Goal: Transaction & Acquisition: Purchase product/service

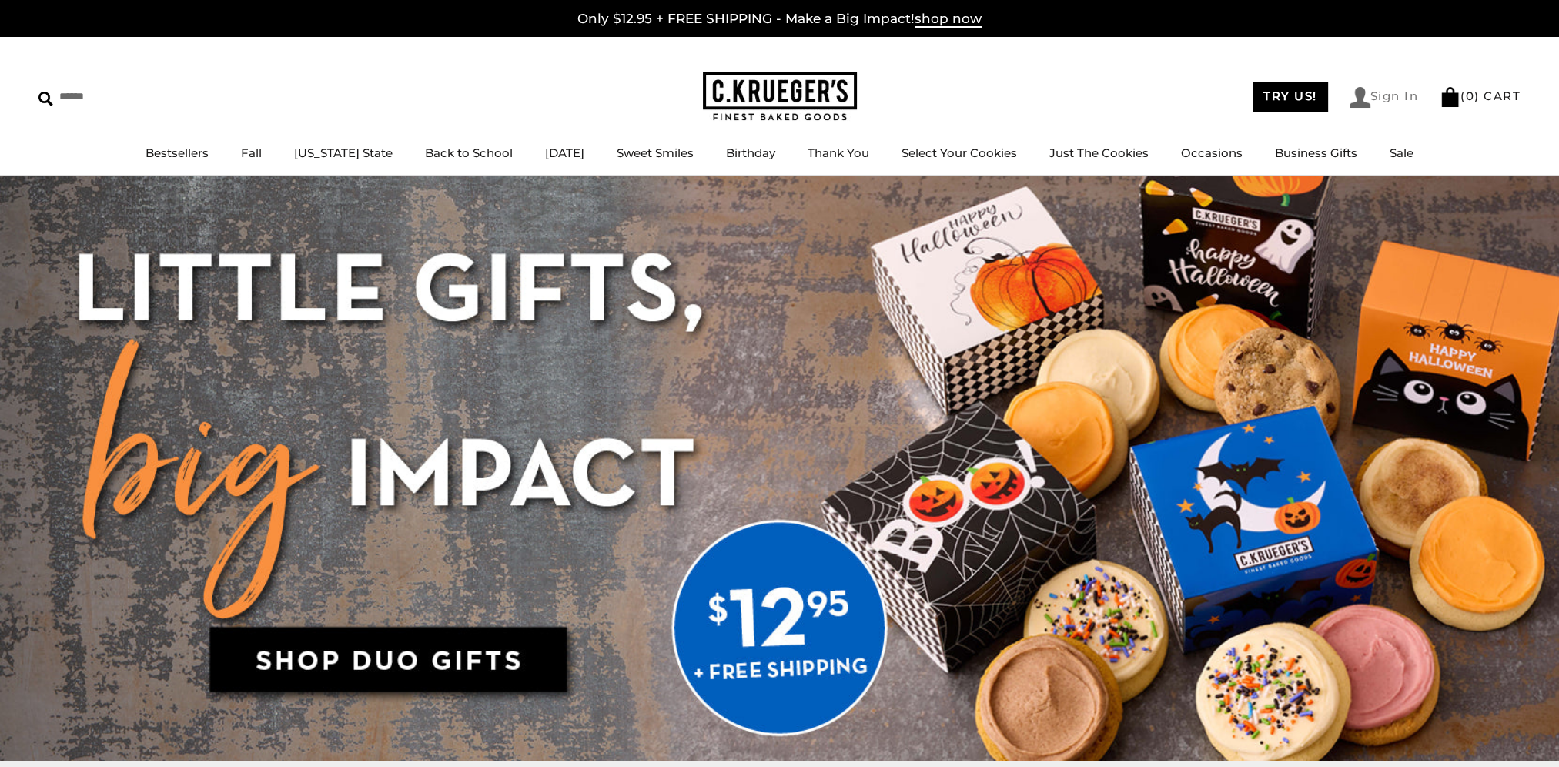
click at [1398, 96] on link "Sign In" at bounding box center [1384, 97] width 69 height 21
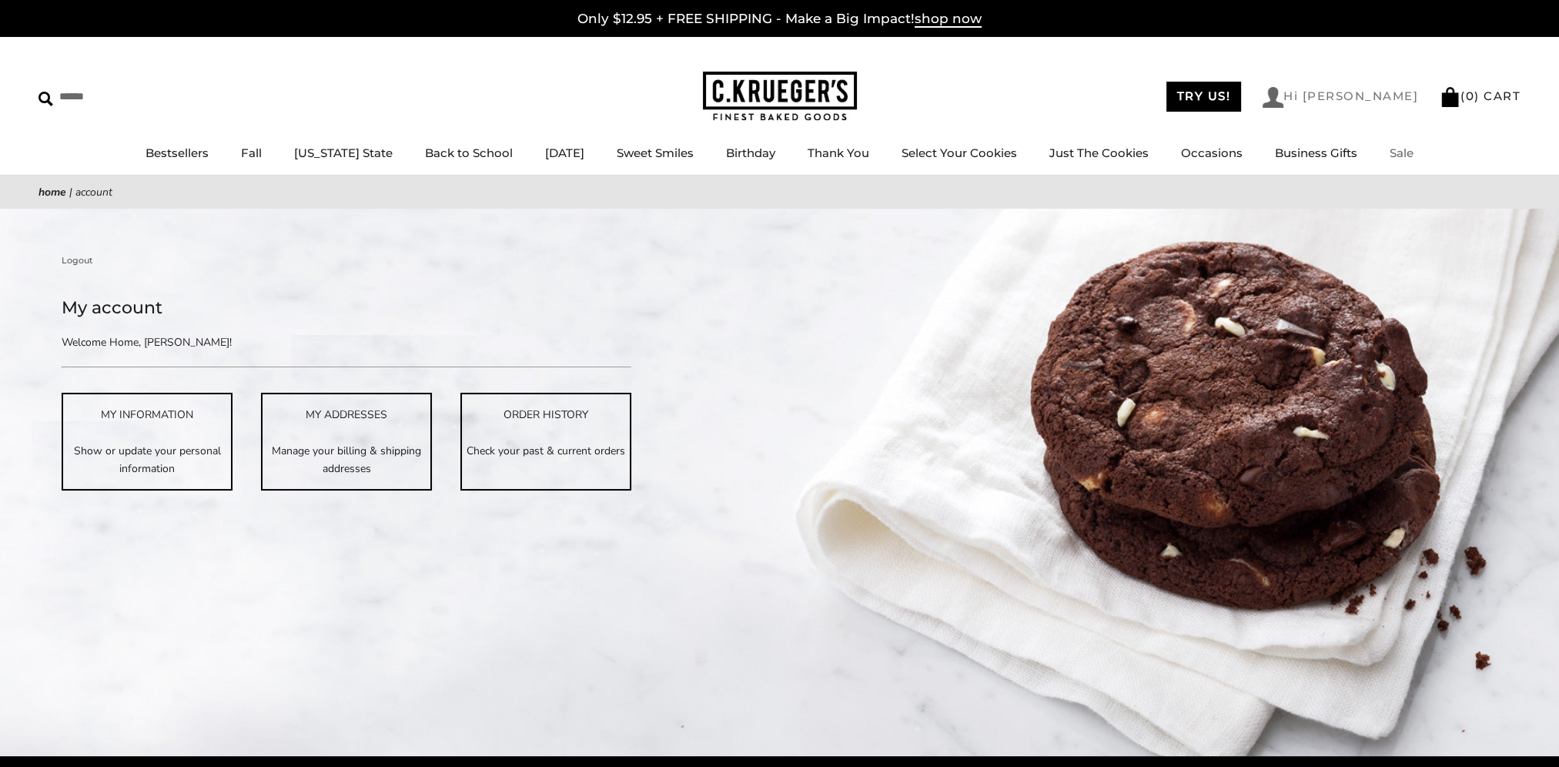
click at [1385, 99] on link "Hi [PERSON_NAME]" at bounding box center [1341, 97] width 156 height 21
click at [1284, 97] on img at bounding box center [1273, 97] width 21 height 21
drag, startPoint x: 0, startPoint y: 0, endPoint x: 1341, endPoint y: 97, distance: 1344.3
click at [1284, 97] on img at bounding box center [1273, 97] width 21 height 21
click at [1284, 100] on img at bounding box center [1273, 97] width 21 height 21
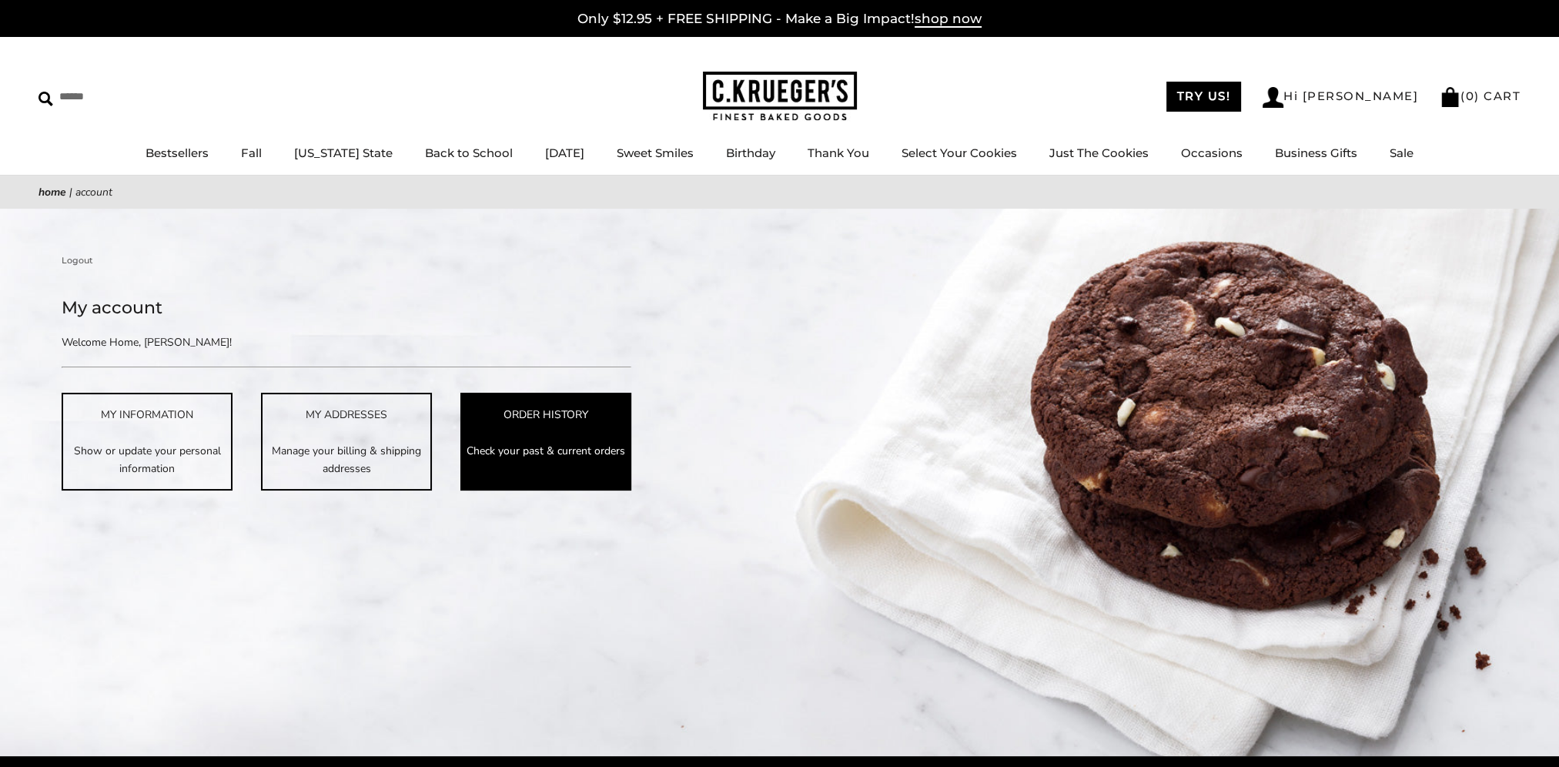
click at [592, 439] on link "ORDER HISTORY Check your past & current orders" at bounding box center [546, 441] width 171 height 97
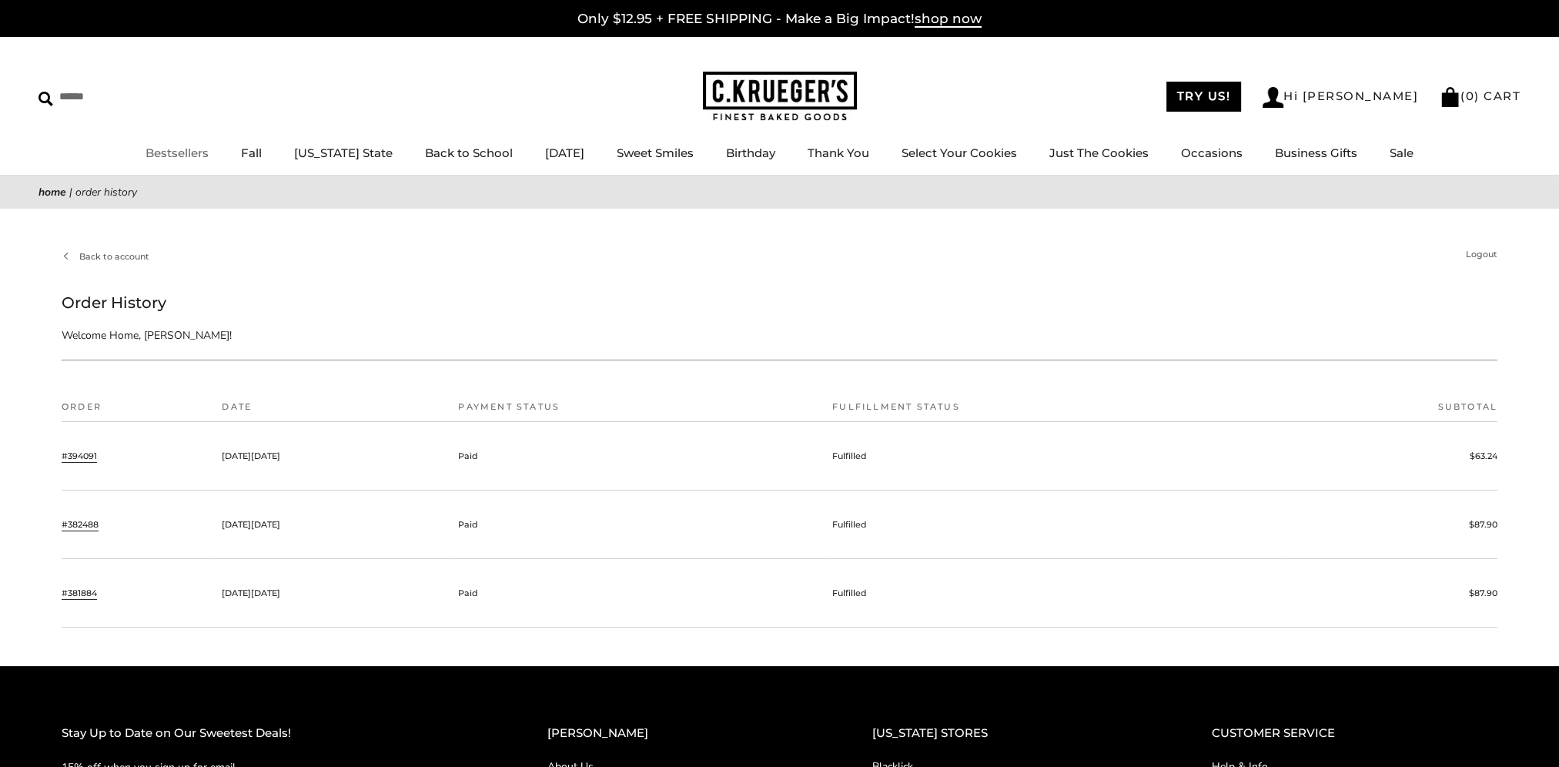
click at [200, 152] on link "Bestsellers" at bounding box center [177, 153] width 63 height 15
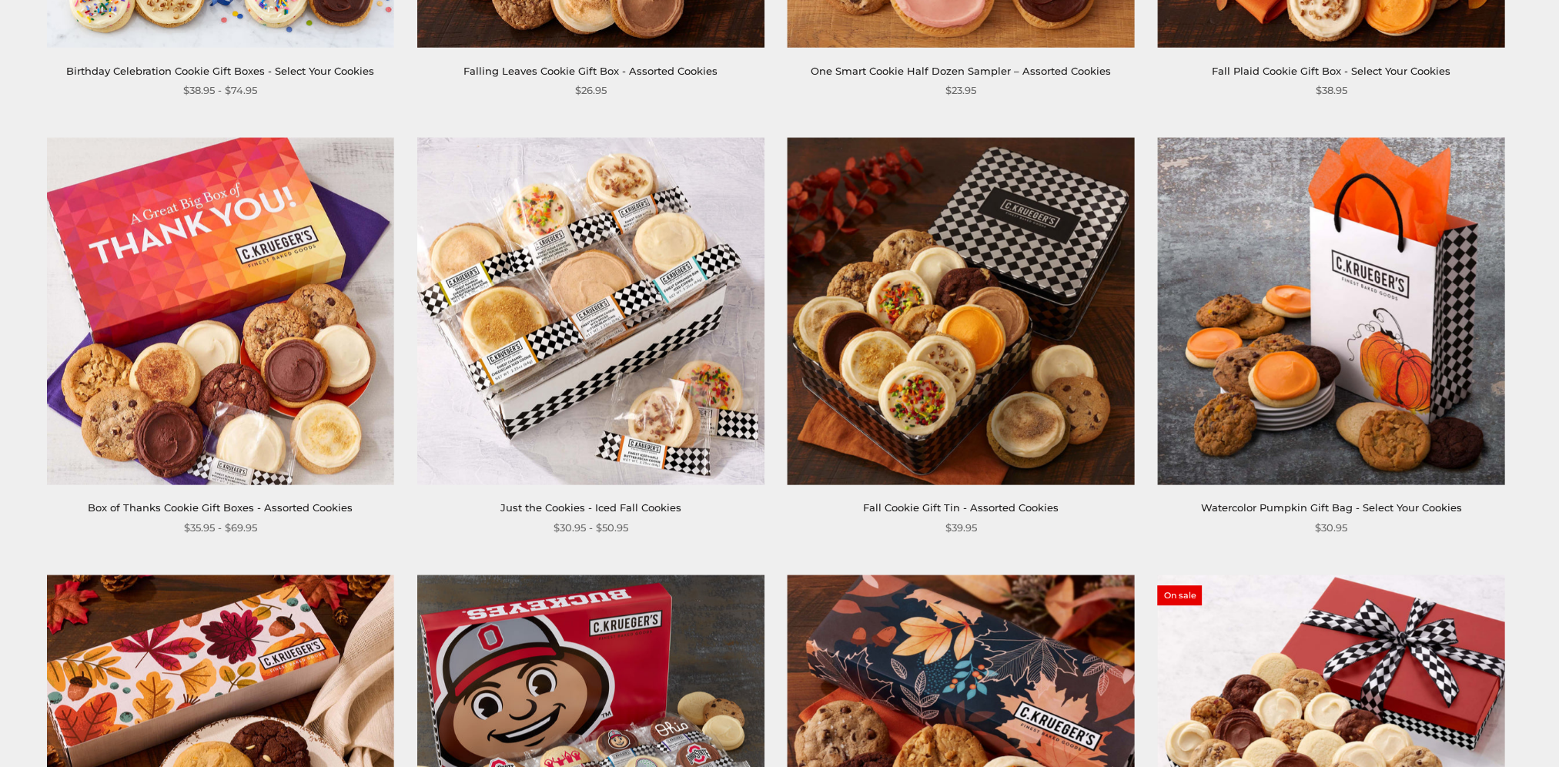
scroll to position [1077, 0]
click at [536, 505] on link "Just the Cookies - Iced Fall Cookies" at bounding box center [591, 507] width 181 height 12
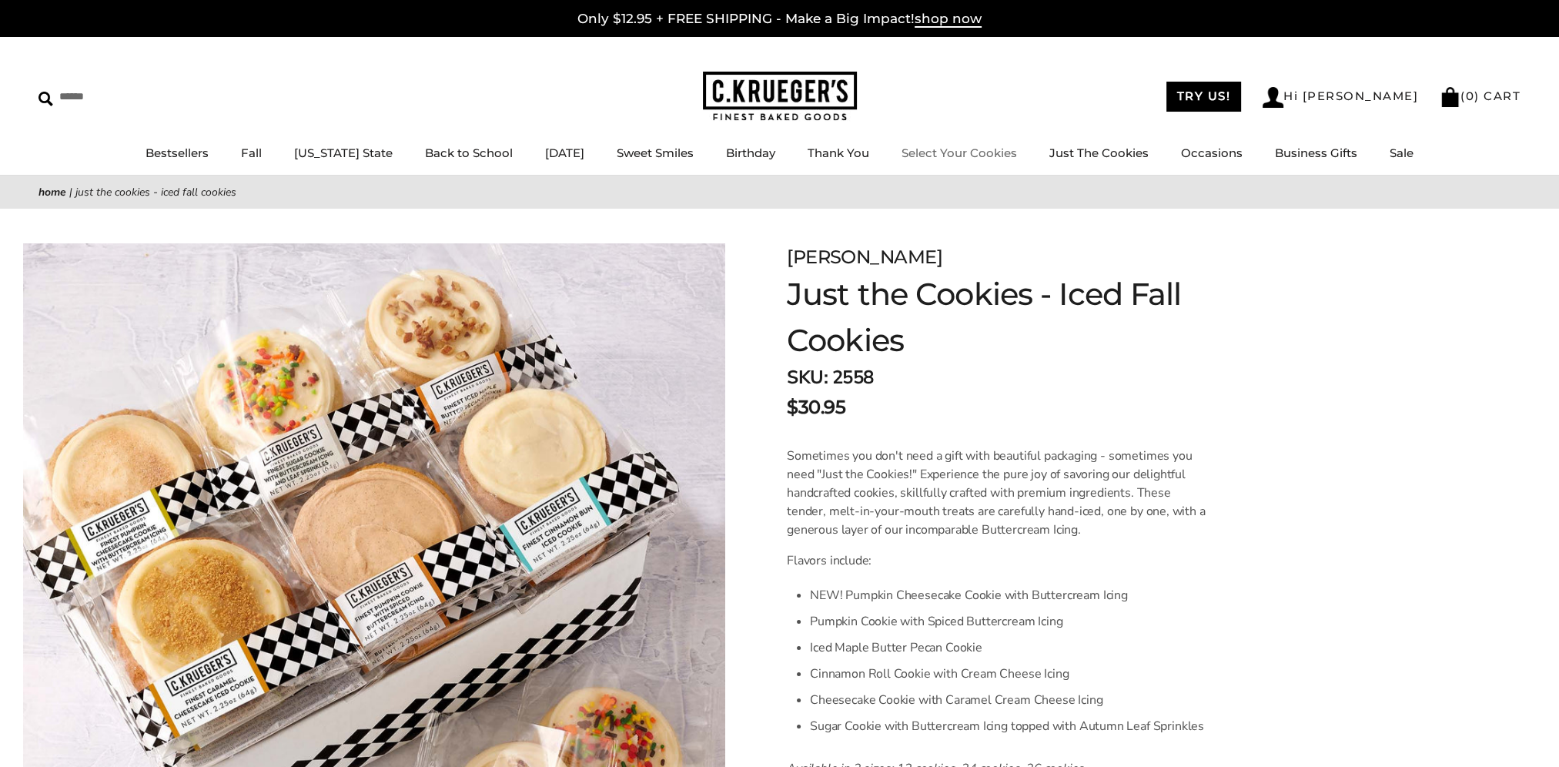
click at [951, 156] on link "Select Your Cookies" at bounding box center [960, 153] width 116 height 15
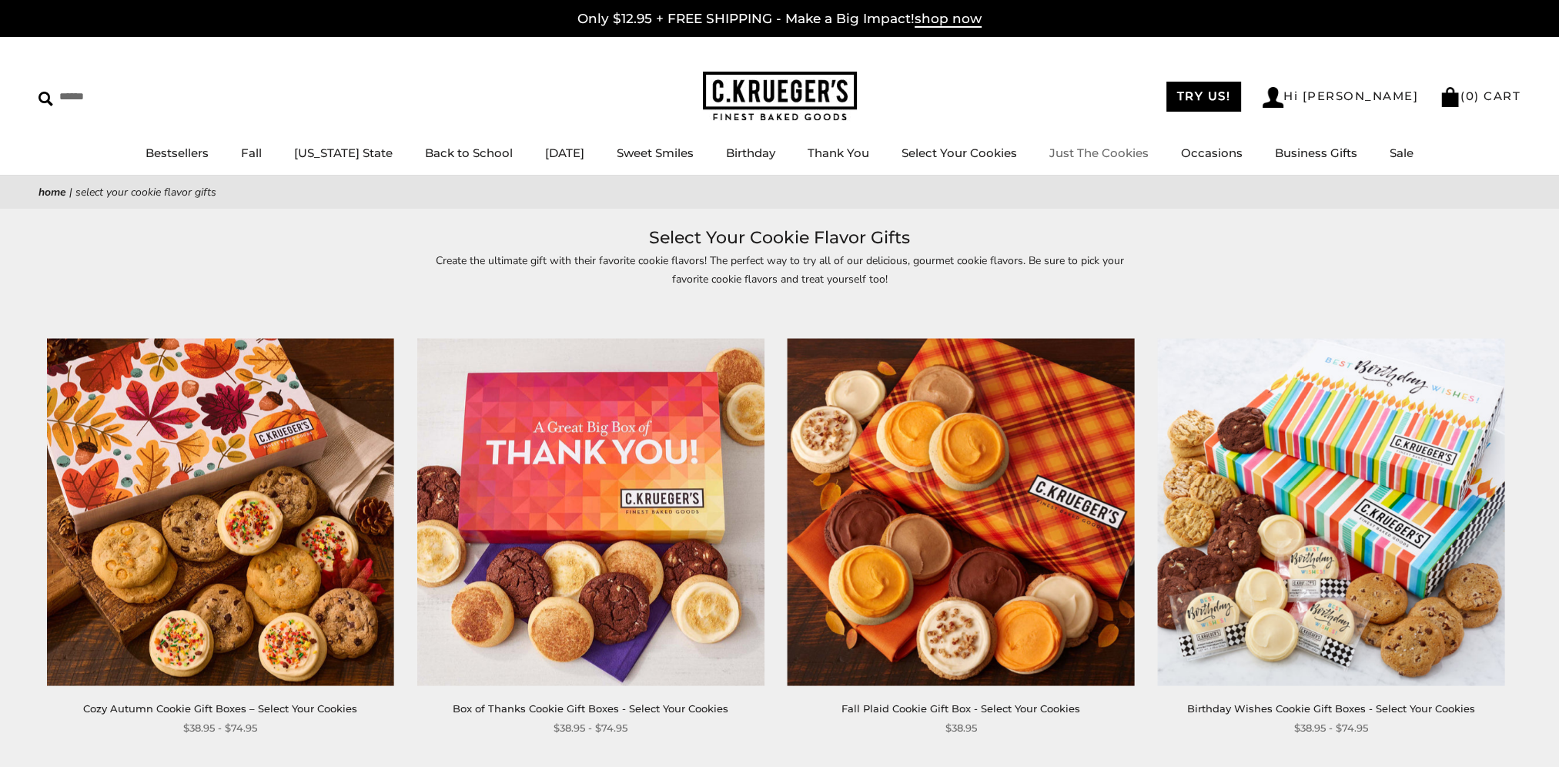
click at [1066, 155] on link "Just The Cookies" at bounding box center [1099, 153] width 99 height 15
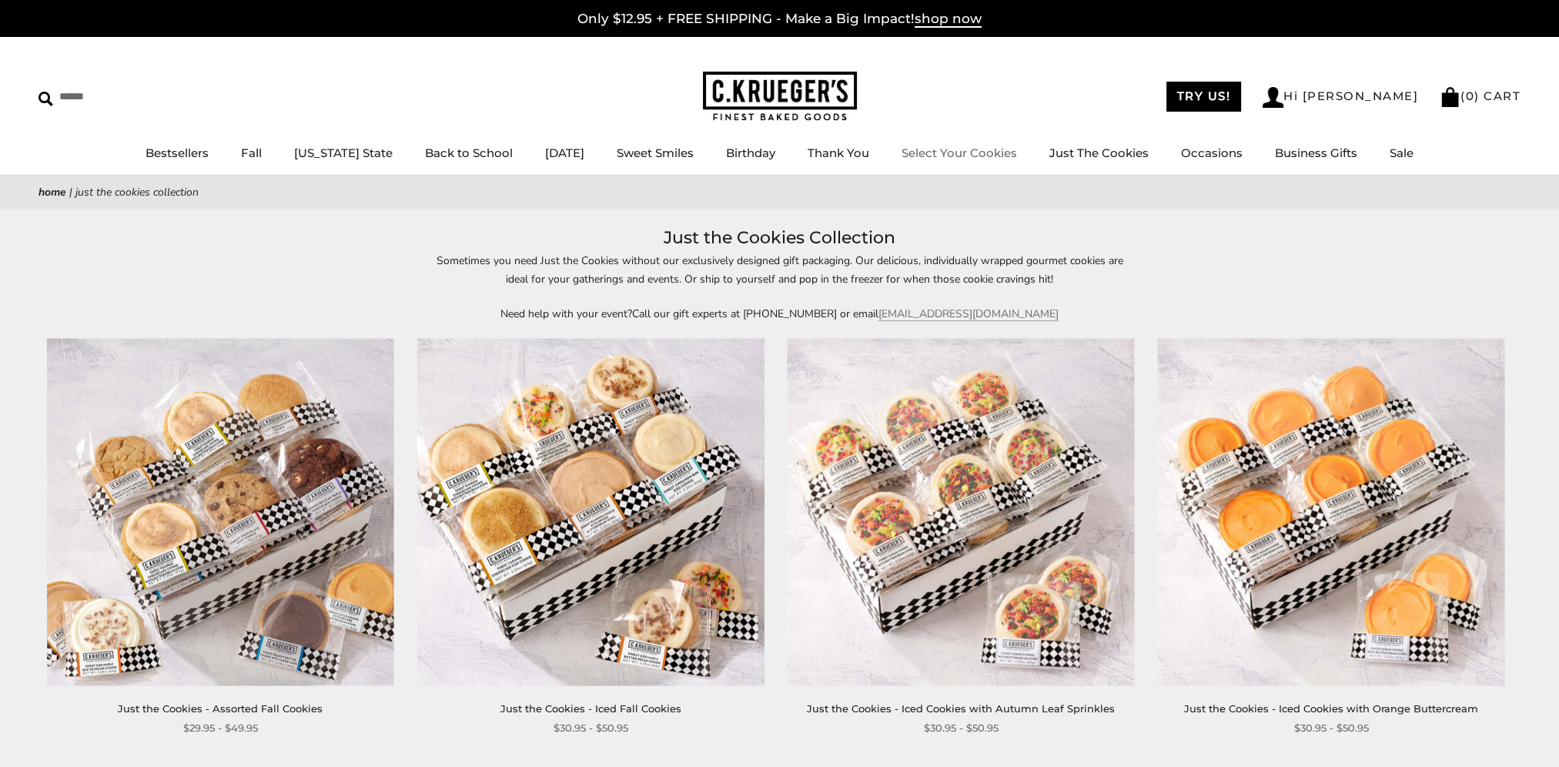
click at [987, 149] on link "Select Your Cookies" at bounding box center [960, 153] width 116 height 15
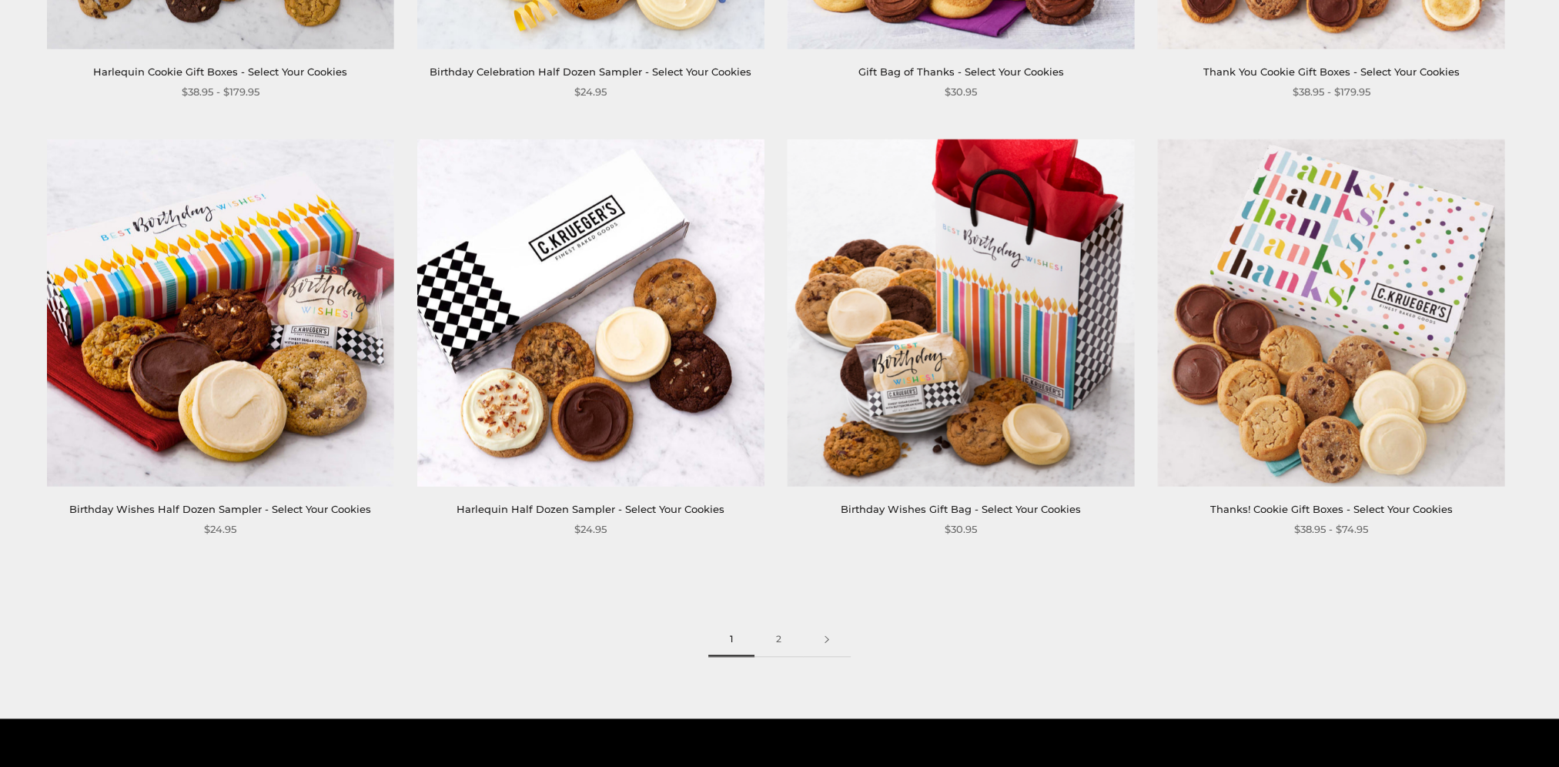
scroll to position [2387, 0]
click at [781, 638] on link "2" at bounding box center [779, 638] width 49 height 35
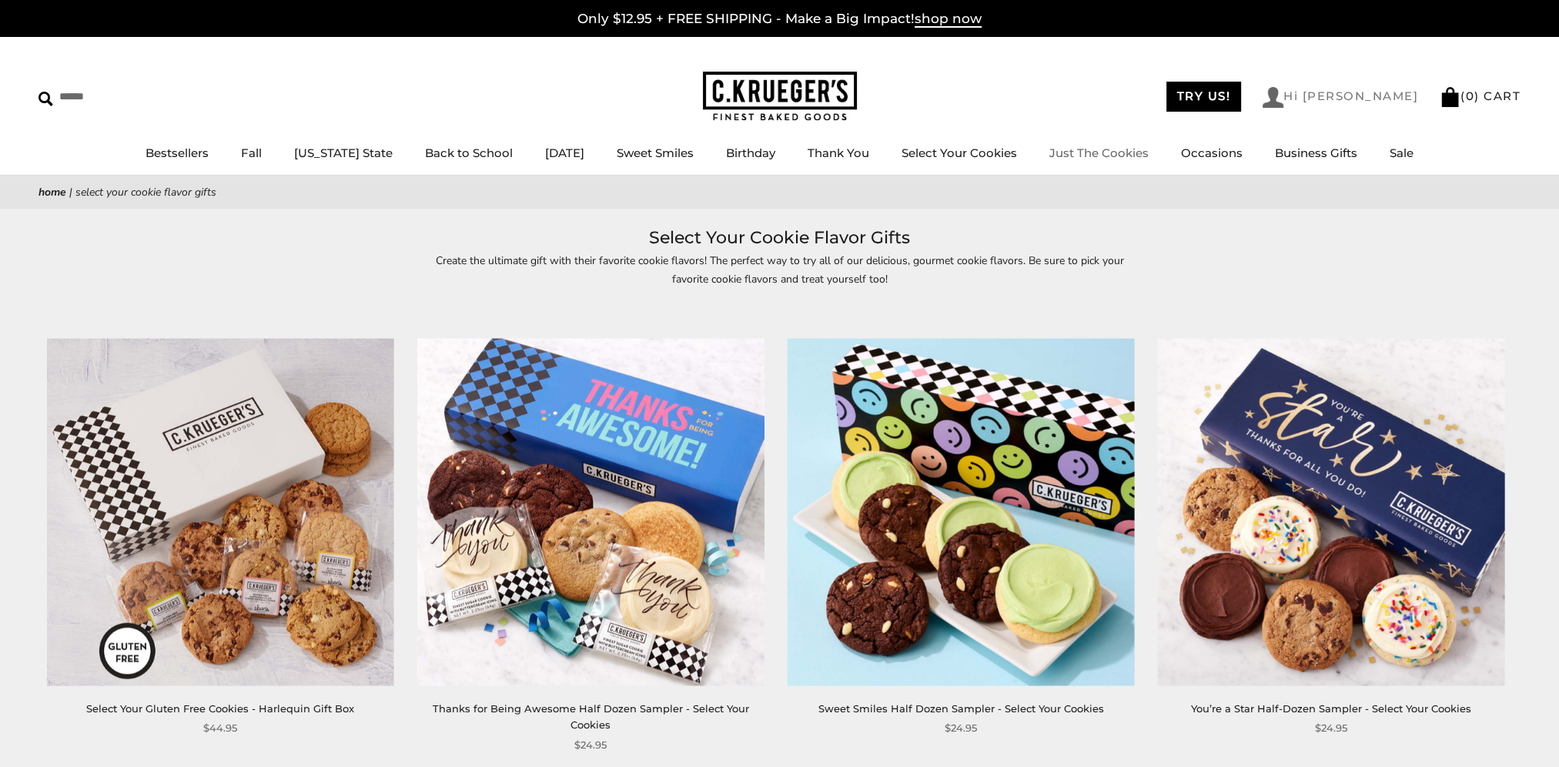
click at [1284, 103] on img at bounding box center [1273, 97] width 21 height 21
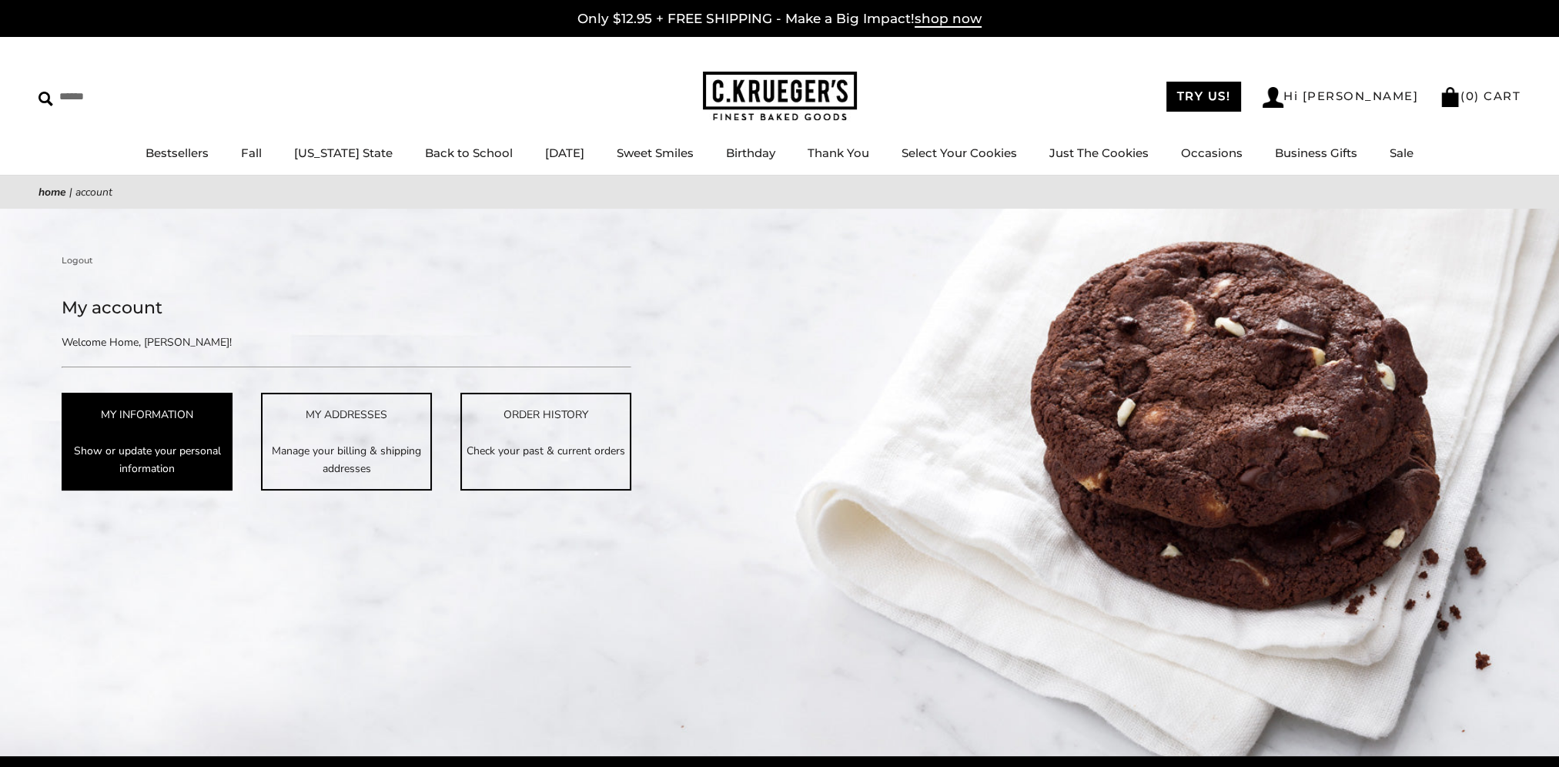
click at [216, 429] on link "MY INFORMATION Show or update your personal information" at bounding box center [147, 441] width 171 height 97
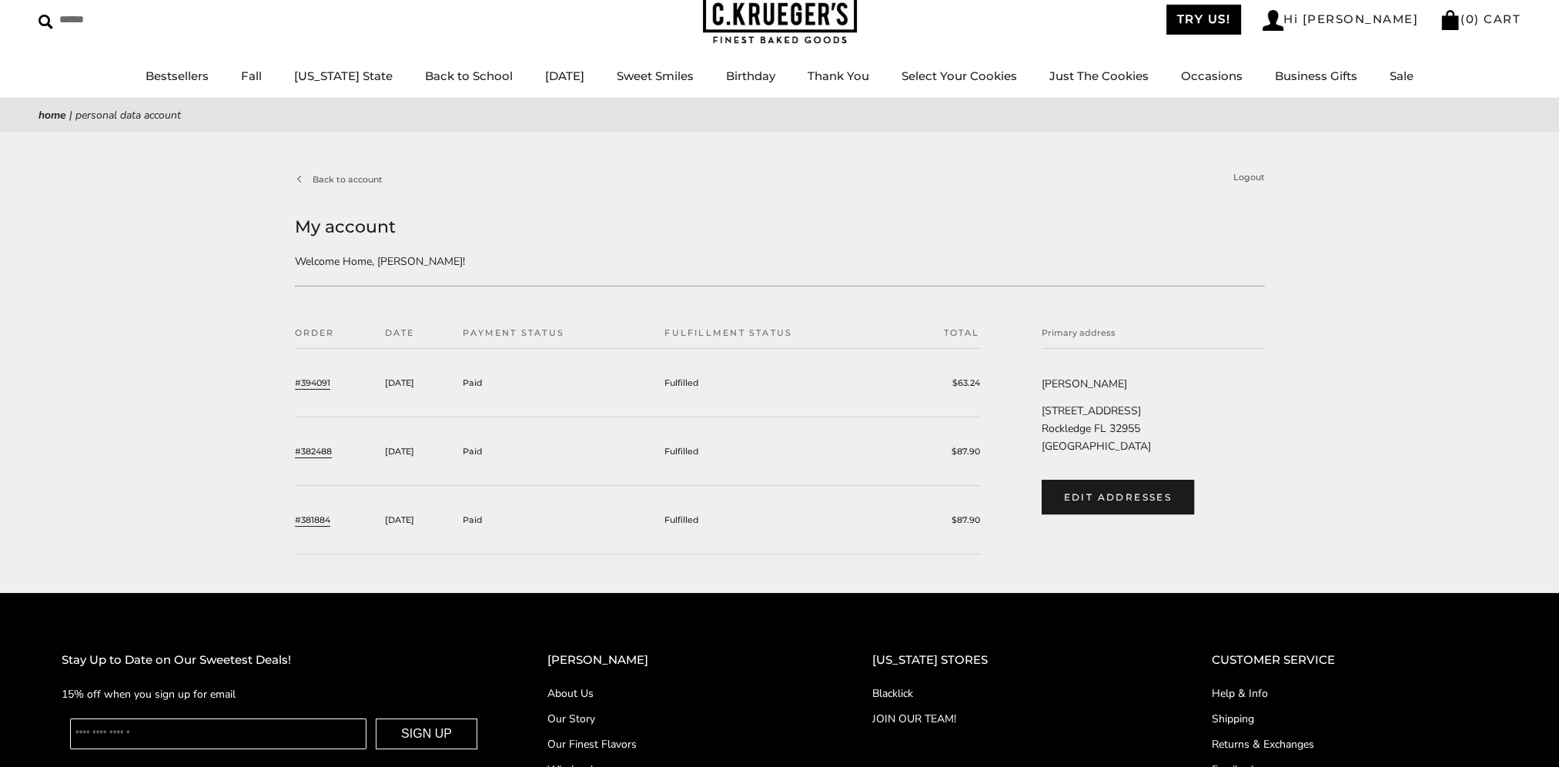
scroll to position [77, 0]
click at [360, 179] on link "Back to account" at bounding box center [339, 180] width 88 height 14
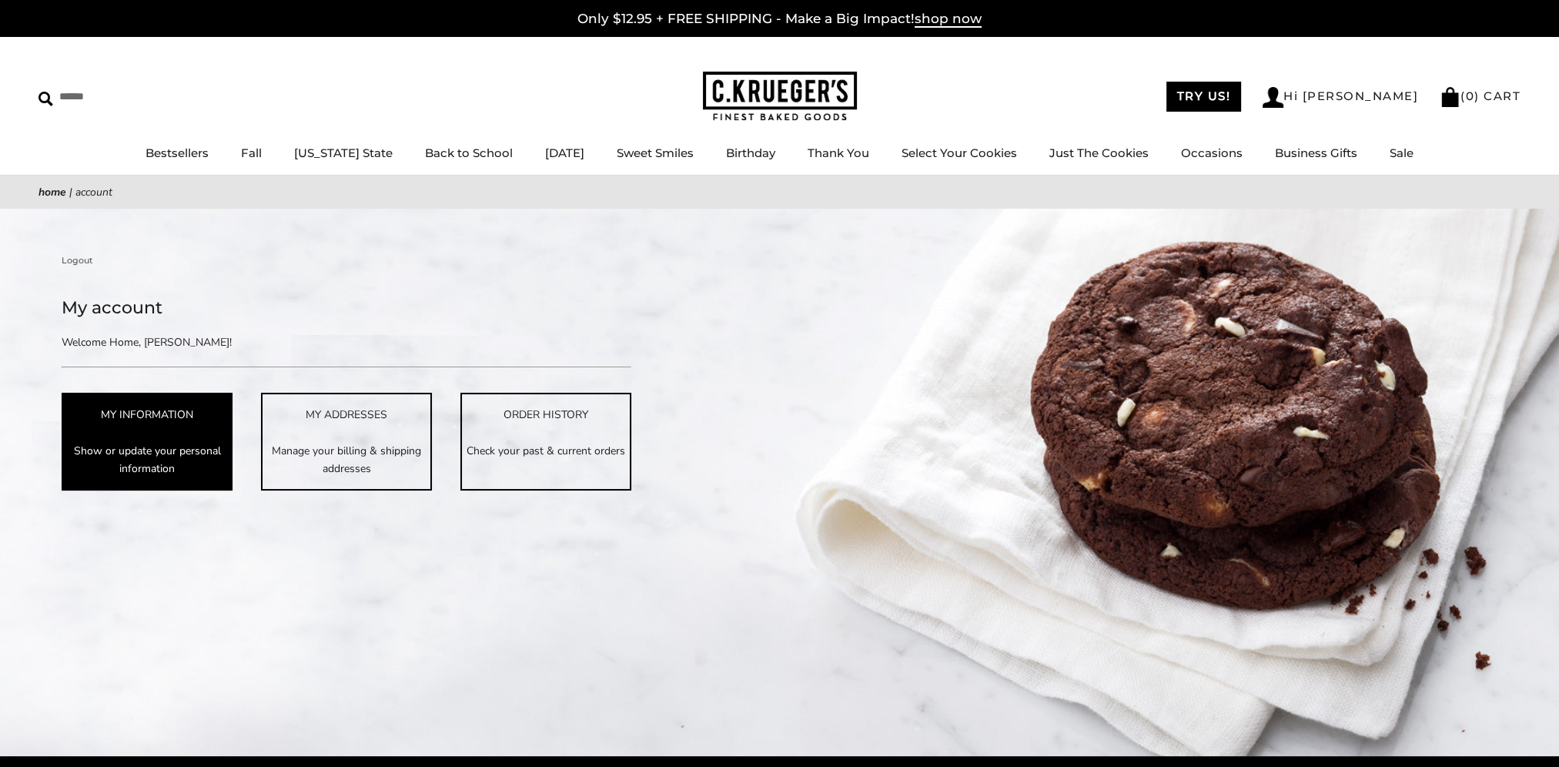
click at [194, 443] on p "Show or update your personal information" at bounding box center [147, 459] width 168 height 35
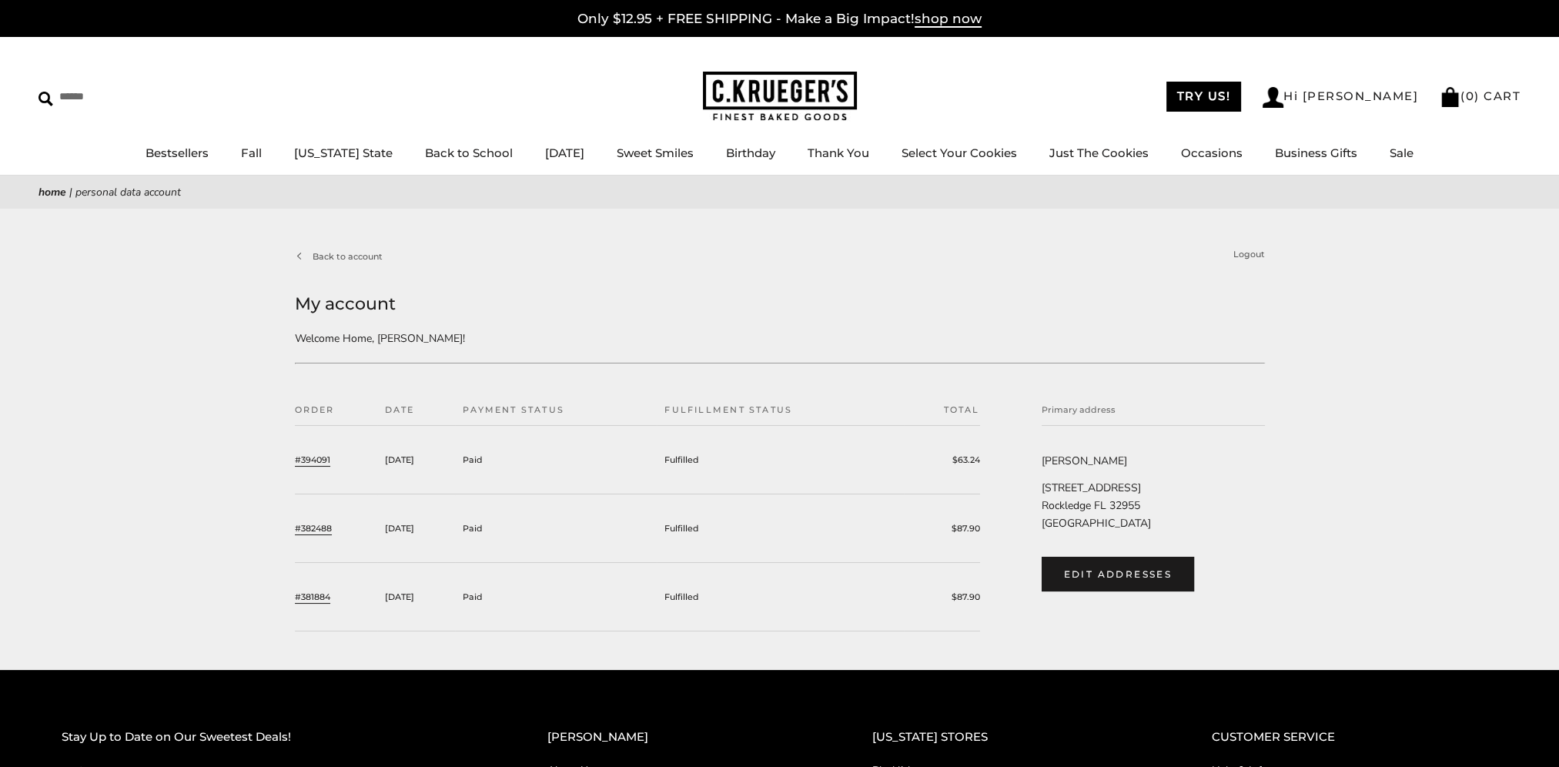
click at [323, 462] on link "#394091" at bounding box center [312, 460] width 35 height 14
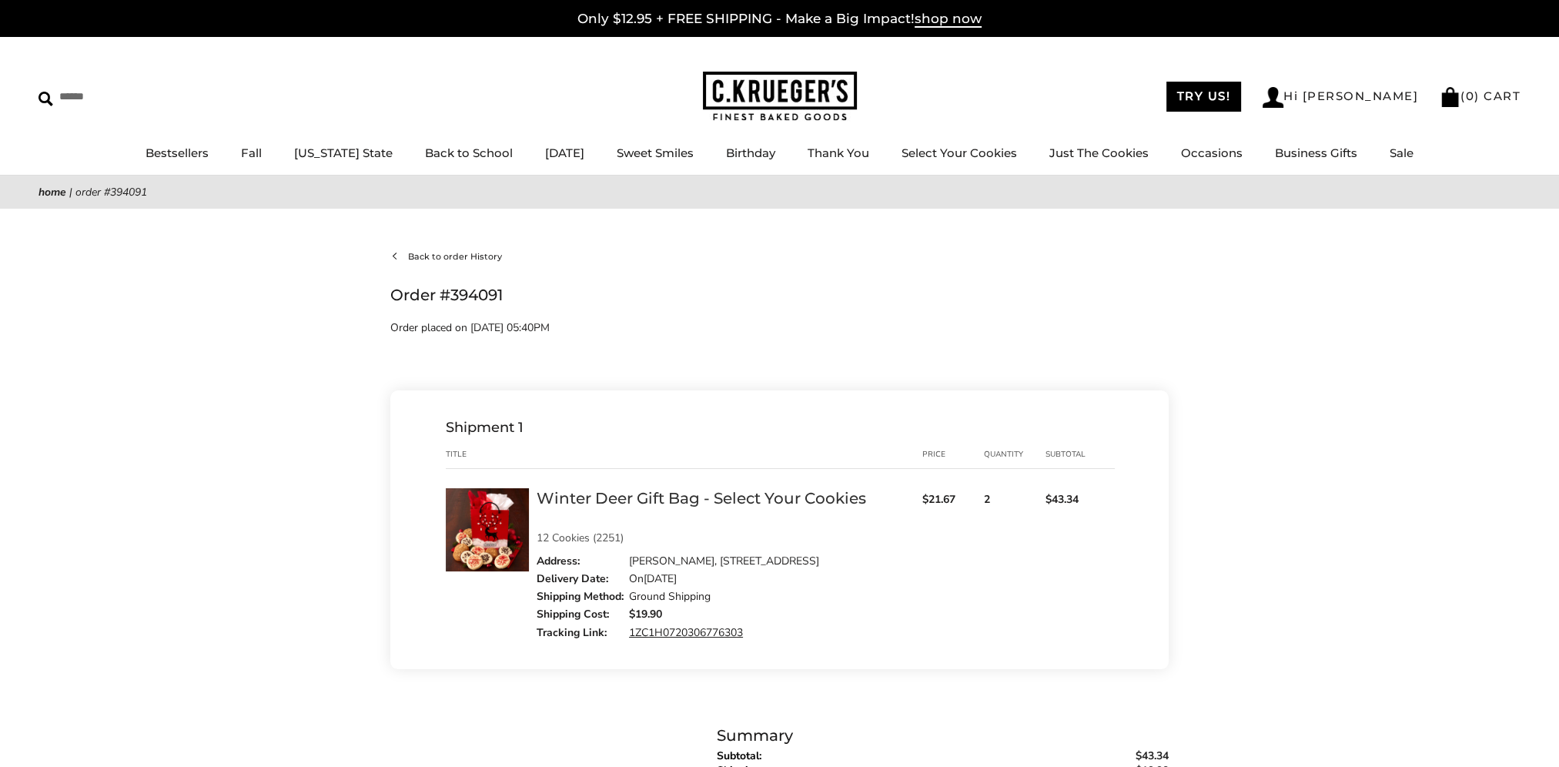
click at [434, 257] on link "Back to order History" at bounding box center [446, 257] width 112 height 14
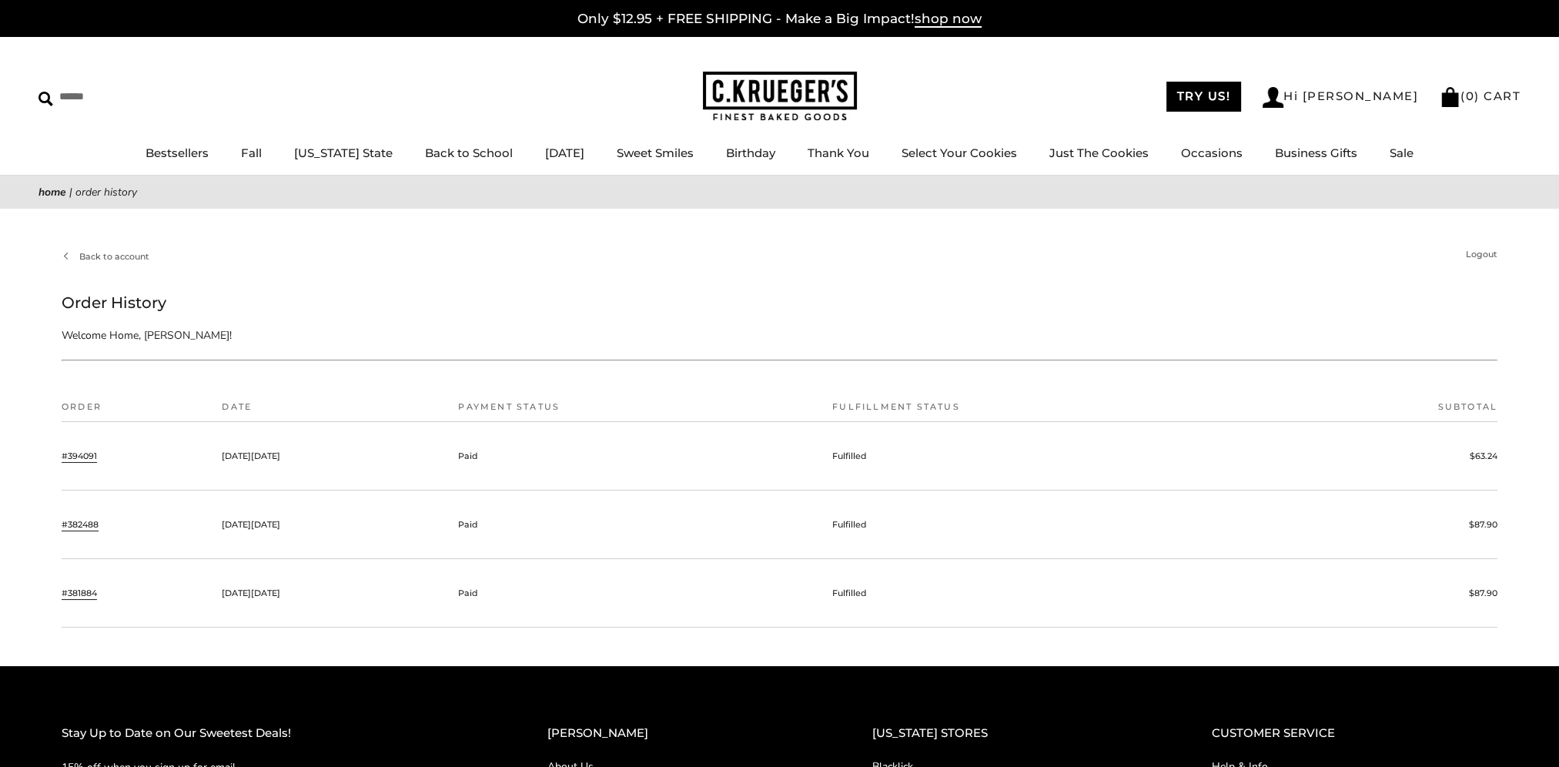
click at [78, 524] on link "#382488" at bounding box center [80, 525] width 37 height 14
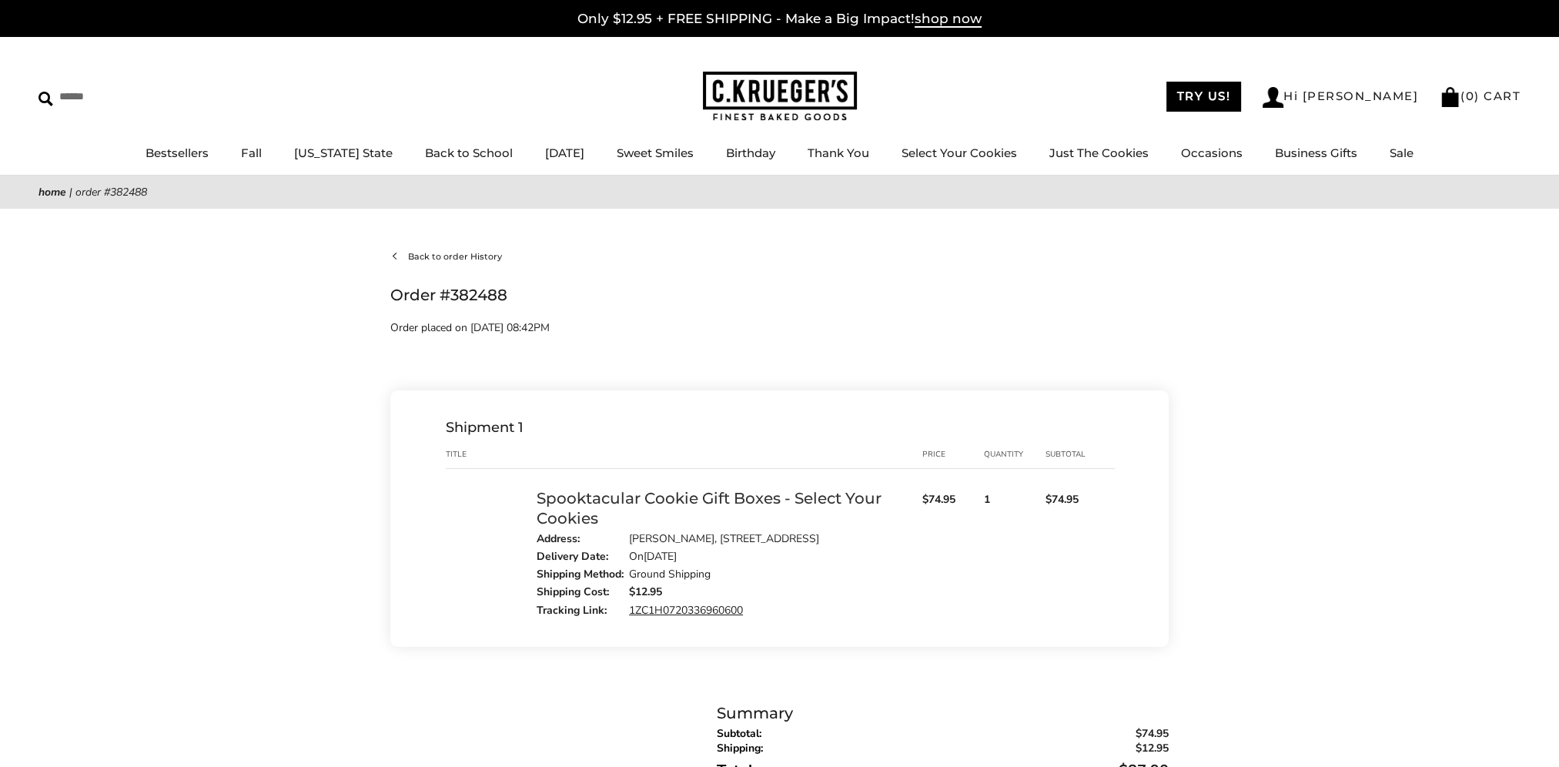
click at [397, 259] on link "Back to order History" at bounding box center [446, 257] width 112 height 14
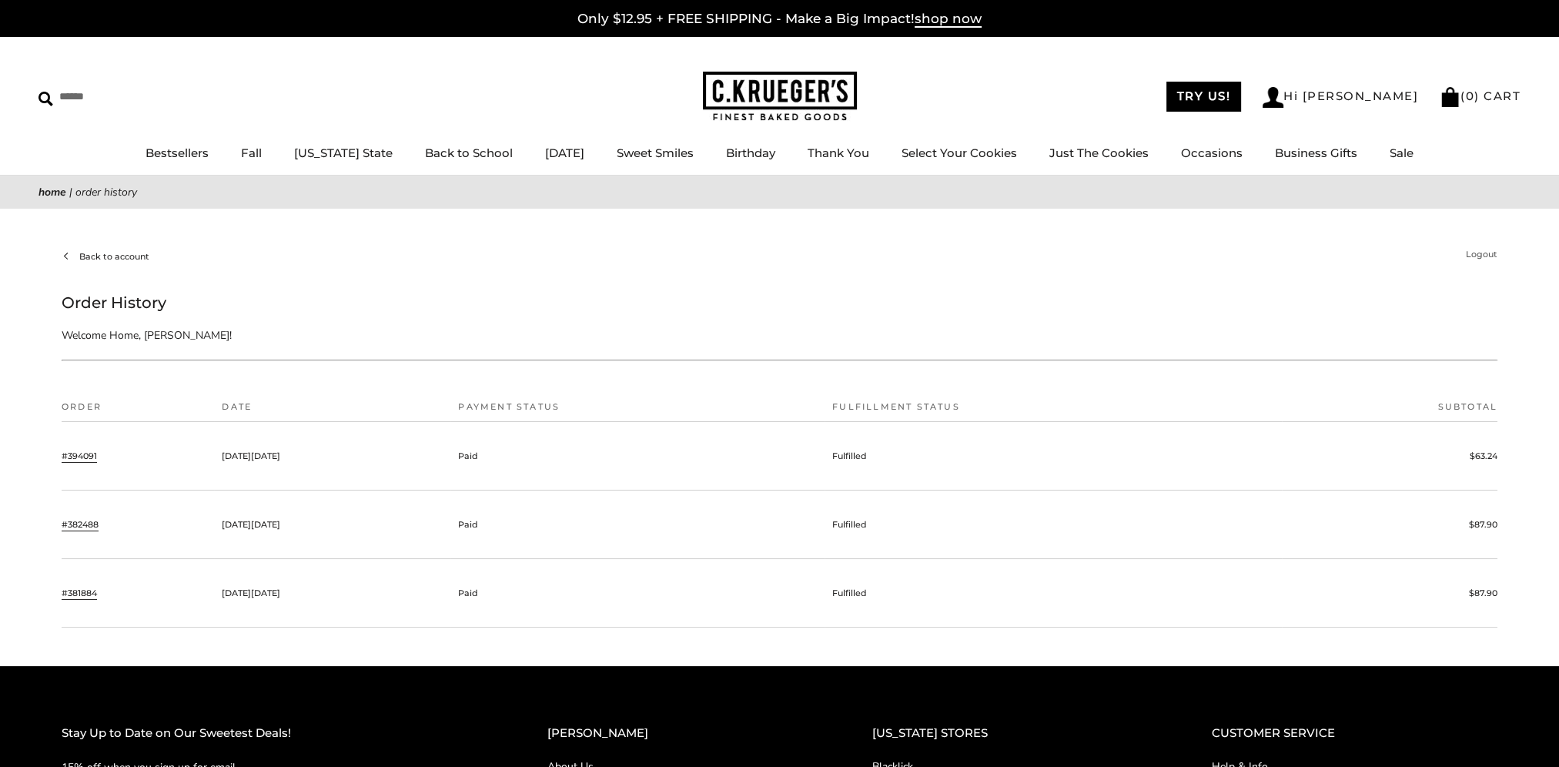
click at [74, 256] on link "Back to account" at bounding box center [106, 257] width 88 height 14
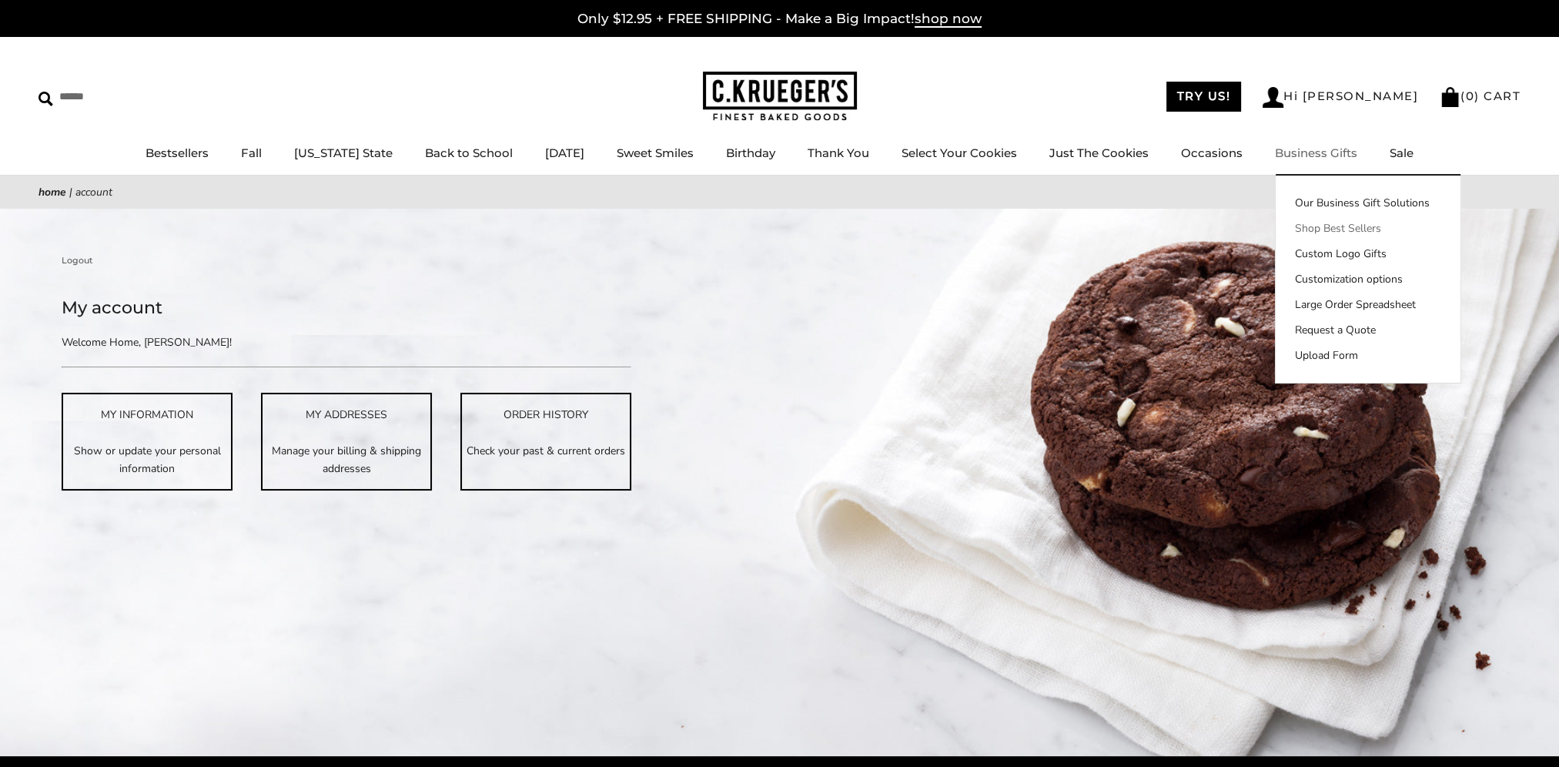
click at [1300, 227] on link "Shop Best Sellers" at bounding box center [1368, 228] width 185 height 16
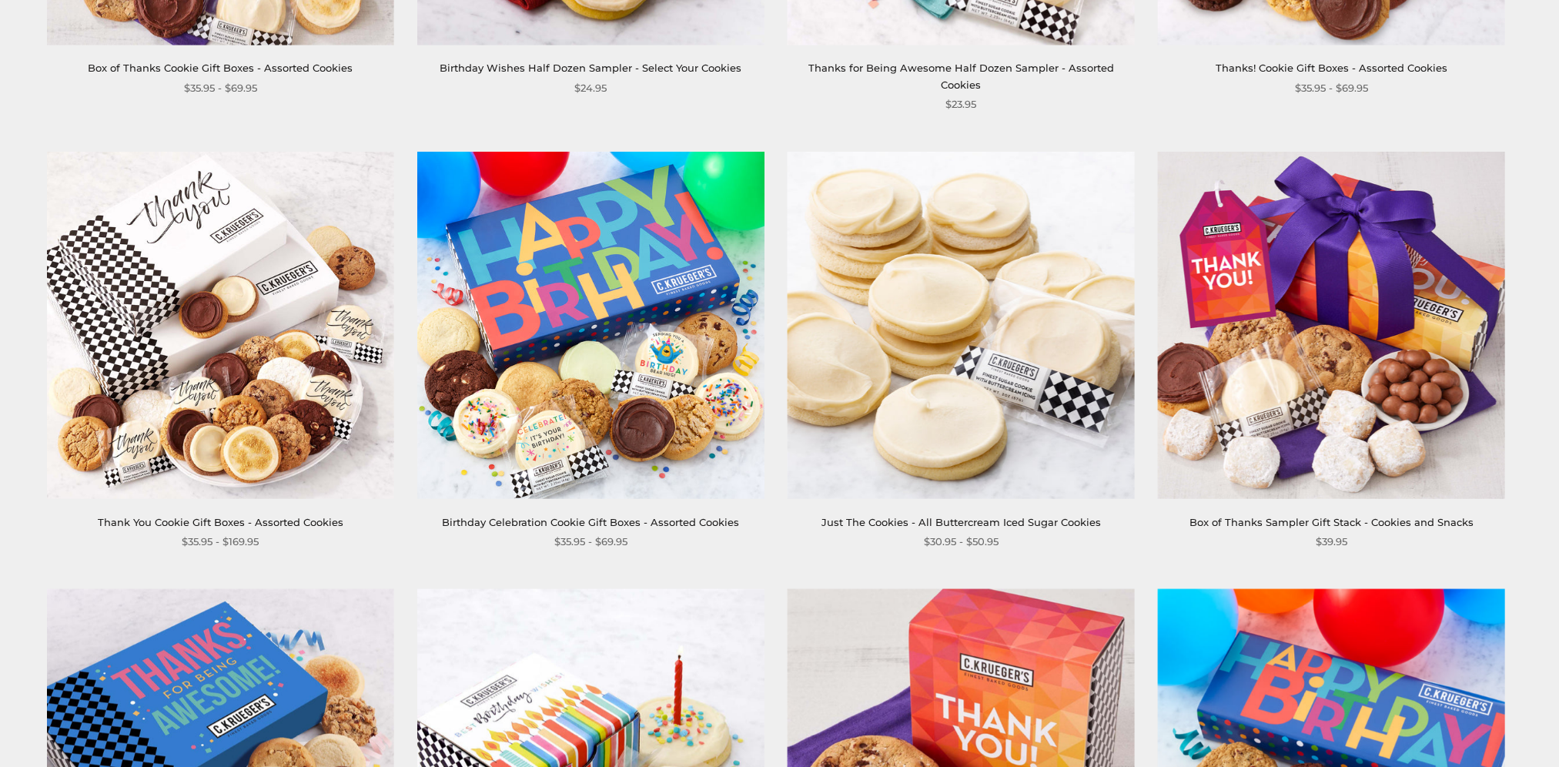
scroll to position [695, 0]
click at [978, 420] on img at bounding box center [961, 324] width 347 height 347
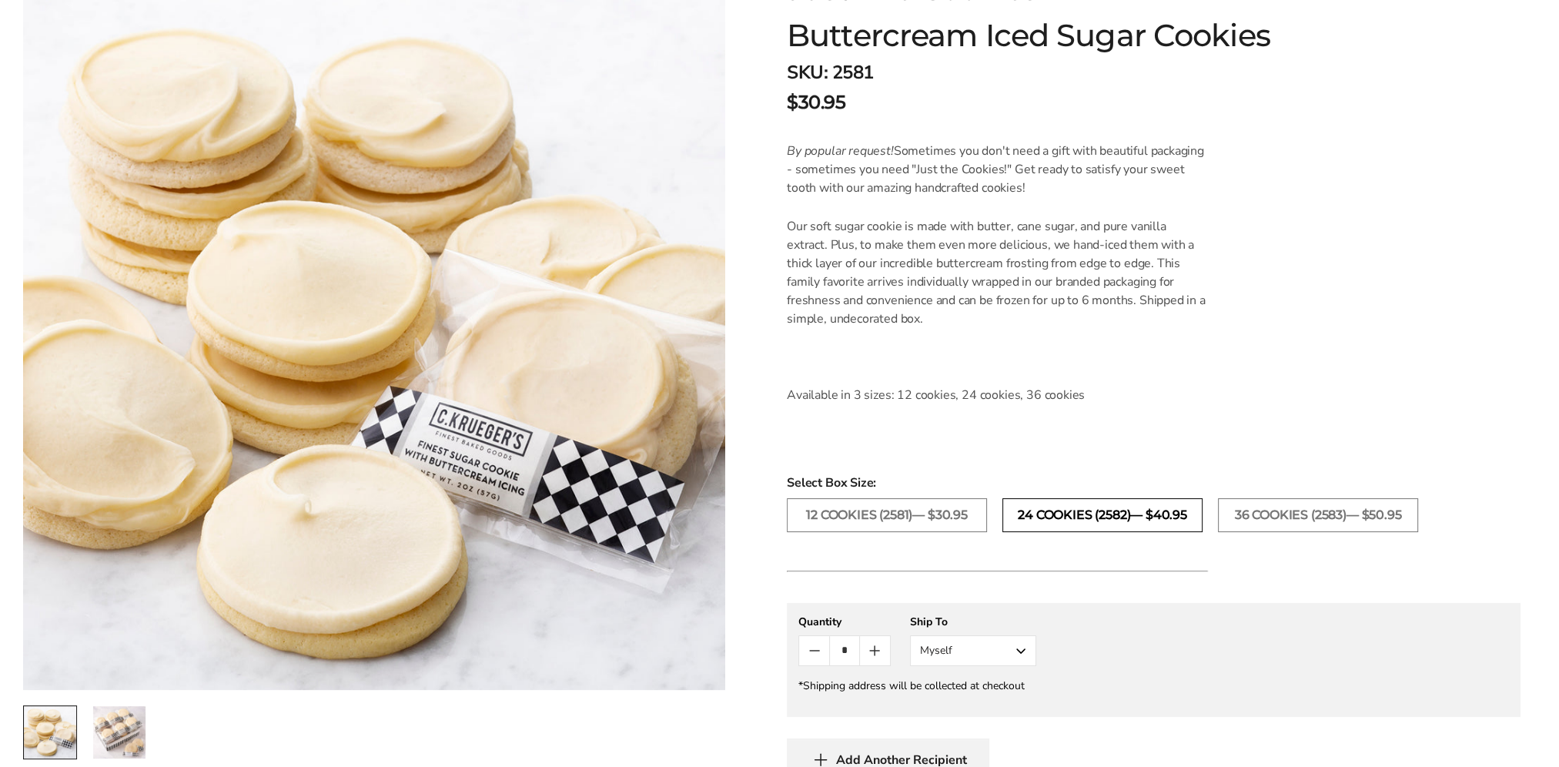
click at [1054, 511] on label "24 COOKIES (2582)— $40.95" at bounding box center [1103, 515] width 200 height 34
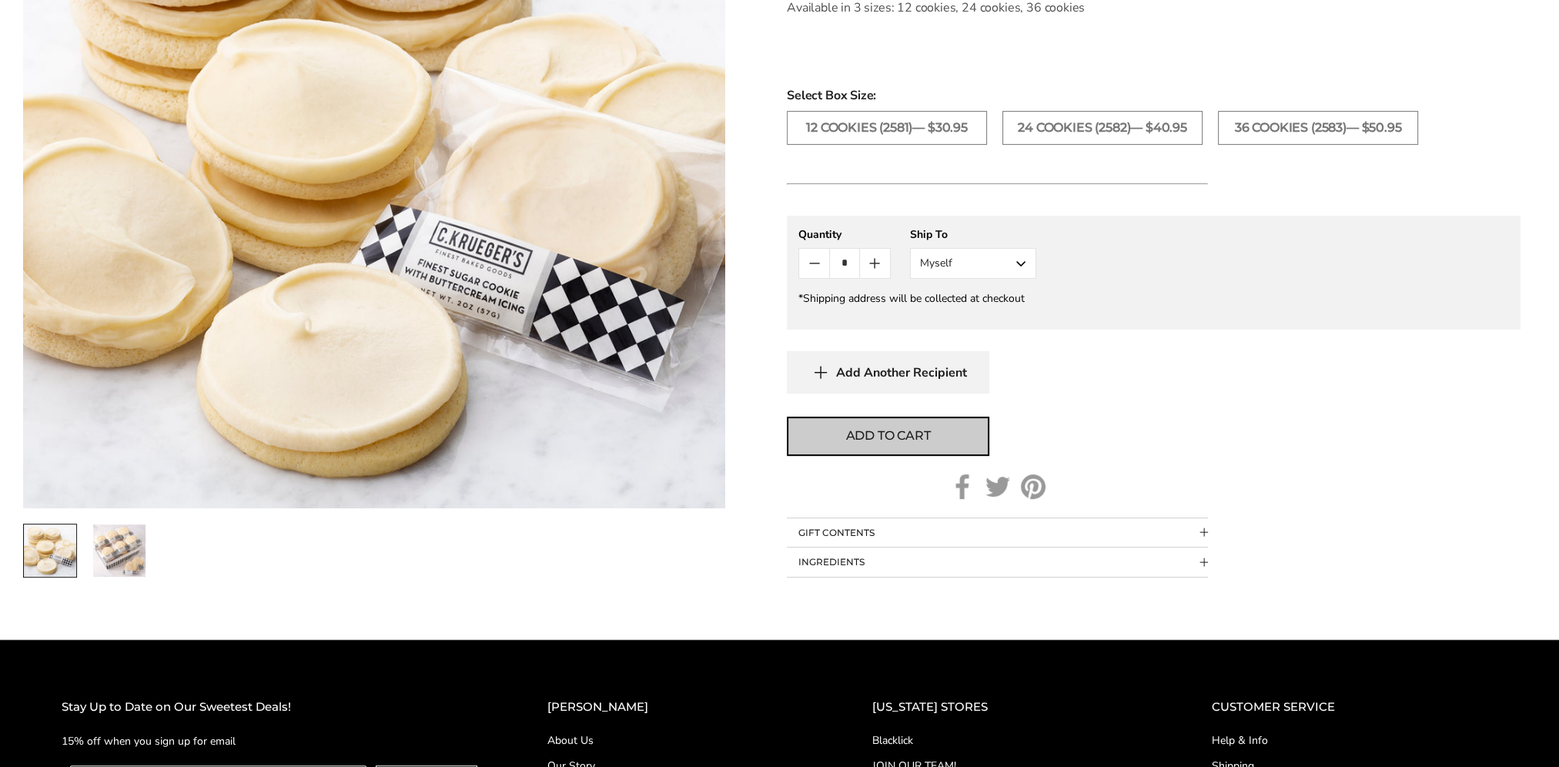
scroll to position [693, 0]
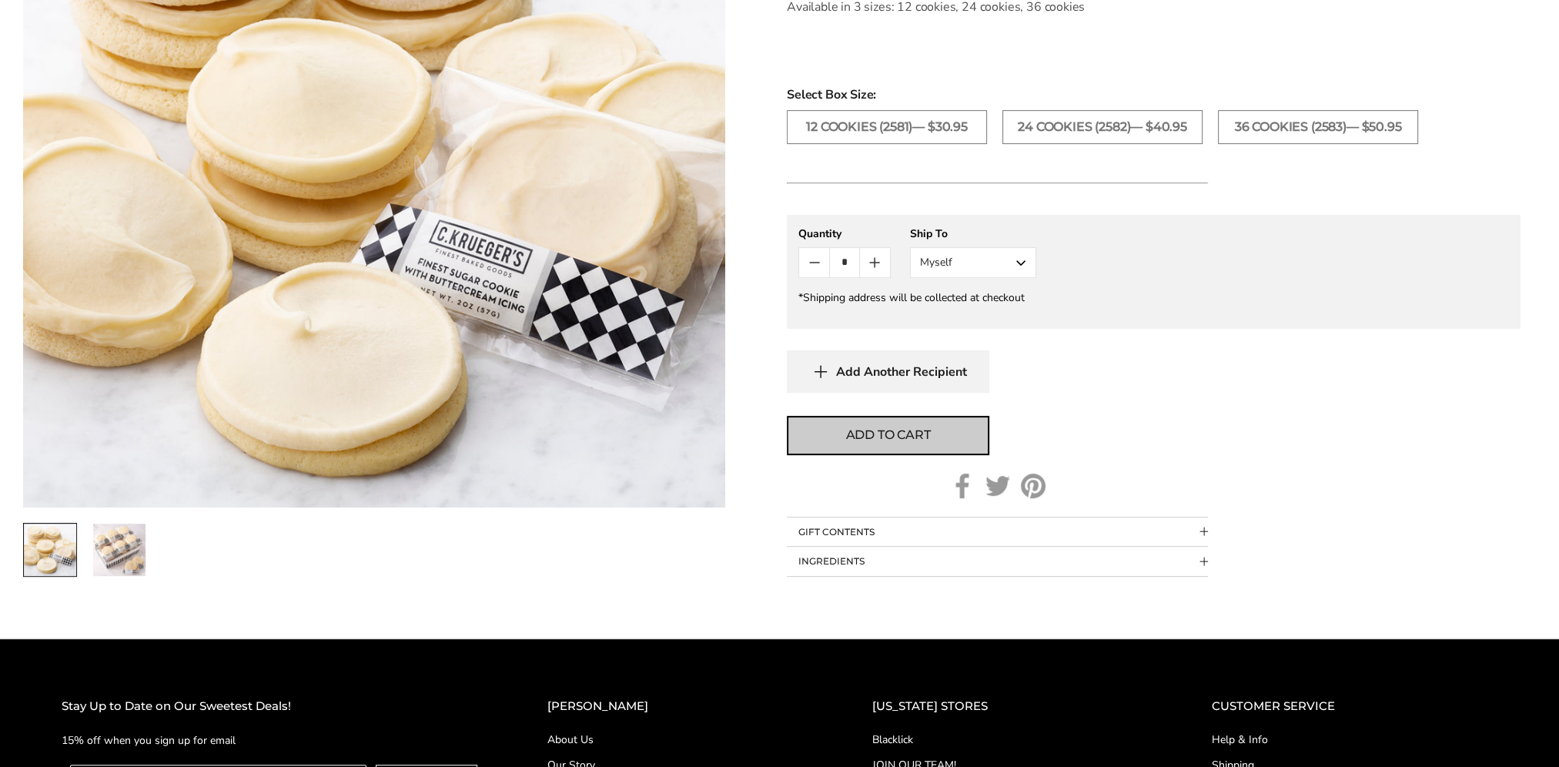
click at [896, 431] on span "Add to cart" at bounding box center [888, 435] width 85 height 18
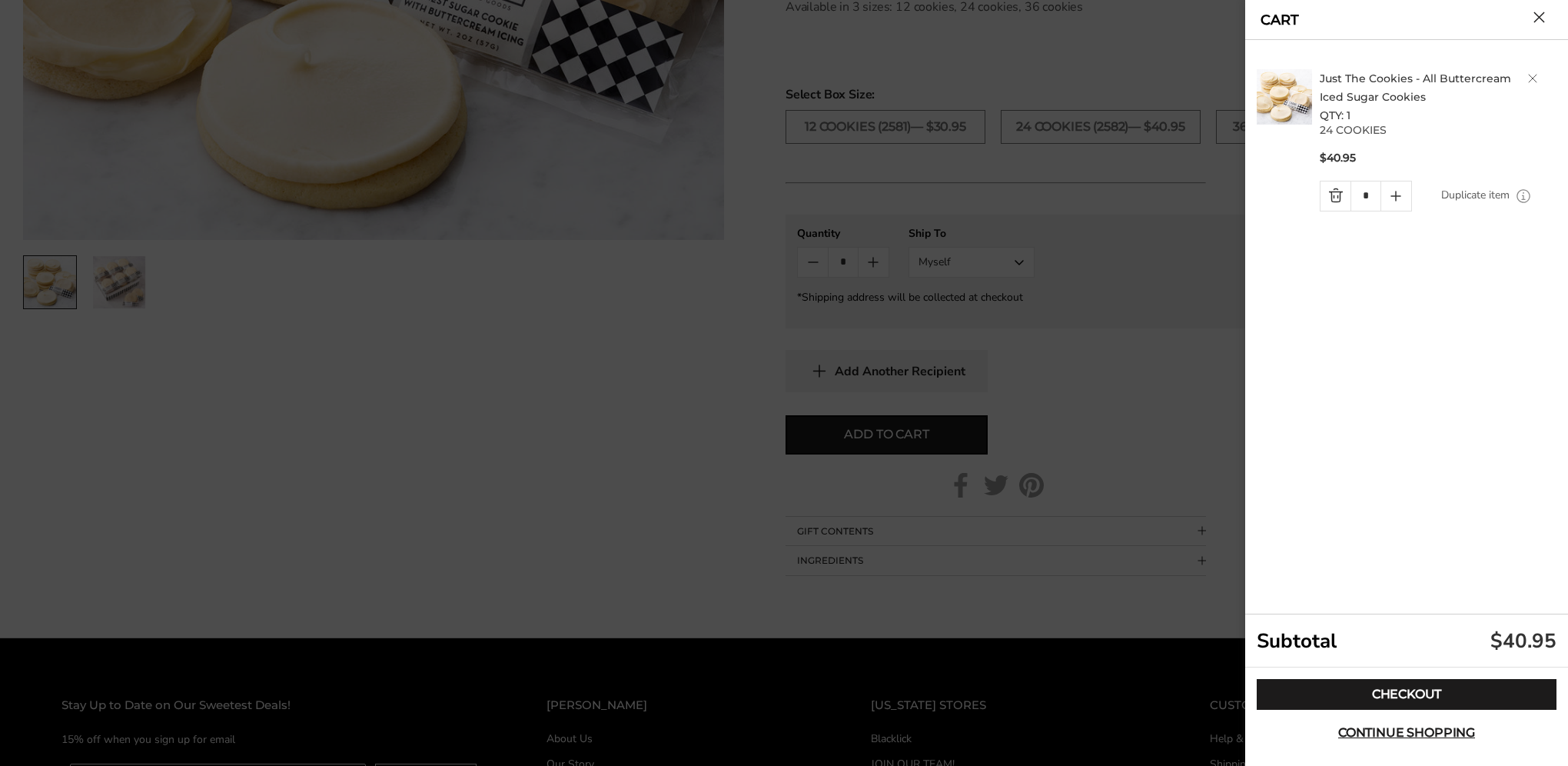
click at [1042, 408] on div at bounding box center [784, 383] width 1568 height 766
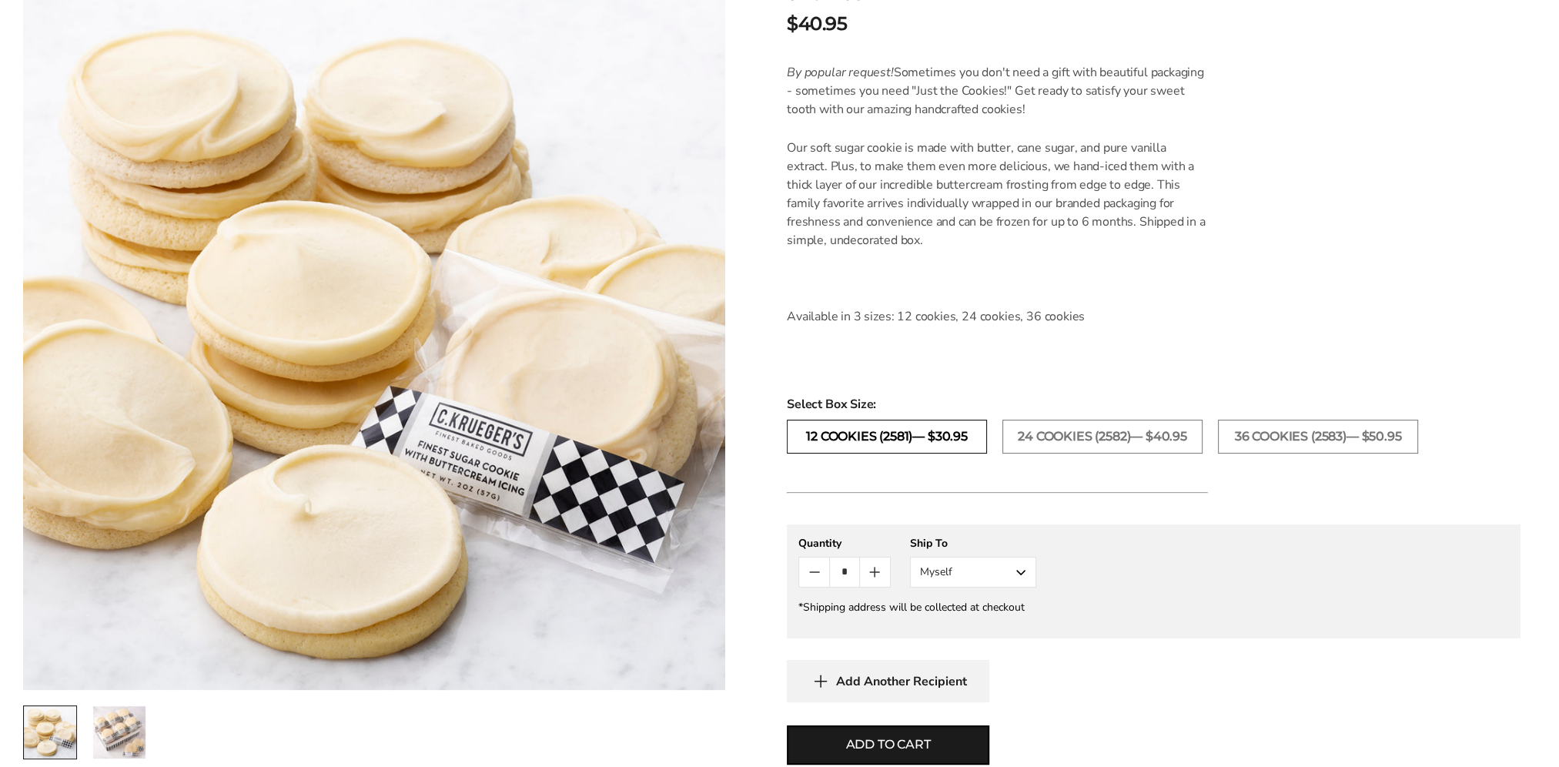
scroll to position [384, 0]
click at [942, 437] on label "12 COOKIES (2581)— $30.95" at bounding box center [887, 436] width 200 height 34
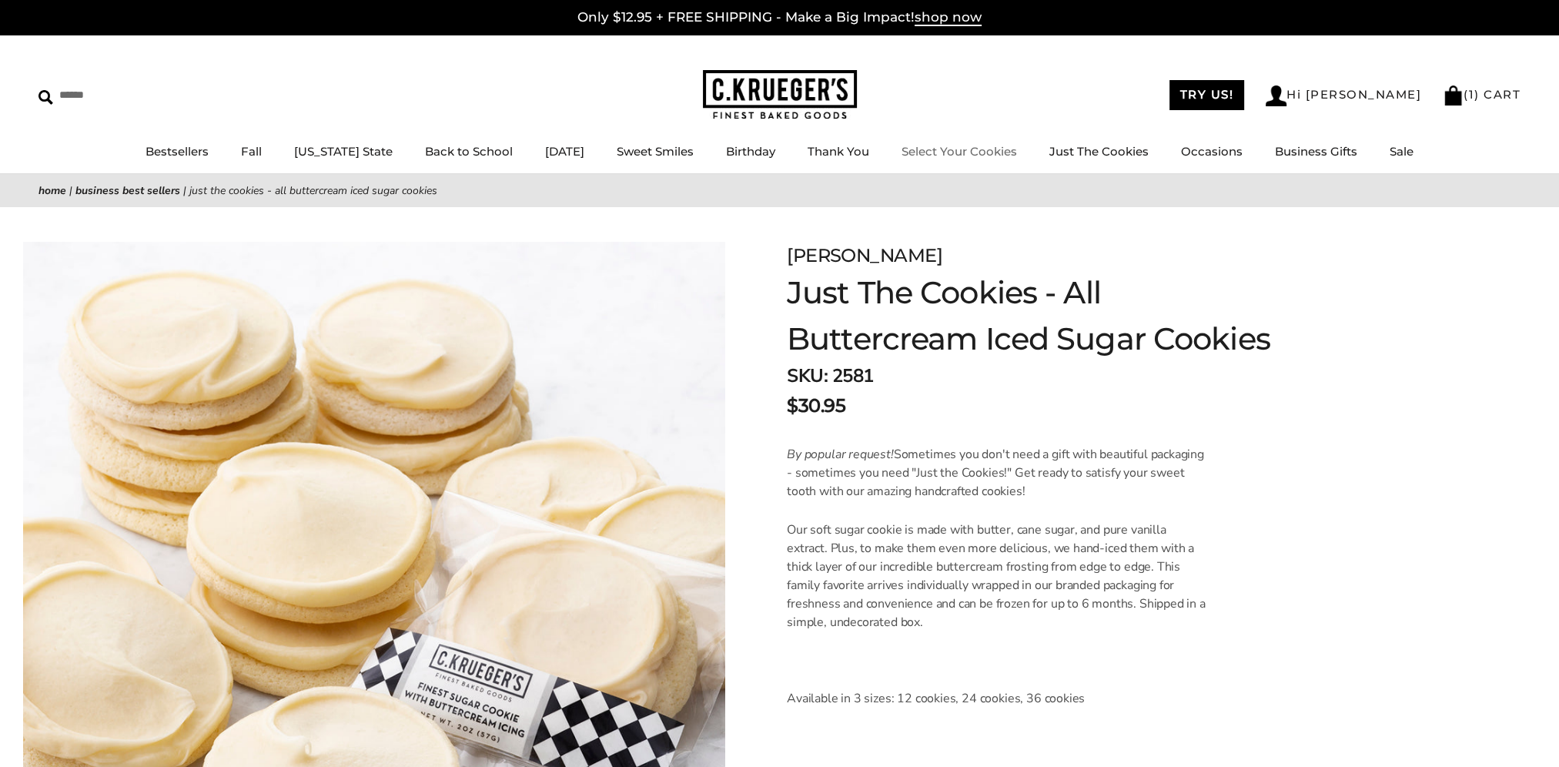
scroll to position [1, 0]
click at [940, 150] on link "Select Your Cookies" at bounding box center [960, 152] width 116 height 15
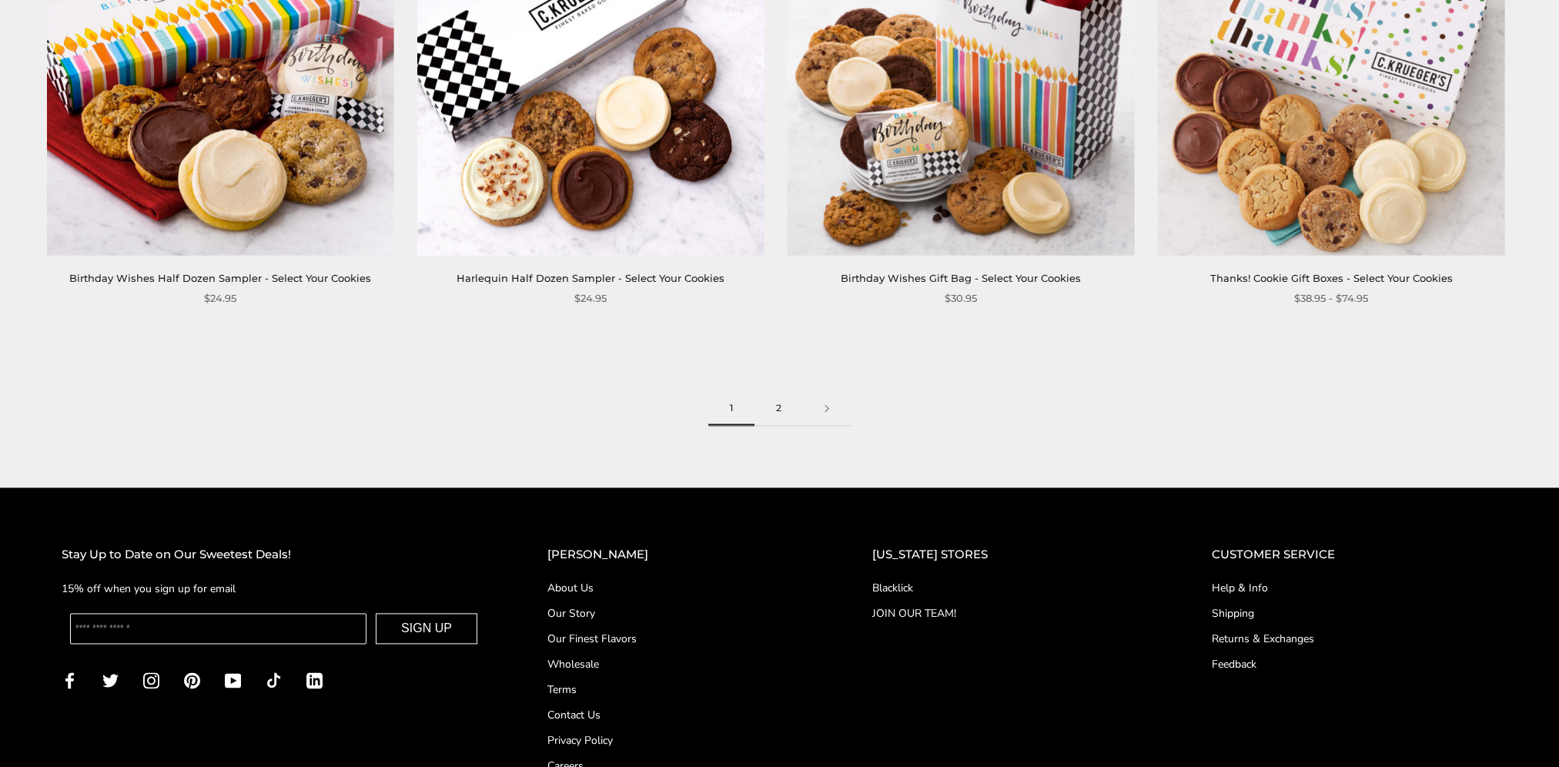
scroll to position [2618, 0]
click at [774, 409] on link "2" at bounding box center [779, 407] width 49 height 35
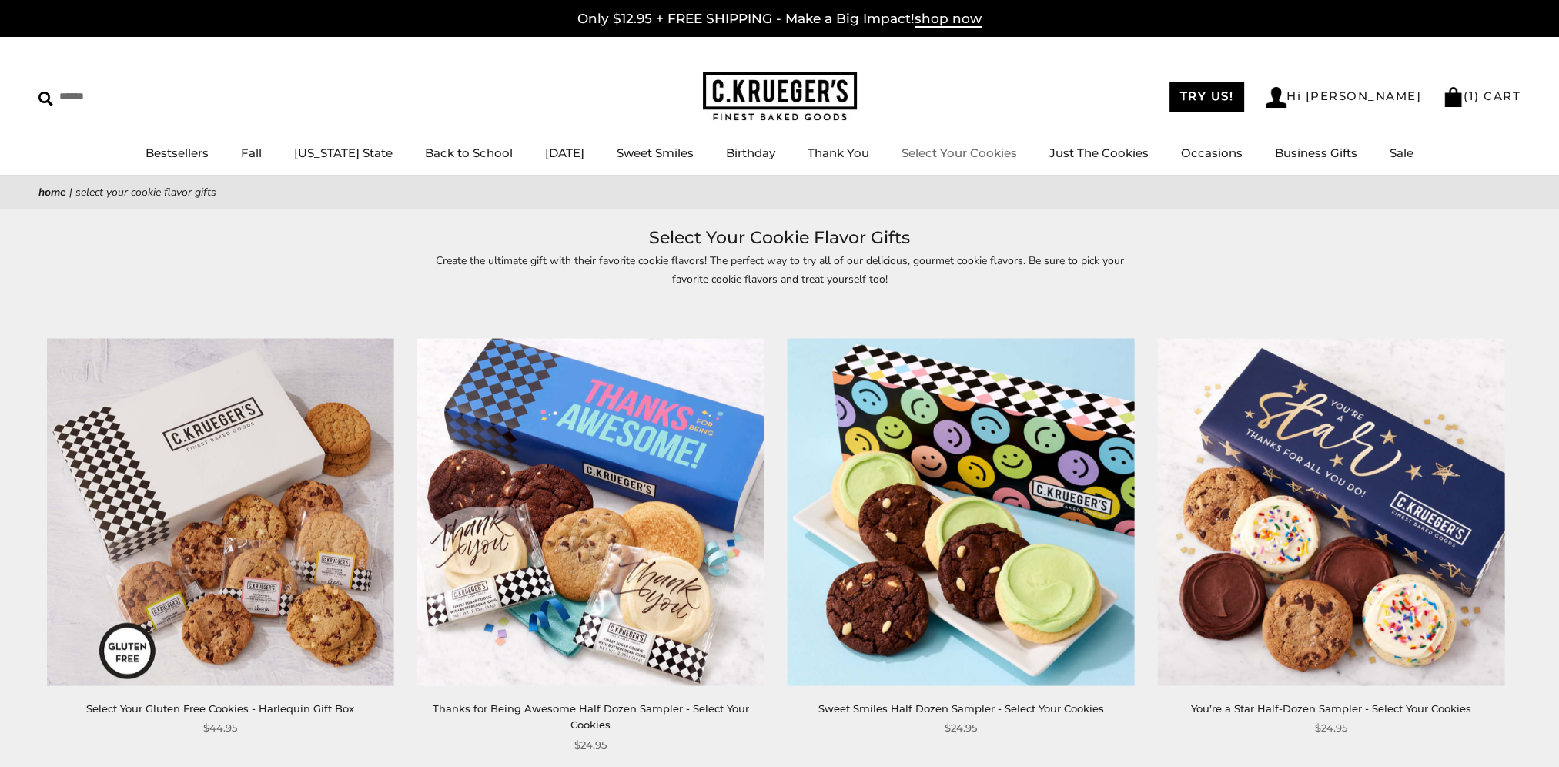
click at [988, 153] on link "Select Your Cookies" at bounding box center [960, 153] width 116 height 15
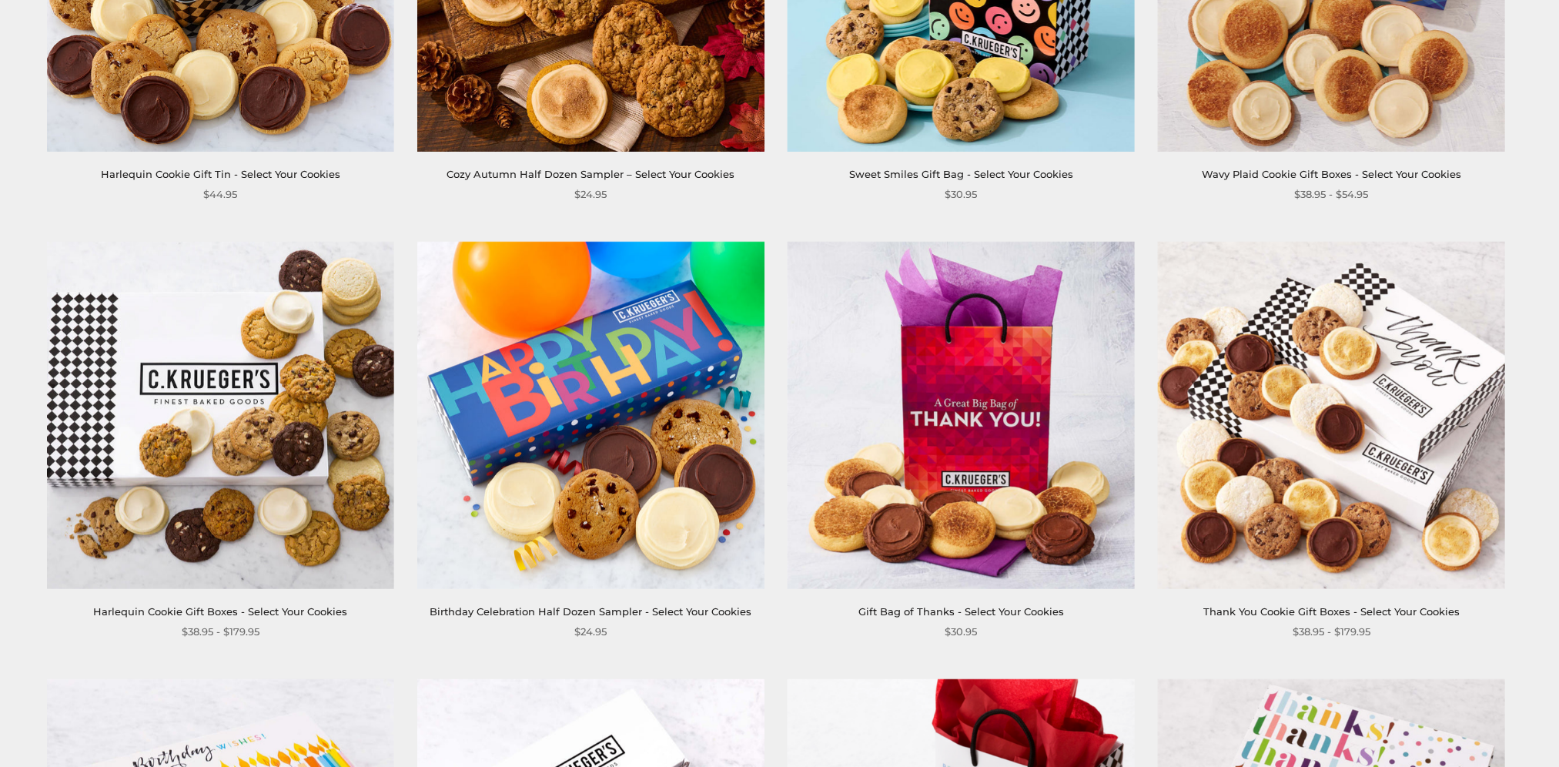
scroll to position [1847, 0]
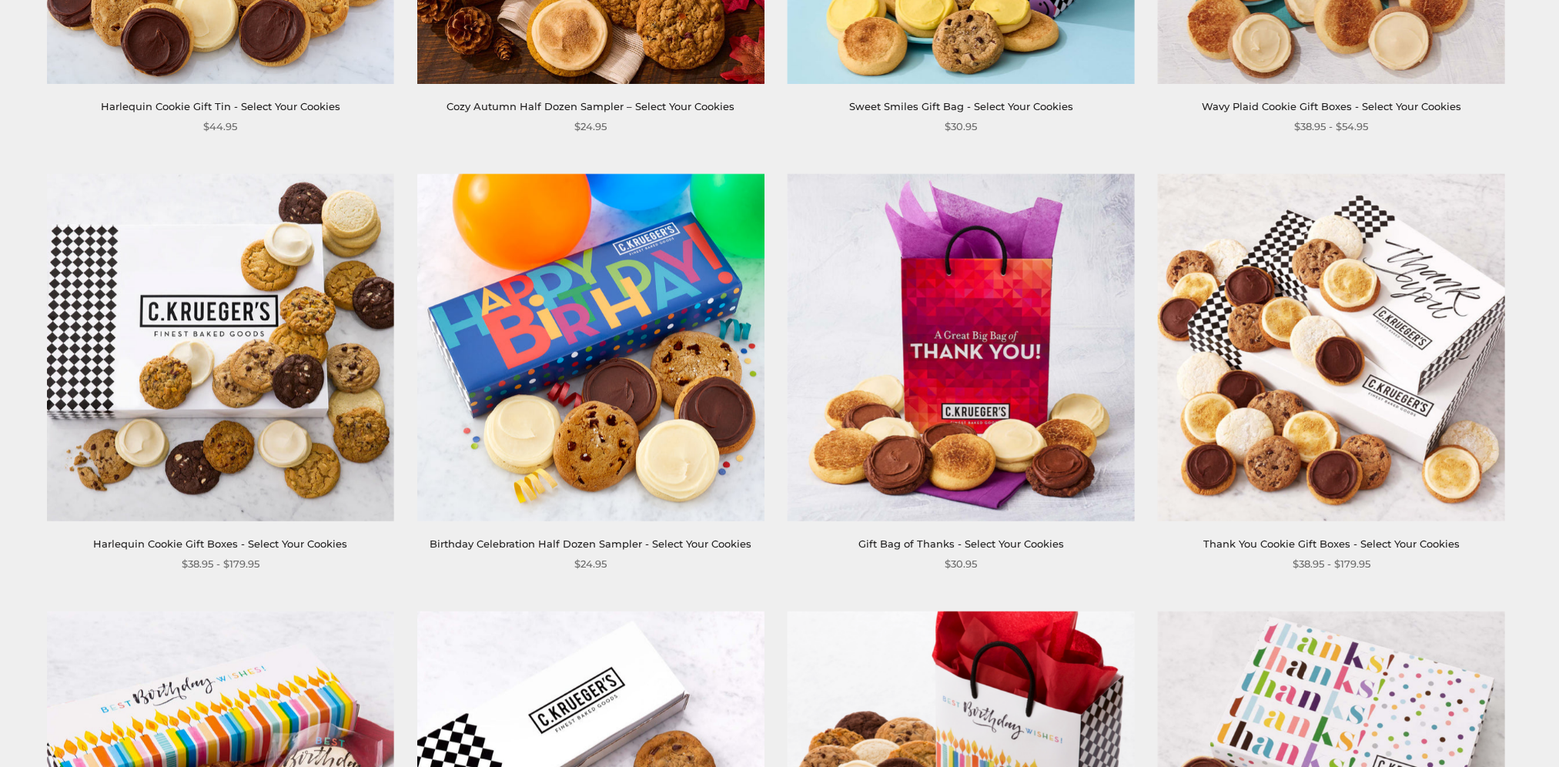
click at [293, 391] on img at bounding box center [220, 346] width 347 height 347
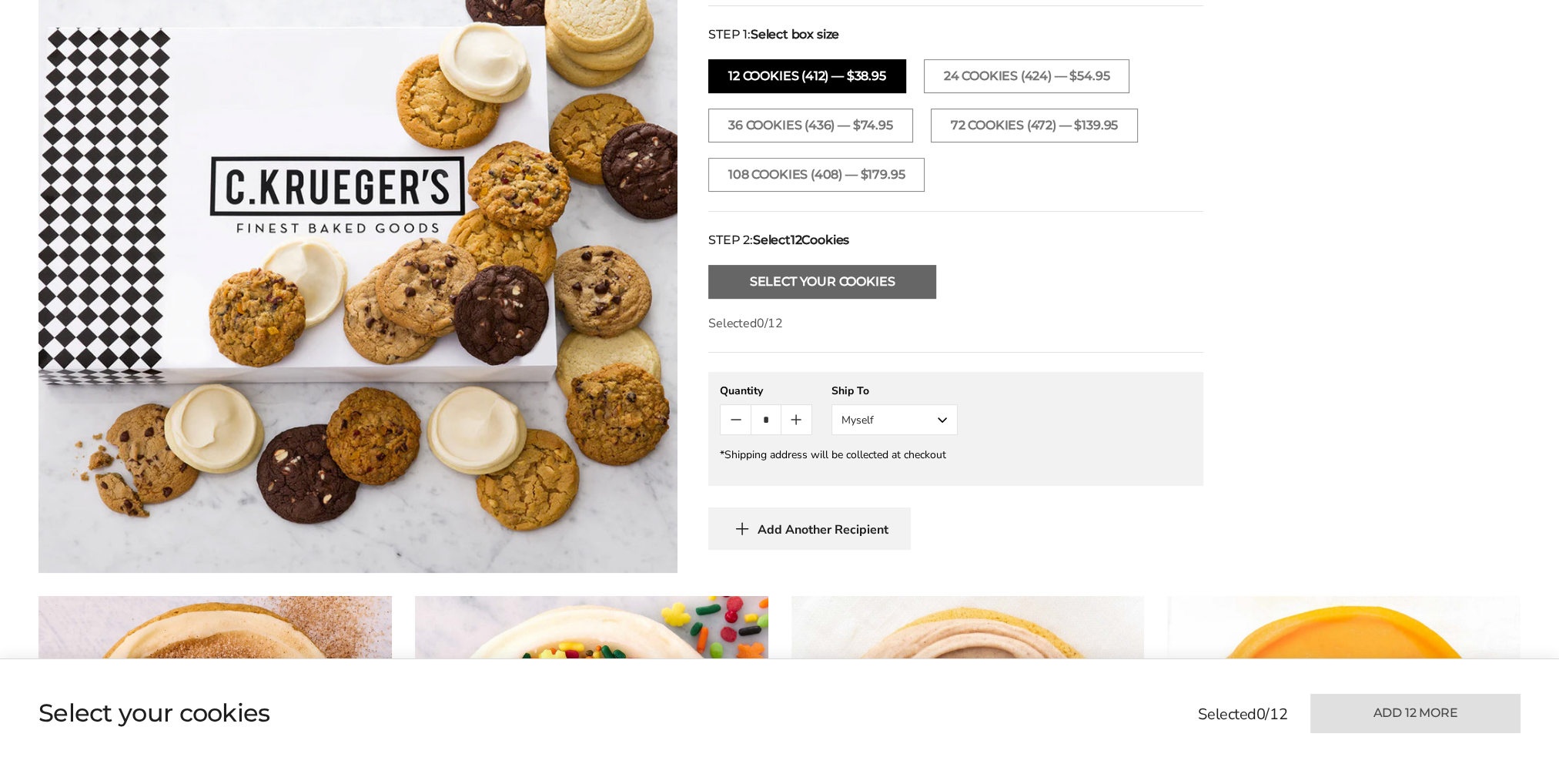
scroll to position [541, 0]
click at [819, 280] on button "Select Your Cookies" at bounding box center [822, 283] width 228 height 34
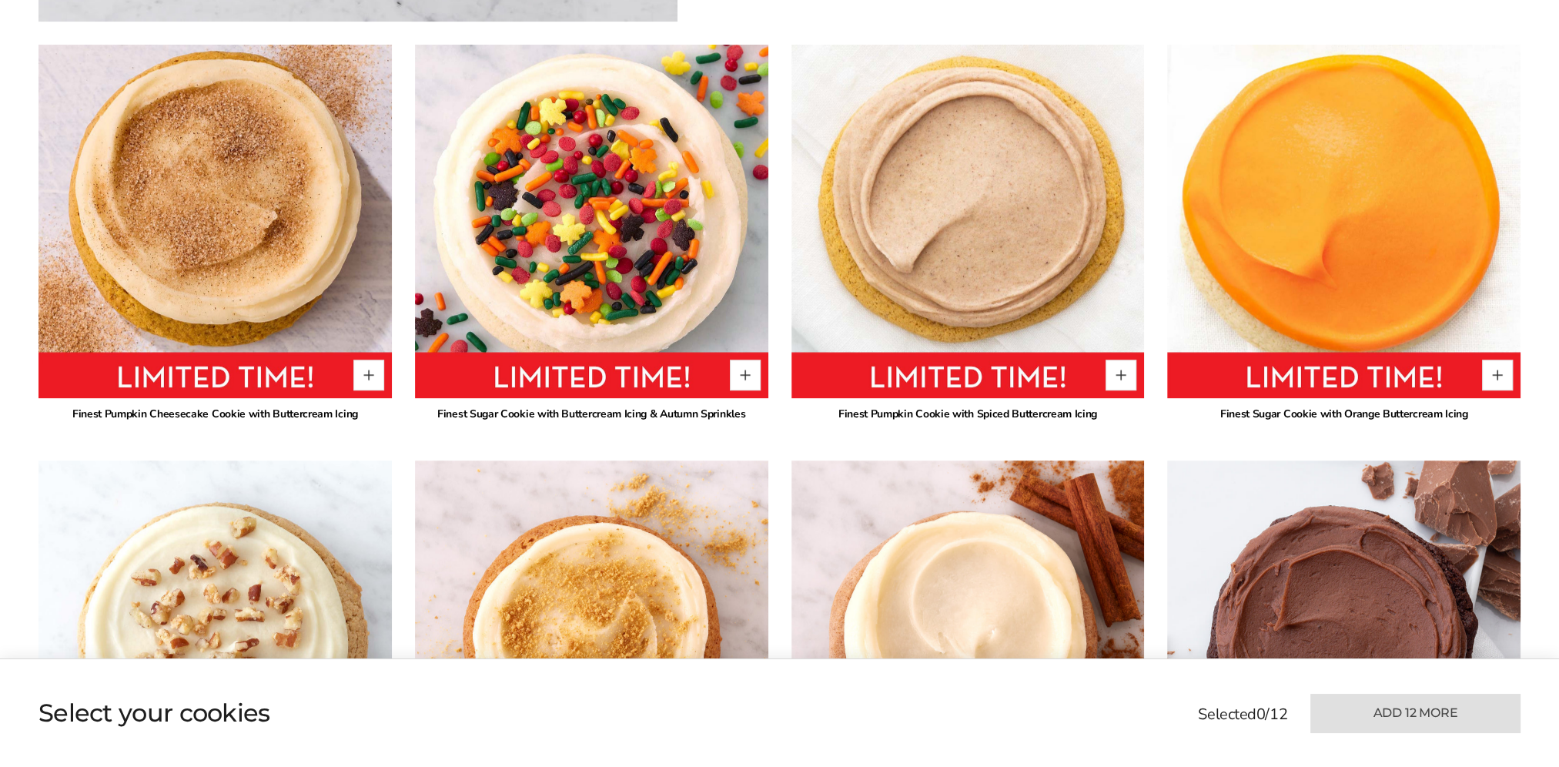
scroll to position [1121, 0]
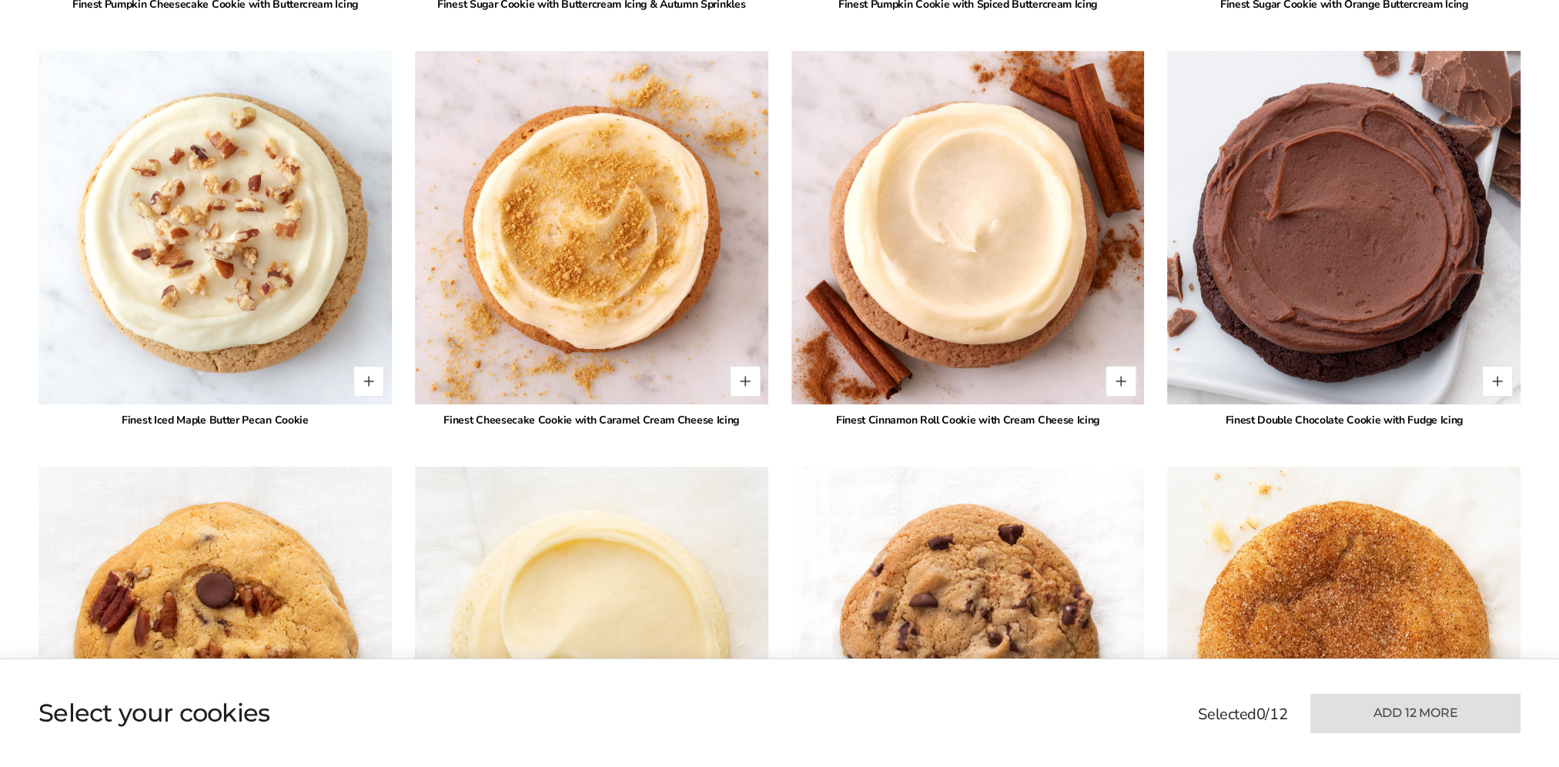
click at [1423, 350] on img at bounding box center [1344, 227] width 389 height 389
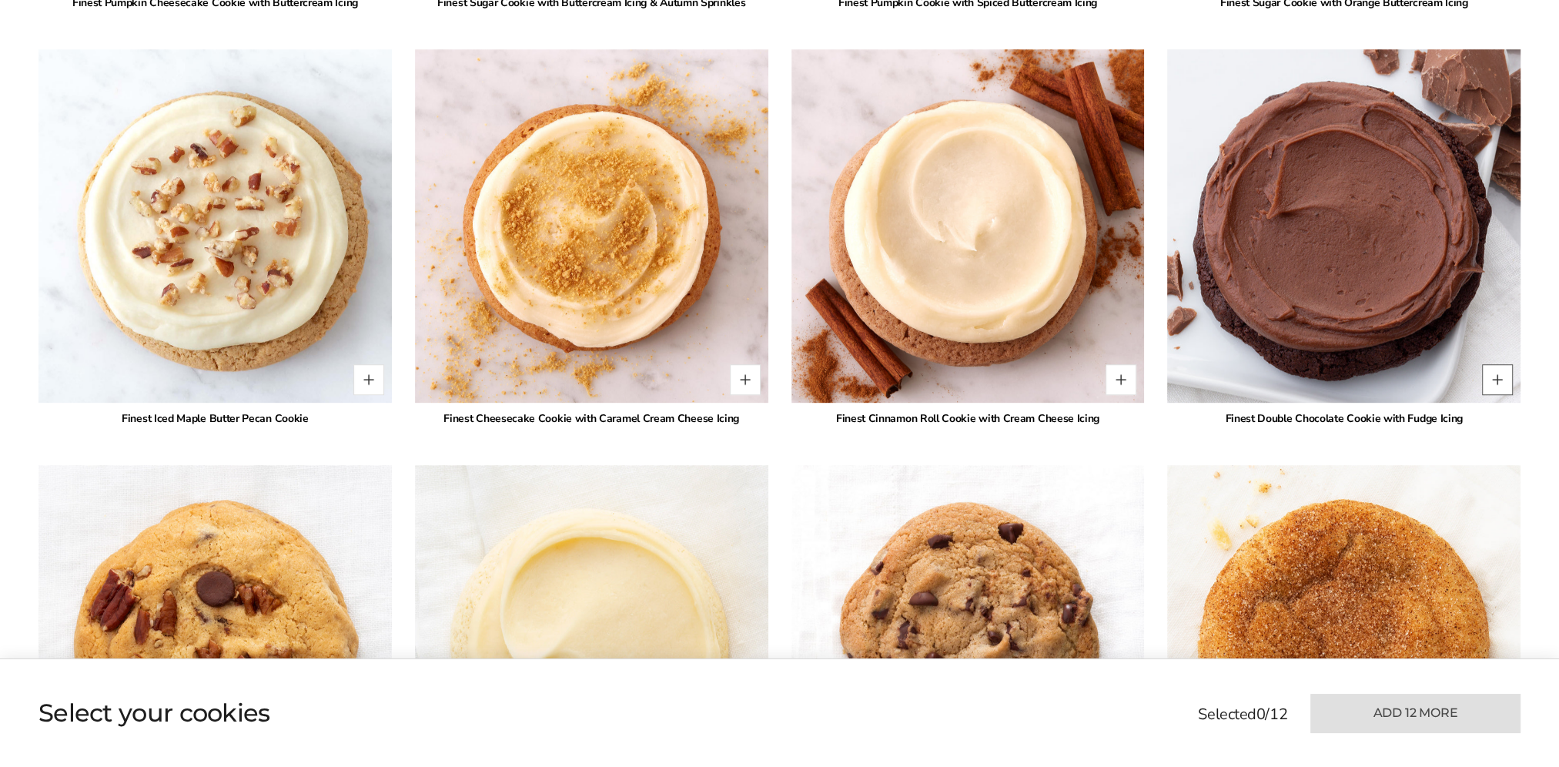
click at [1494, 380] on button "Quantity button plus" at bounding box center [1497, 379] width 31 height 31
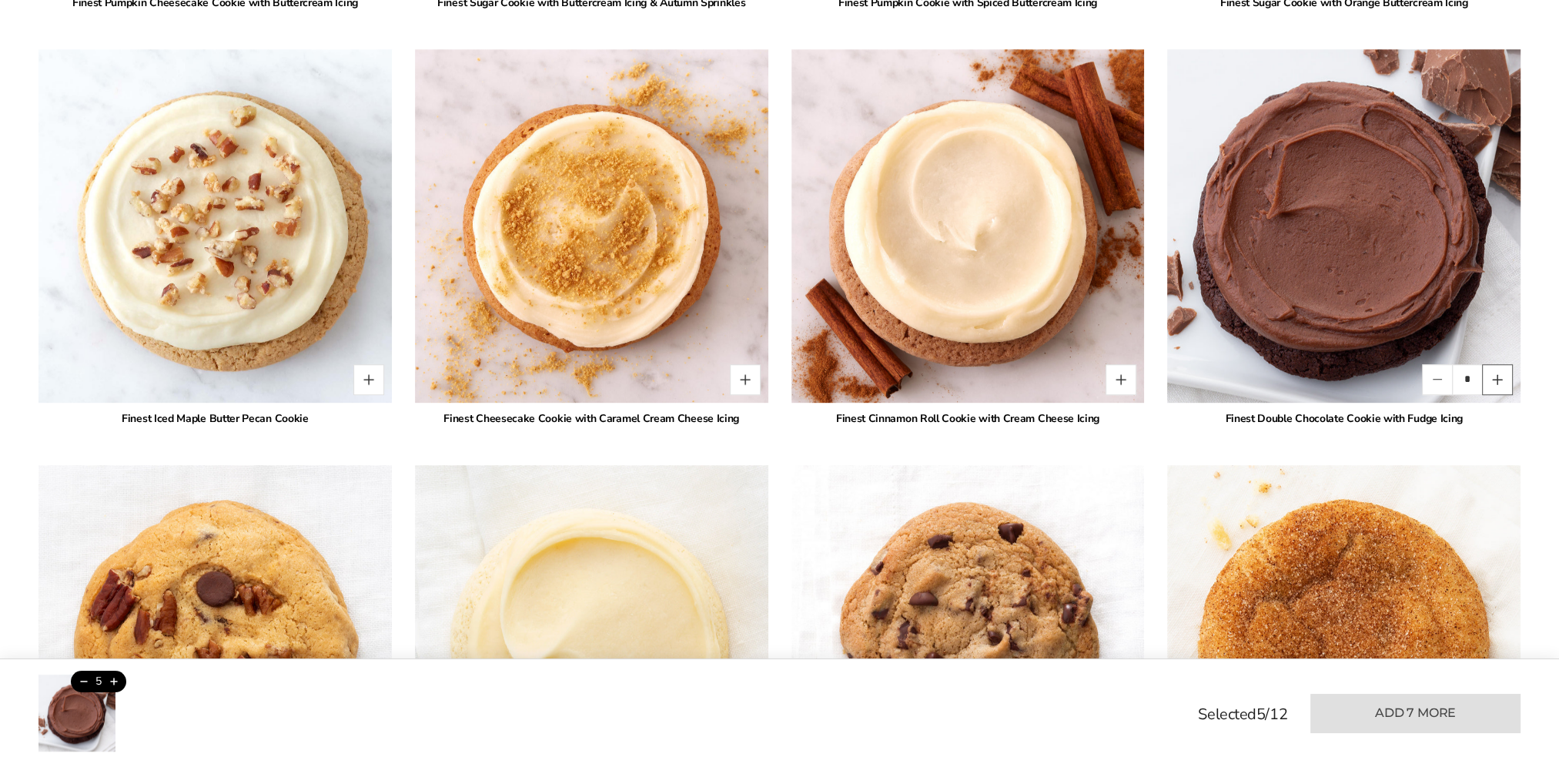
click at [1494, 380] on button "Quantity button plus" at bounding box center [1497, 379] width 31 height 31
type input "*"
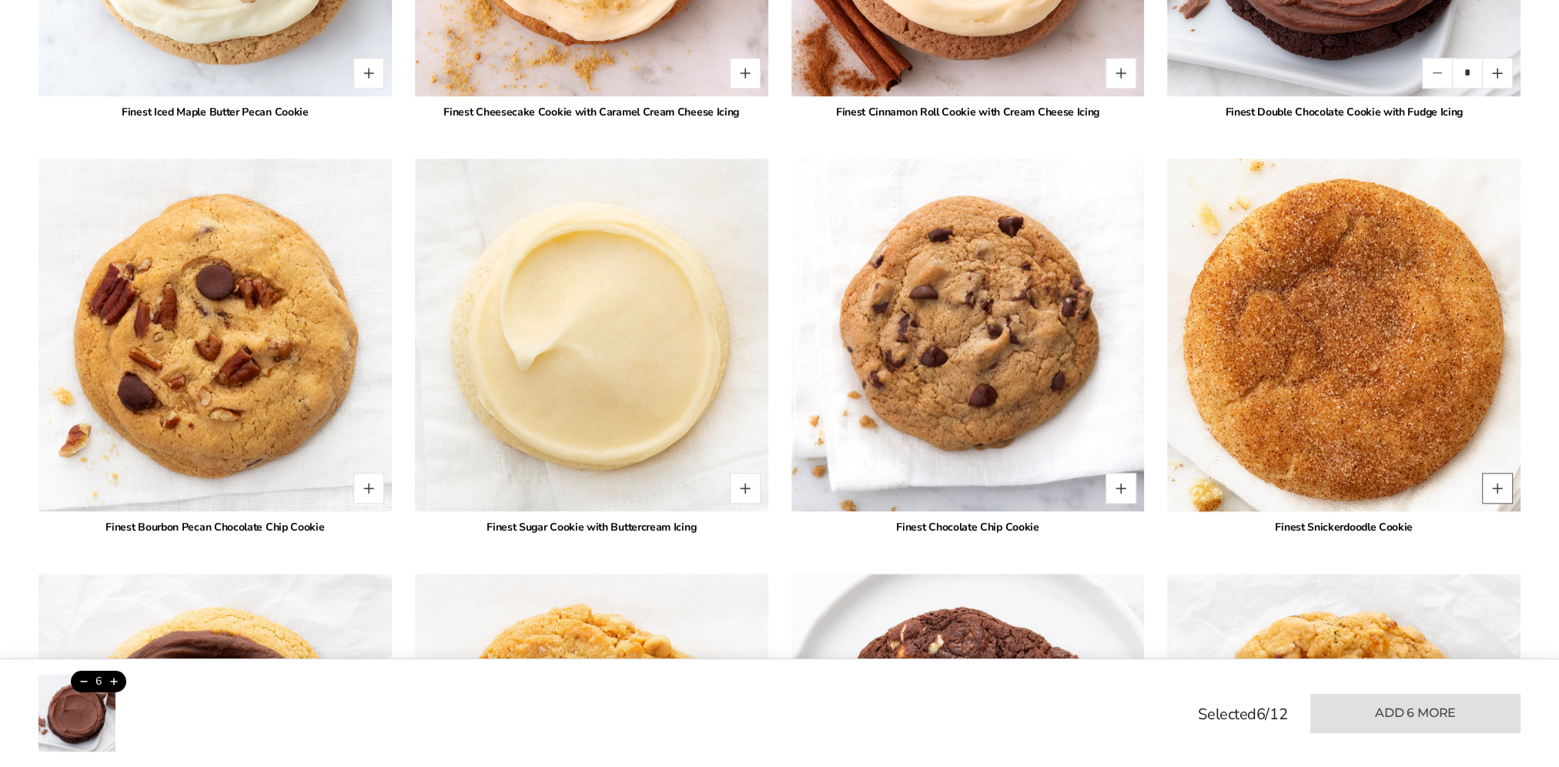
scroll to position [1812, 0]
click at [1497, 484] on button "Quantity button plus" at bounding box center [1497, 487] width 31 height 31
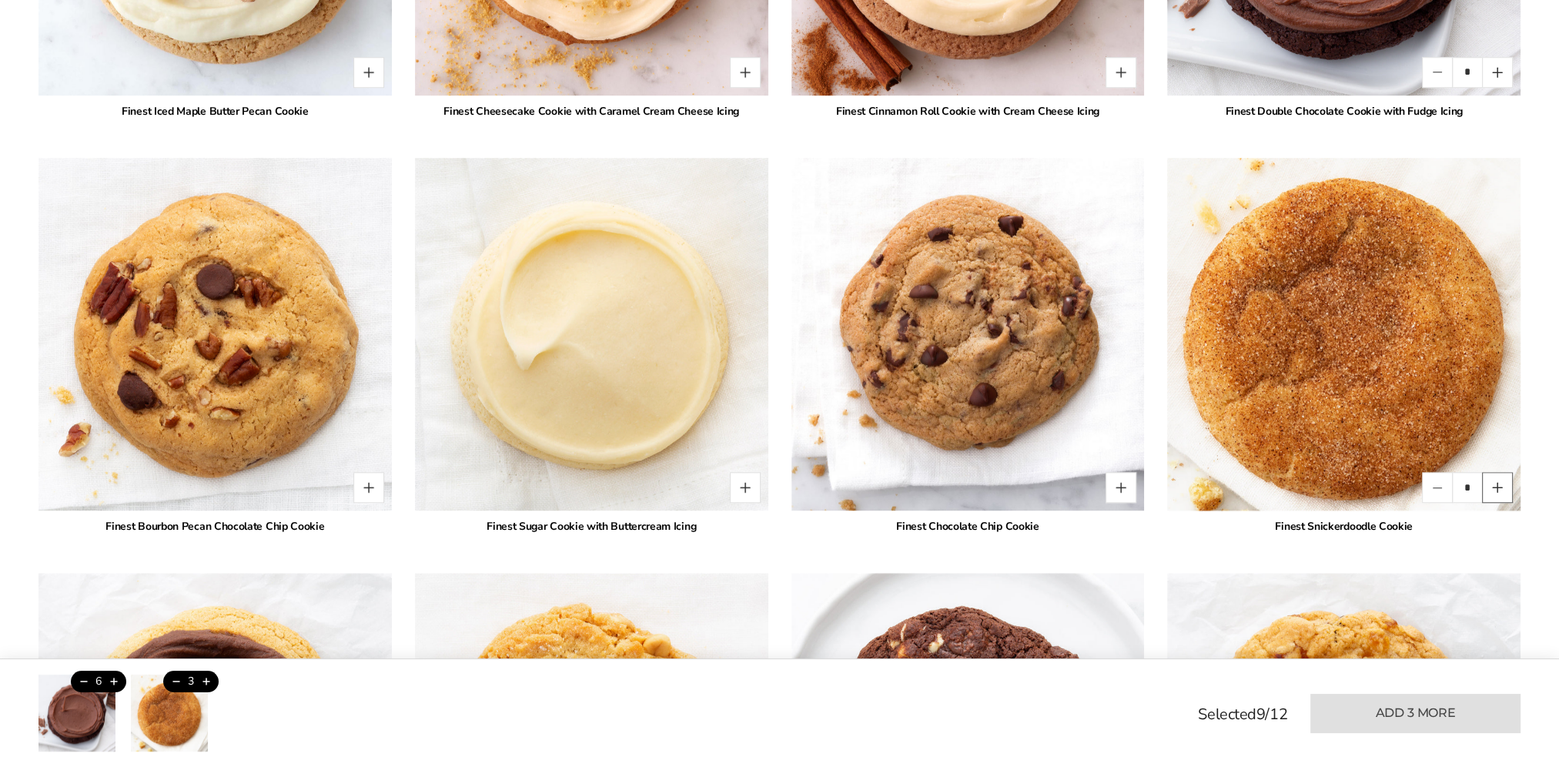
type input "*"
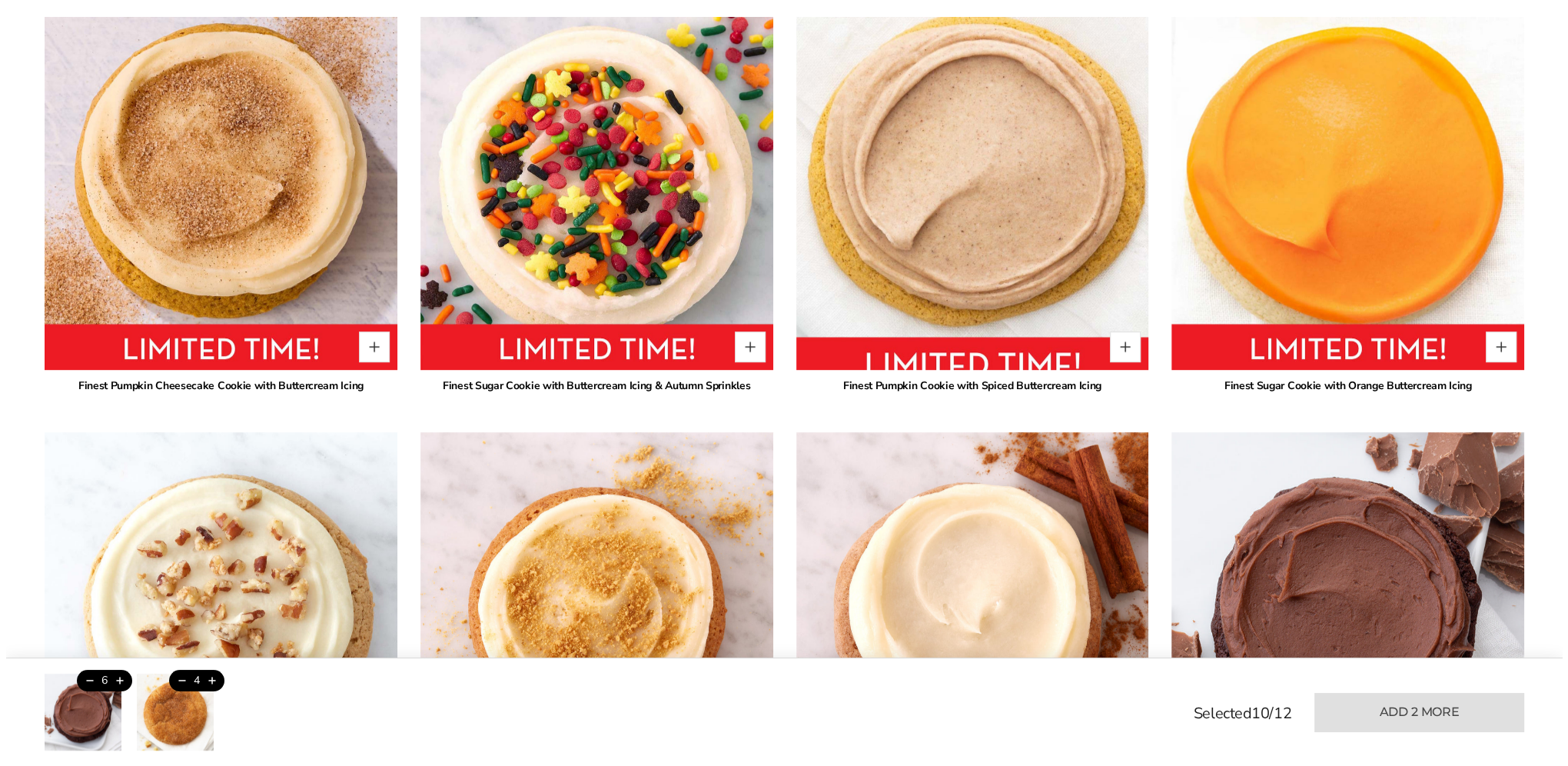
scroll to position [1119, 0]
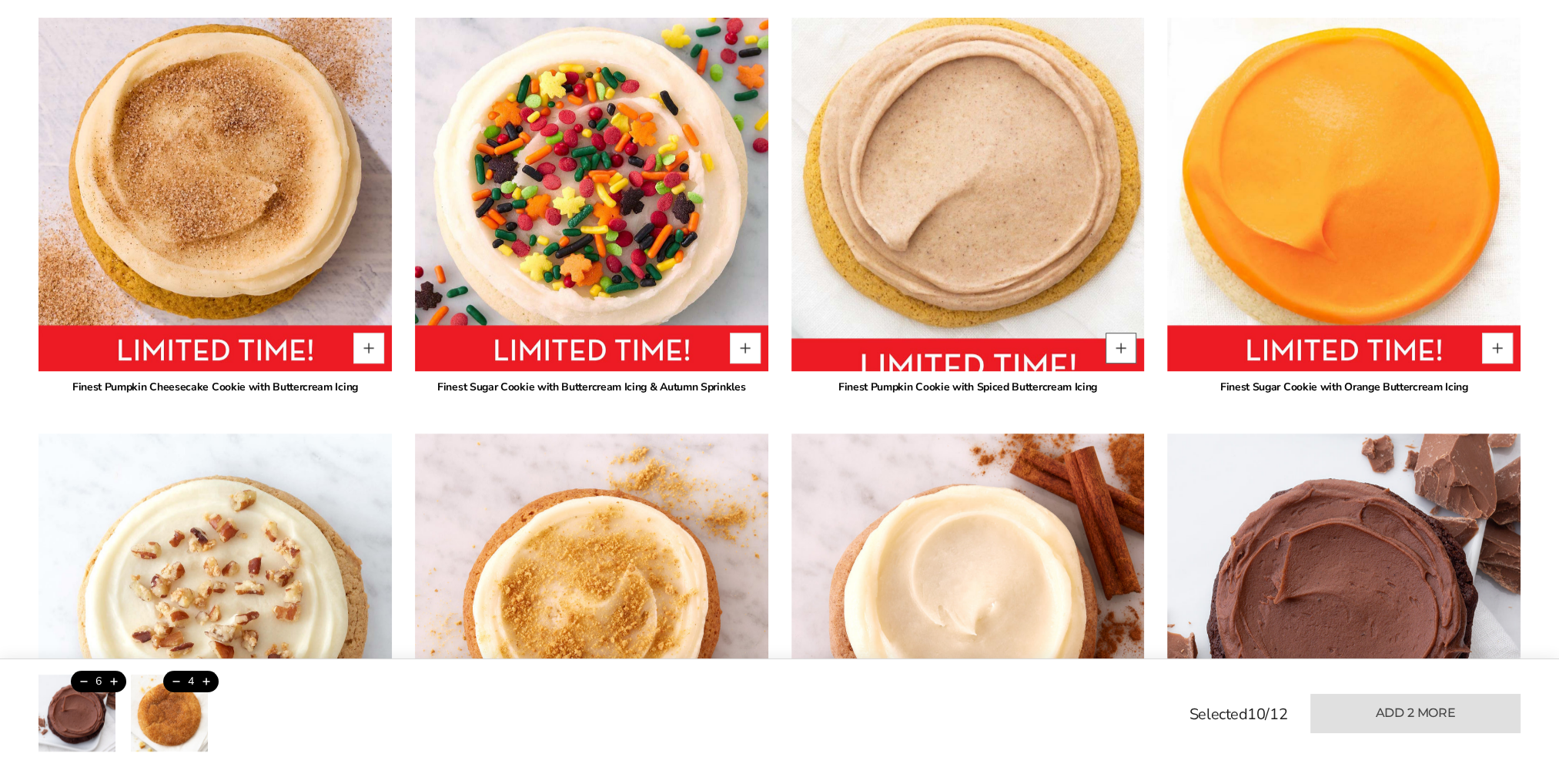
click at [1120, 343] on button "Quantity button plus" at bounding box center [1121, 348] width 31 height 31
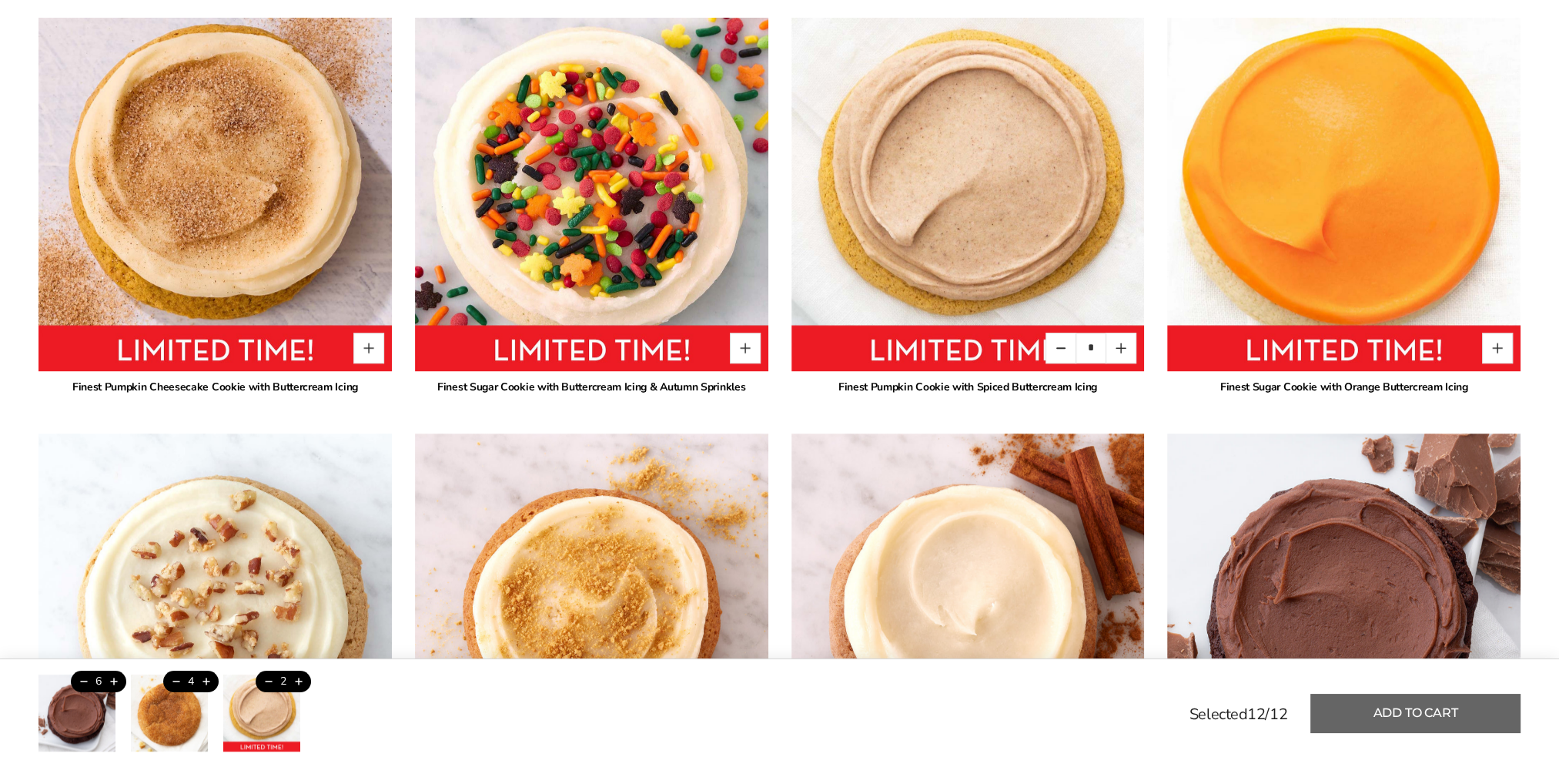
click at [1368, 705] on button "Add to cart" at bounding box center [1416, 713] width 210 height 39
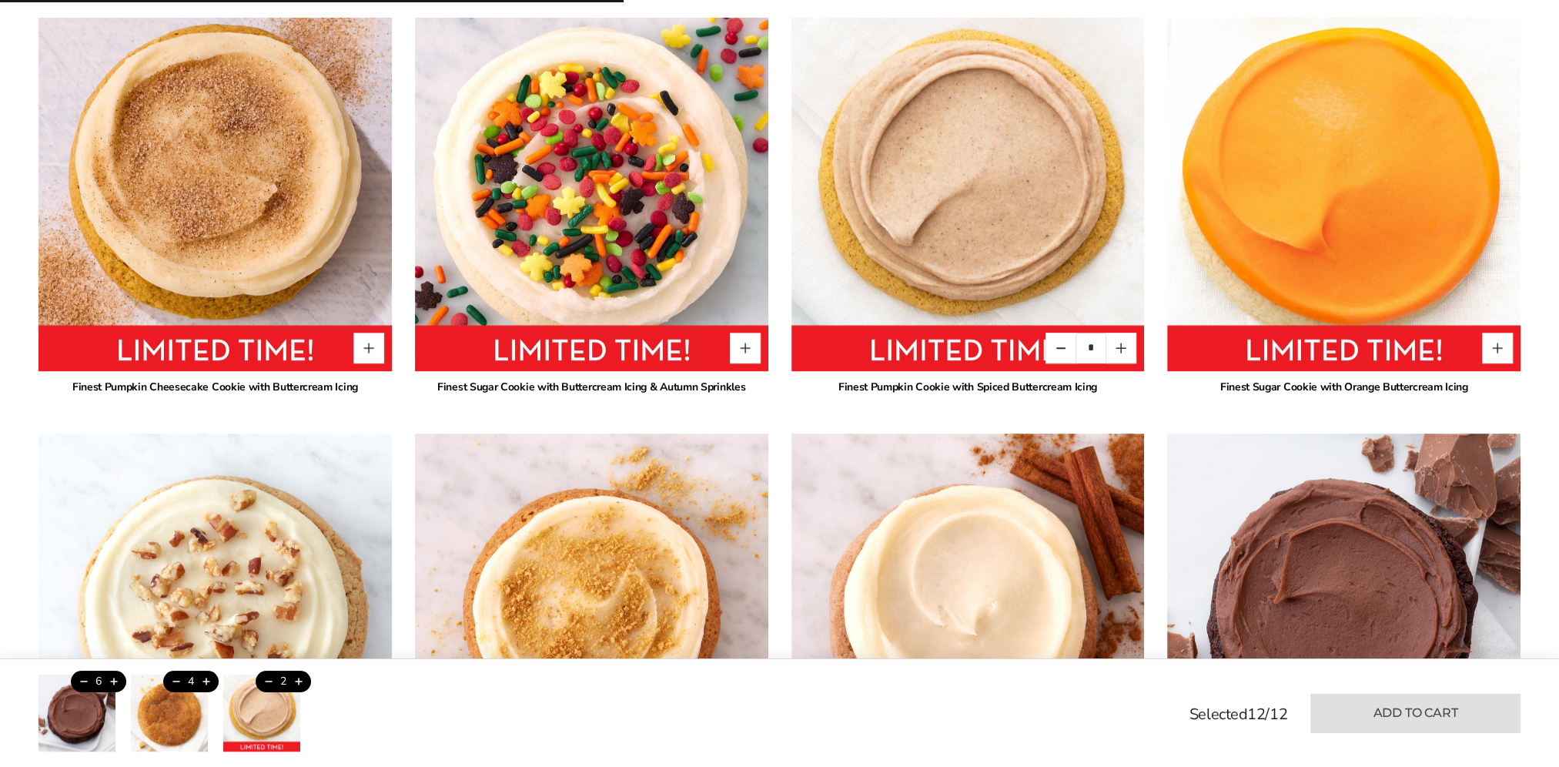
type input "*"
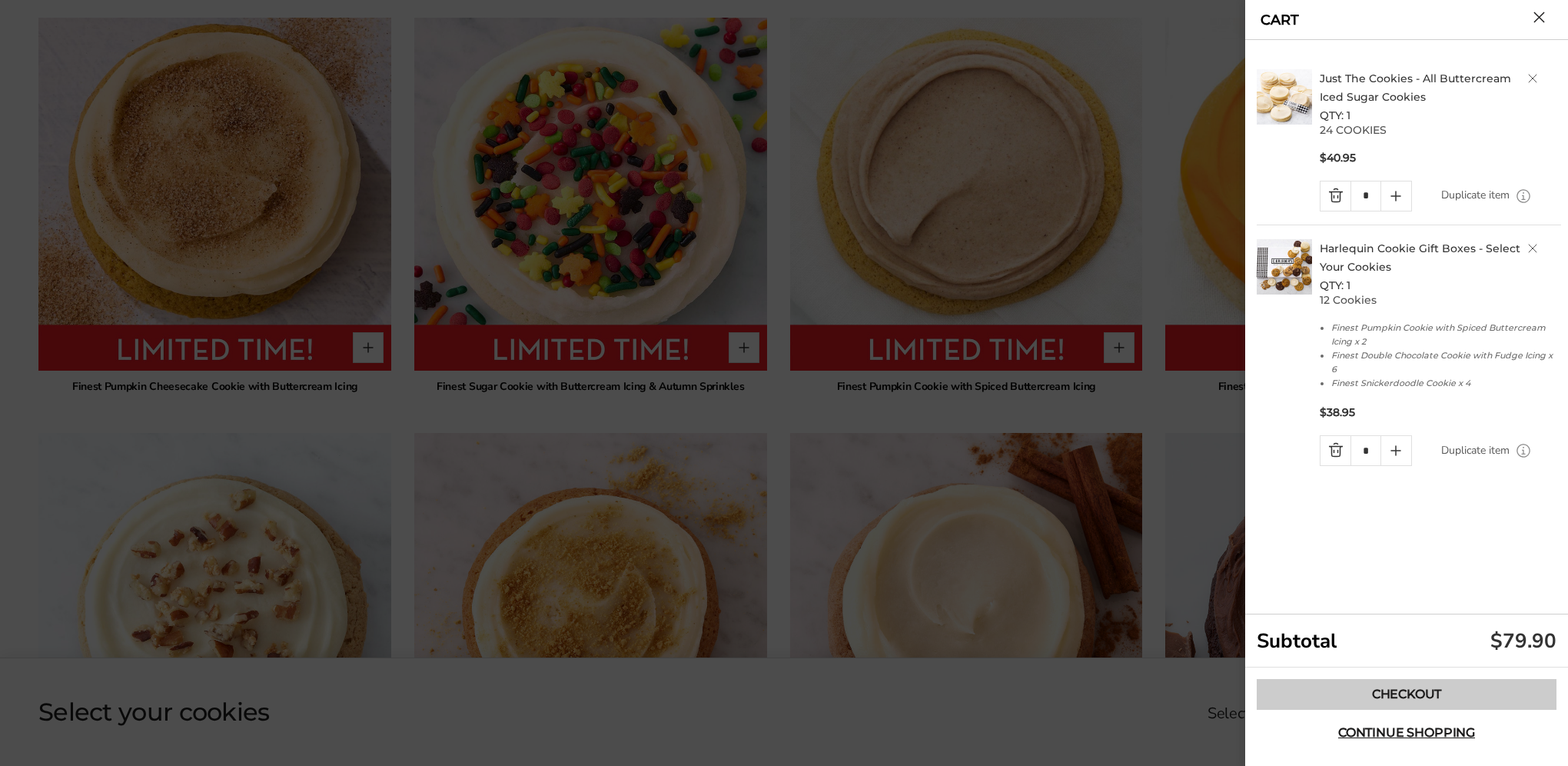
click at [1392, 700] on link "Checkout" at bounding box center [1406, 694] width 299 height 31
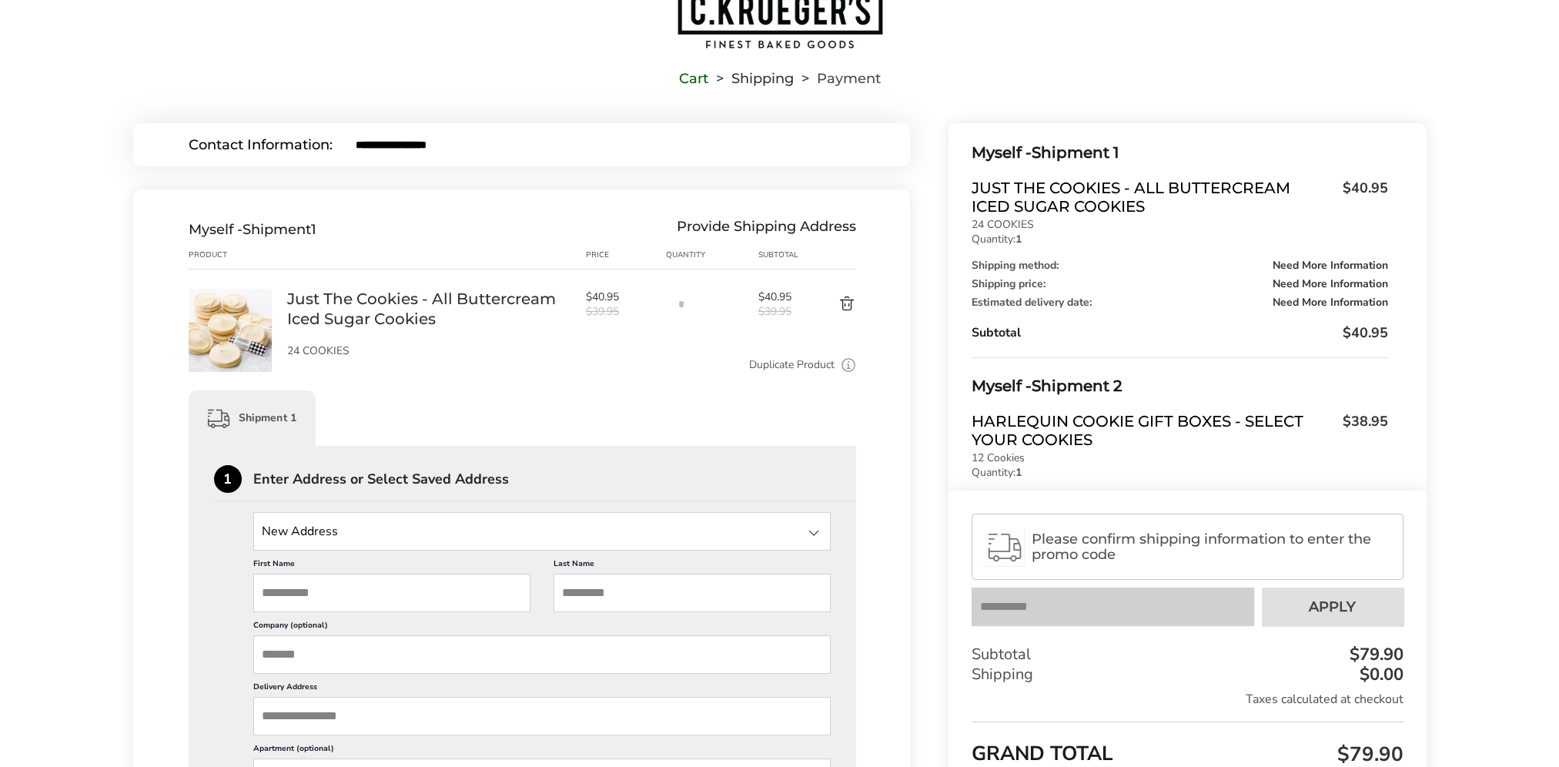
scroll to position [64, 0]
click at [812, 536] on div at bounding box center [814, 533] width 18 height 18
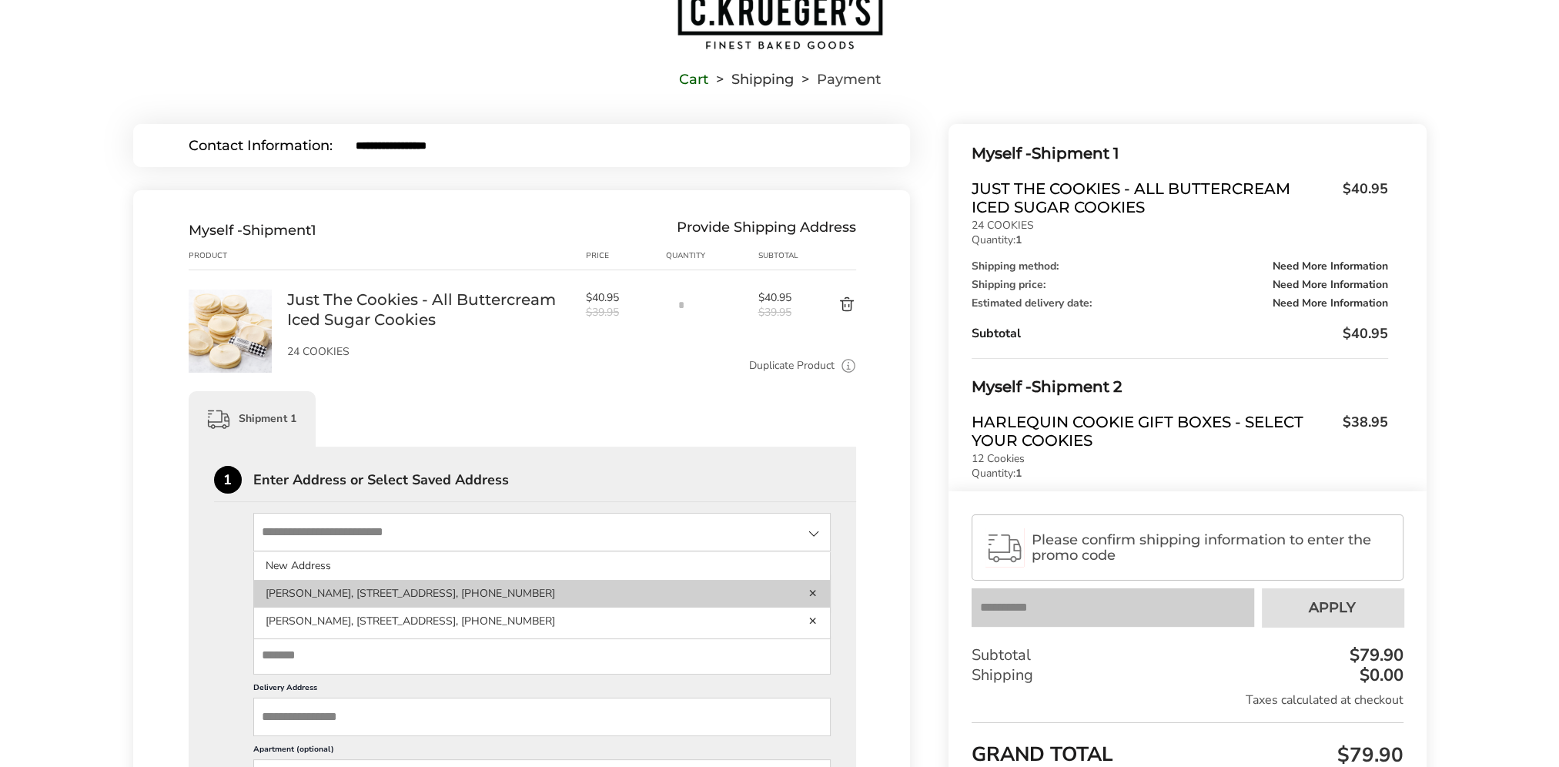
click at [697, 595] on li "[PERSON_NAME], [STREET_ADDRESS], [PHONE_NUMBER]" at bounding box center [542, 594] width 577 height 28
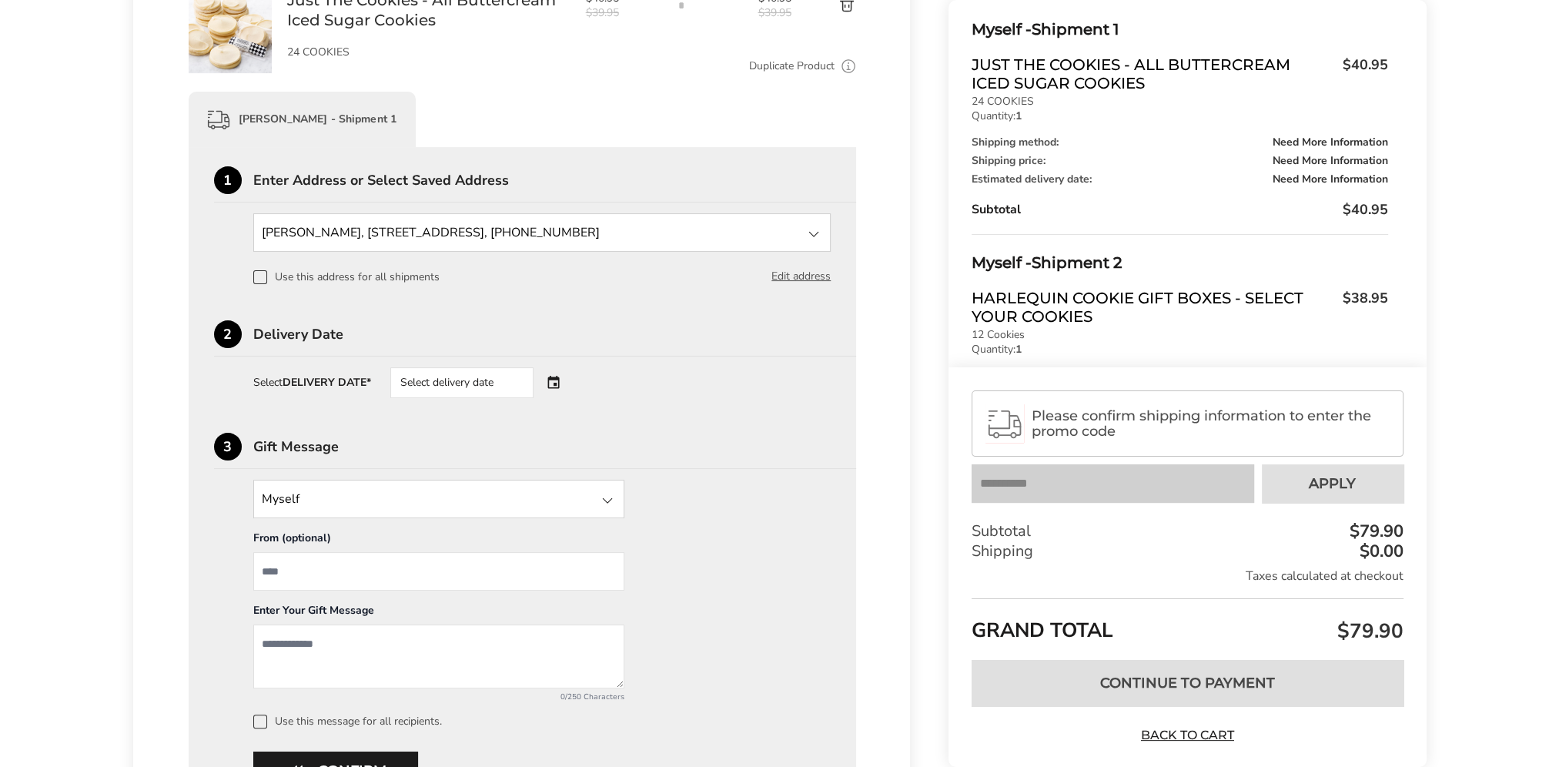
click at [556, 380] on div "Select delivery date" at bounding box center [483, 382] width 186 height 31
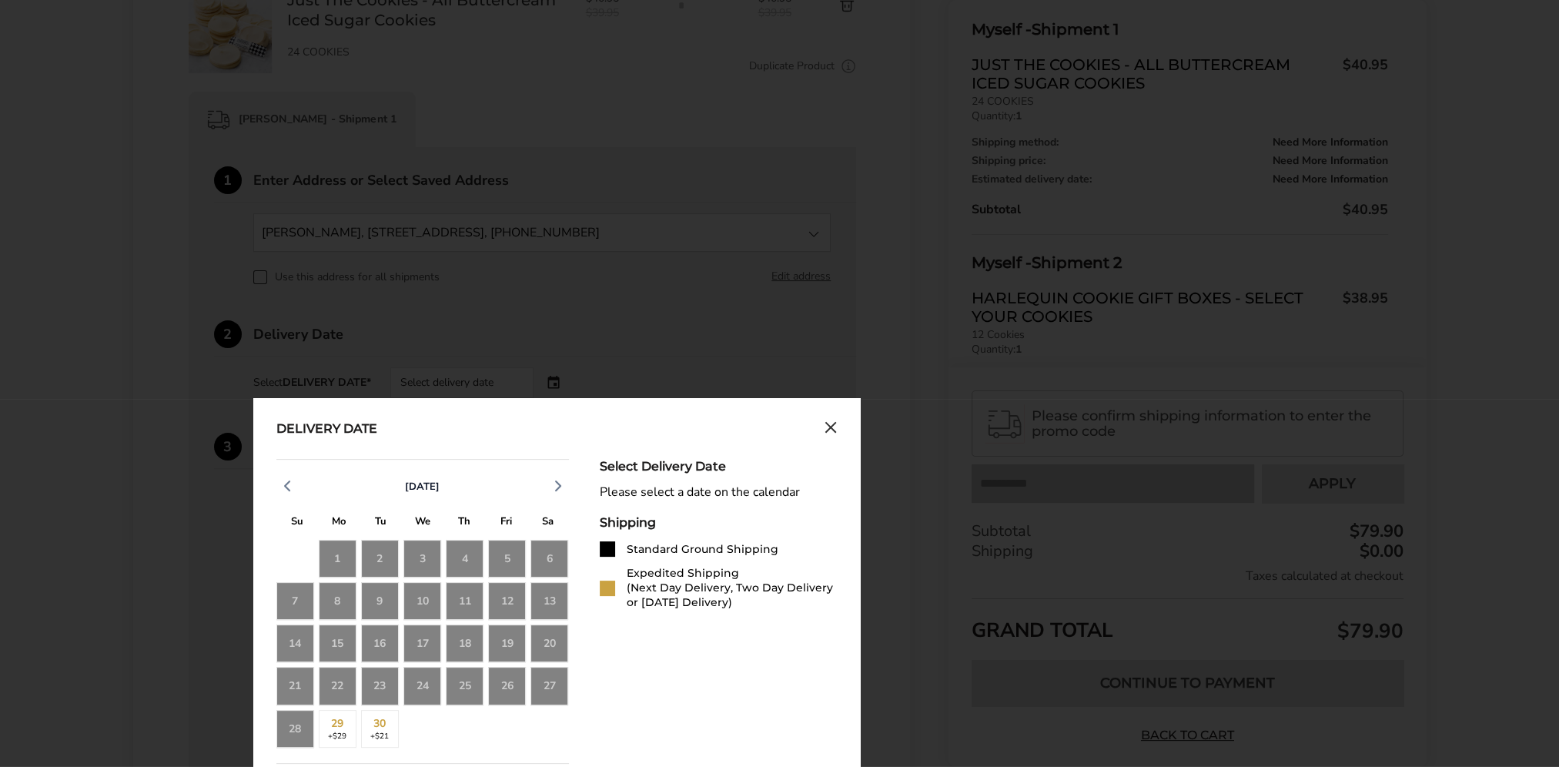
scroll to position [364, 0]
click at [607, 583] on div at bounding box center [607, 587] width 15 height 15
click at [611, 589] on div at bounding box center [607, 587] width 15 height 15
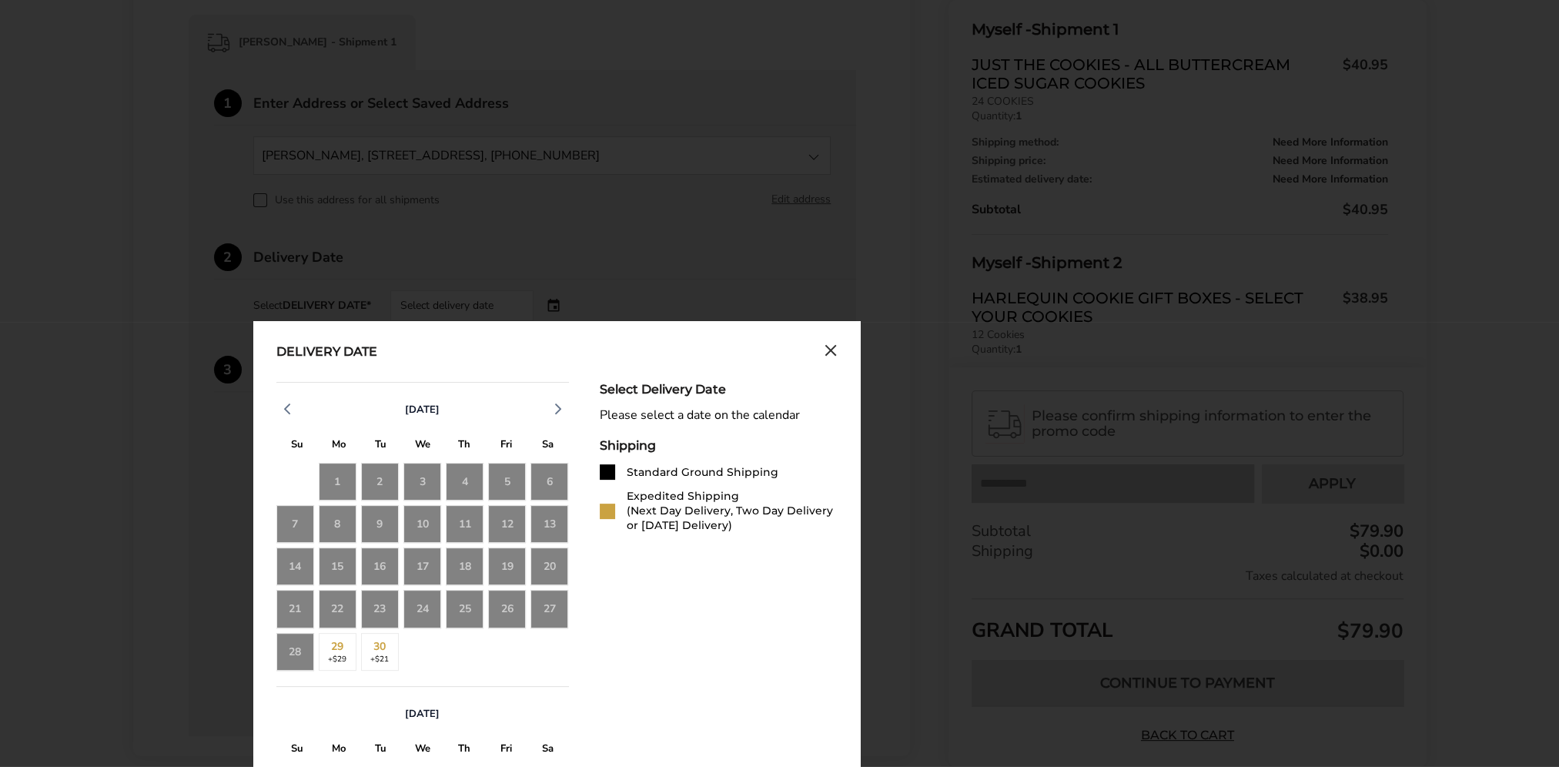
scroll to position [440, 0]
click at [512, 610] on div "26" at bounding box center [507, 609] width 38 height 38
click at [298, 645] on div "28" at bounding box center [295, 652] width 38 height 38
click at [336, 641] on div "29 +$29" at bounding box center [338, 652] width 38 height 38
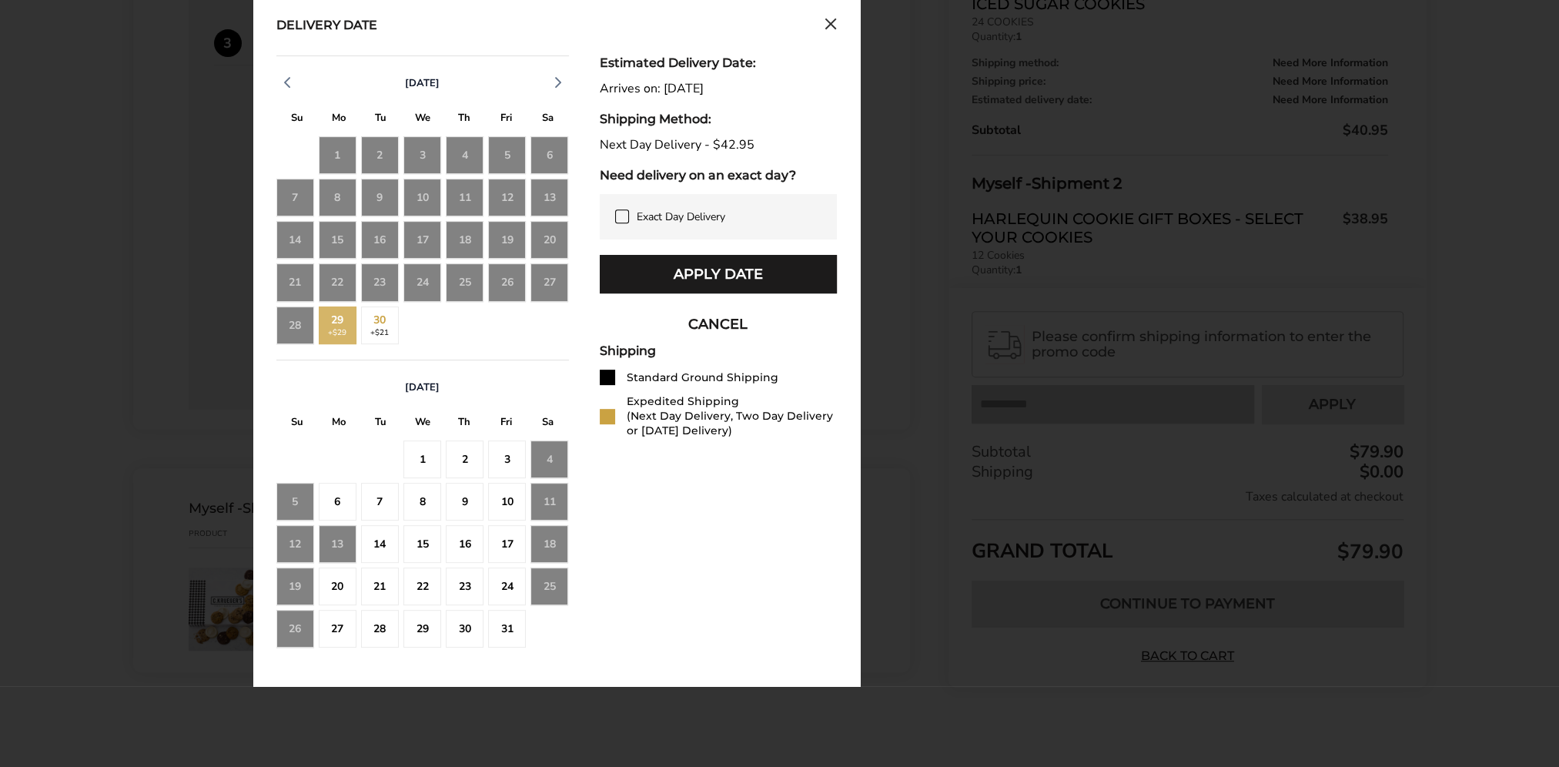
scroll to position [770, 0]
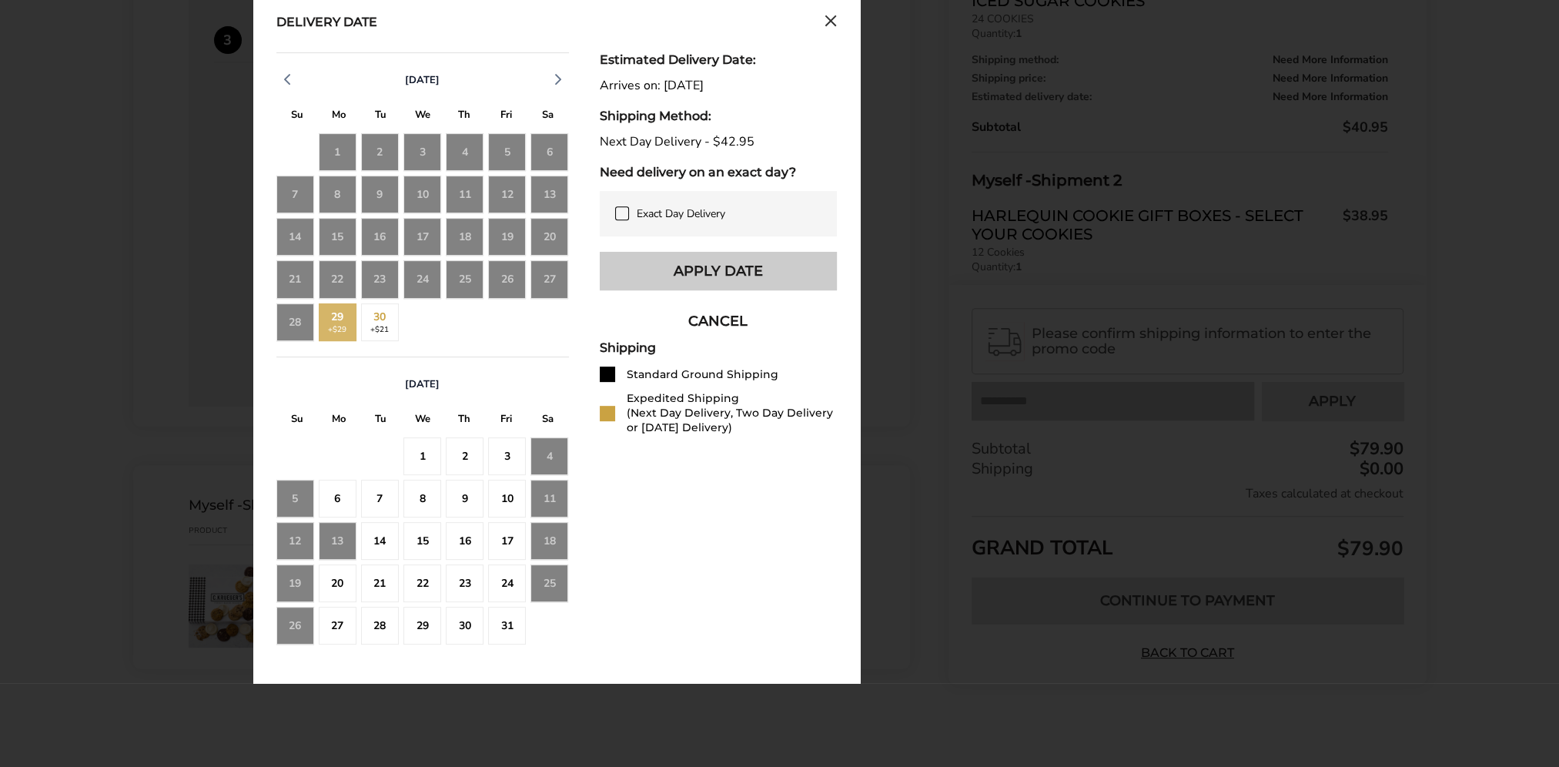
click at [717, 271] on button "Apply Date" at bounding box center [718, 271] width 237 height 39
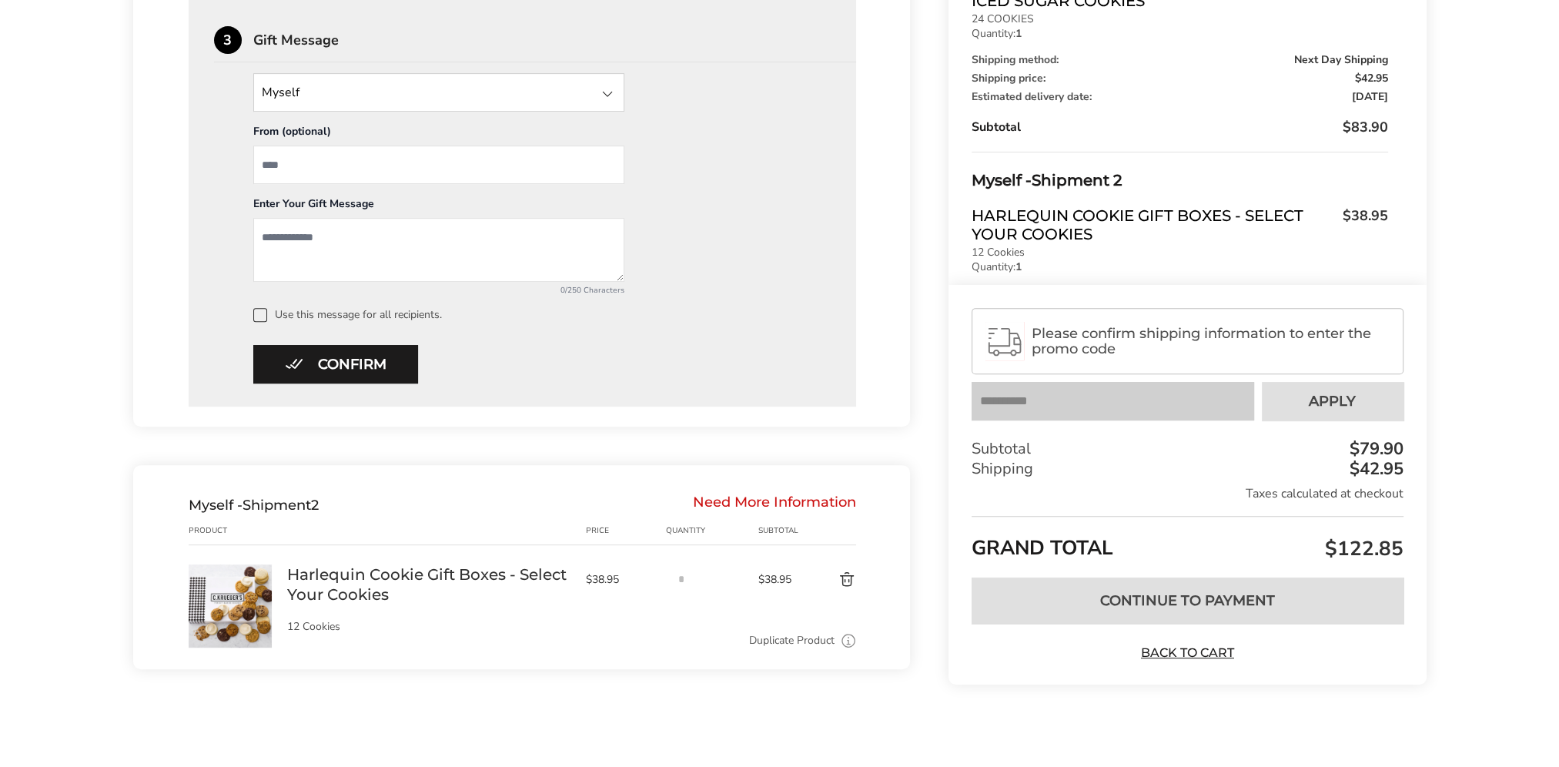
click at [367, 579] on link "Harlequin Cookie Gift Boxes - Select Your Cookies" at bounding box center [428, 584] width 283 height 40
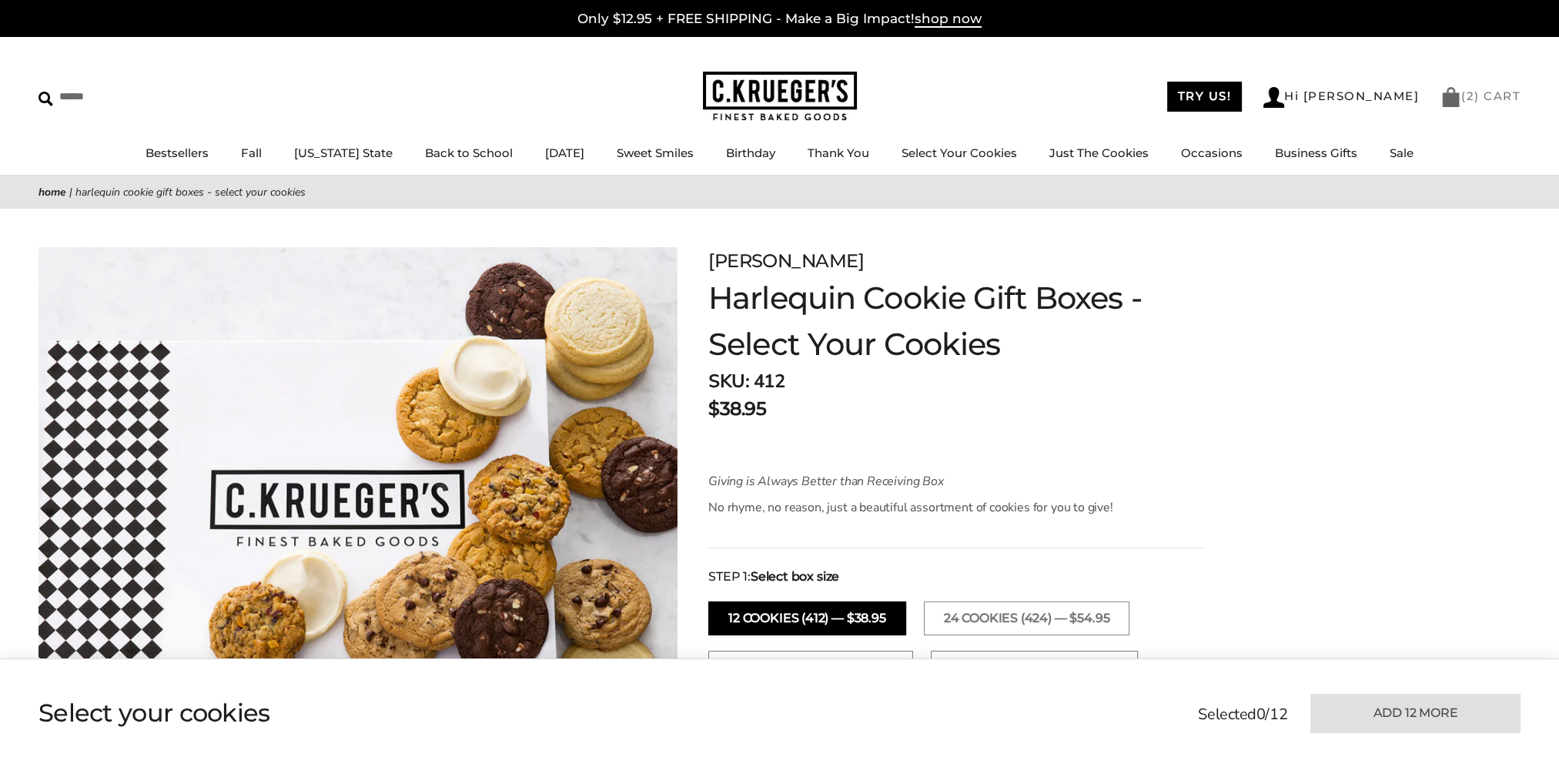
click at [1512, 95] on link "( 2 ) CART" at bounding box center [1481, 96] width 80 height 15
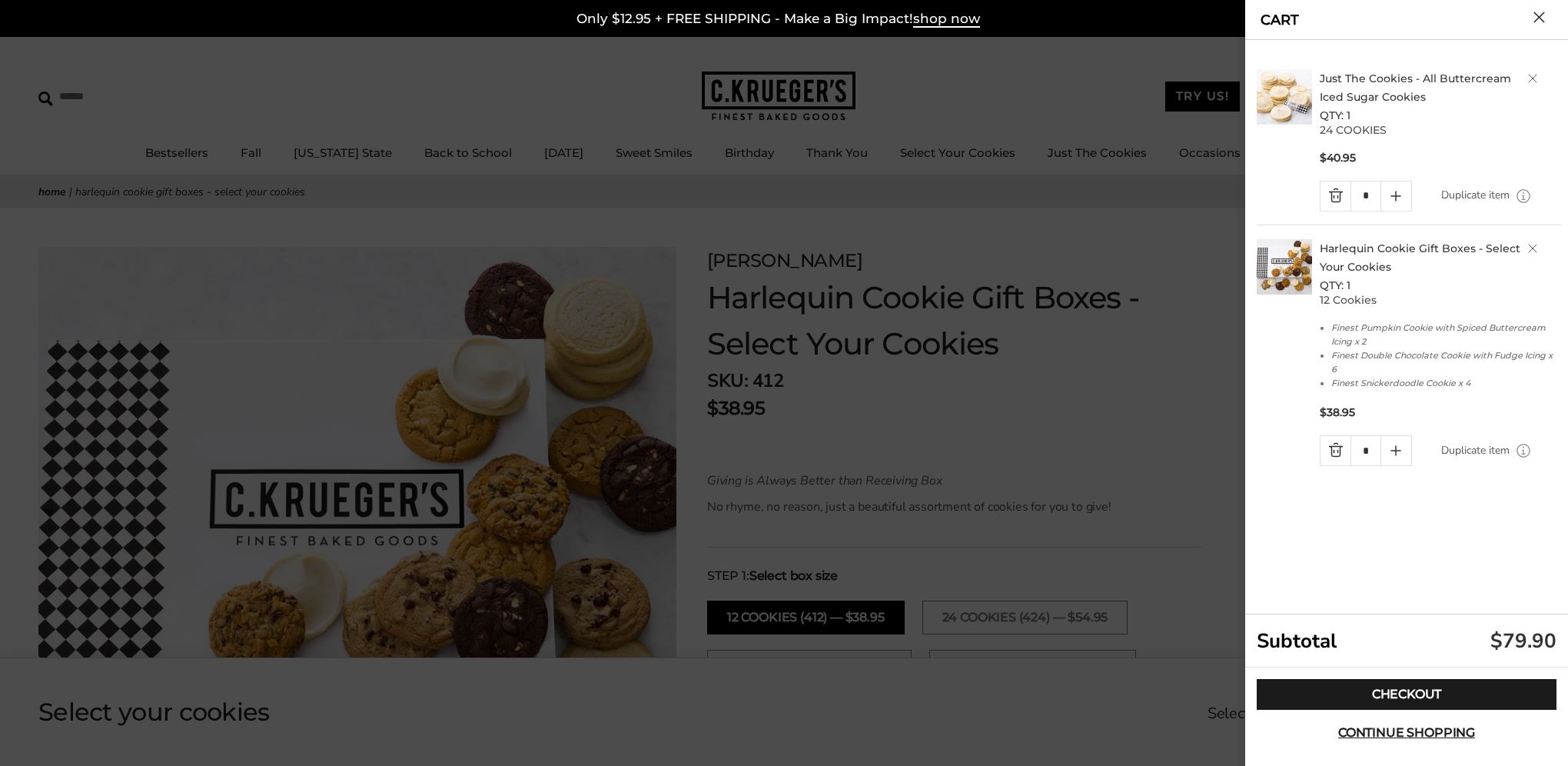
click at [1359, 247] on link "Harlequin Cookie Gift Boxes - Select Your Cookies" at bounding box center [1419, 258] width 201 height 32
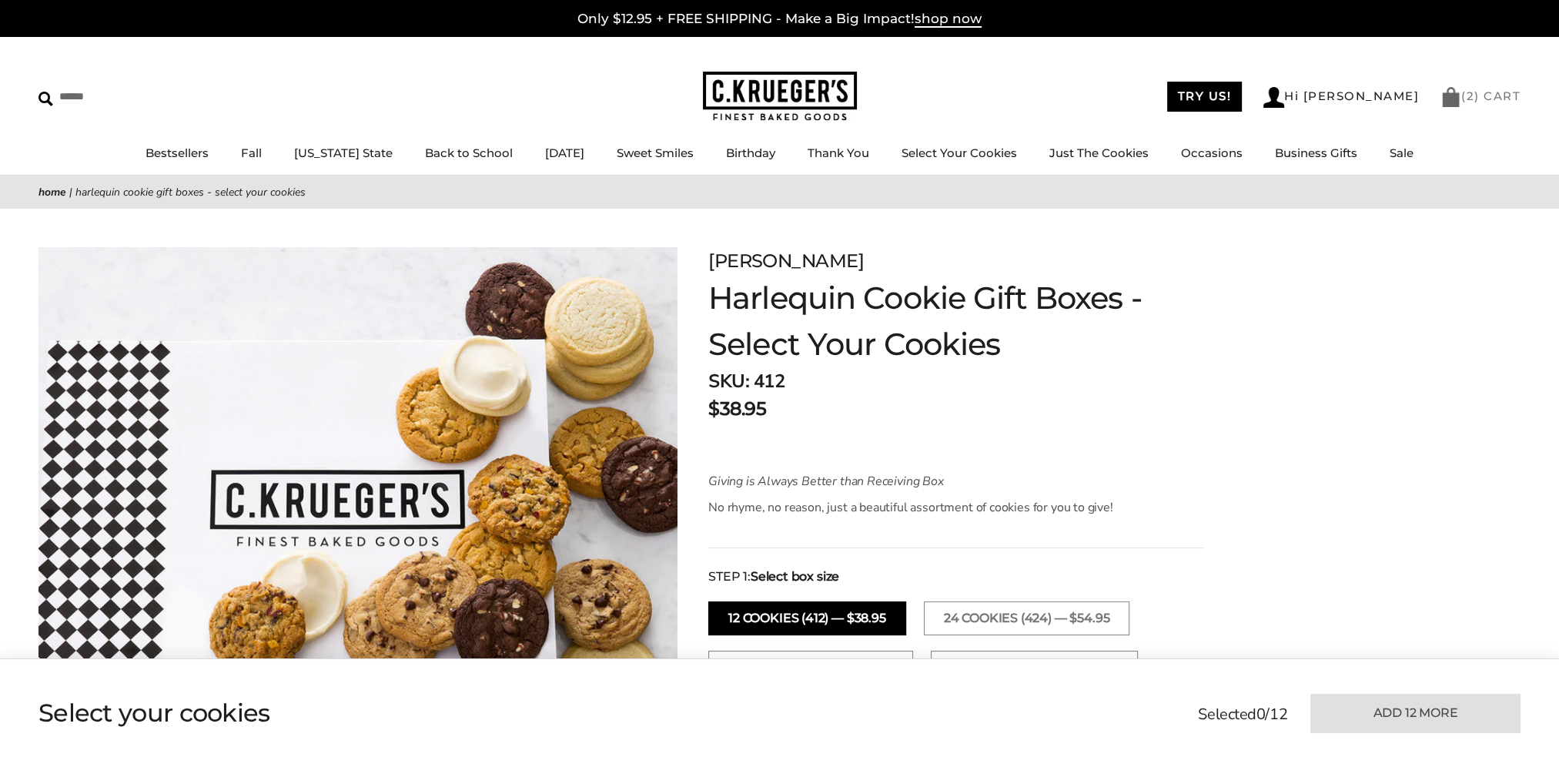
click at [1476, 95] on link "( 2 ) CART" at bounding box center [1481, 96] width 80 height 15
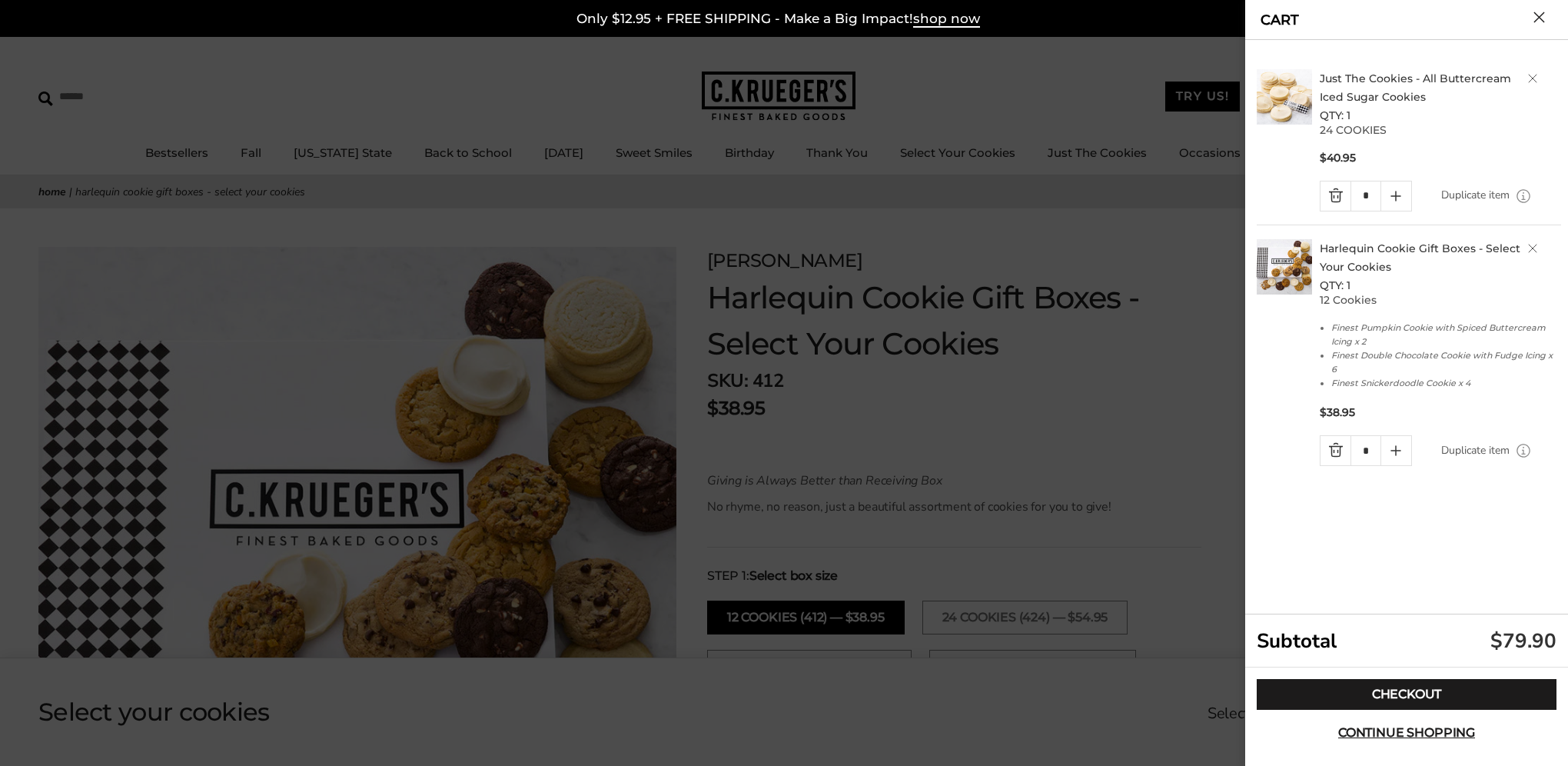
click at [1396, 139] on div "24 COOKIES $40.95" at bounding box center [1440, 145] width 242 height 41
click at [1369, 113] on h2 "Just The Cookies - All Buttercream Iced Sugar Cookies QTY: 1" at bounding box center [1440, 96] width 242 height 55
click at [1361, 82] on link "Just The Cookies - All Buttercream Iced Sugar Cookies" at bounding box center [1415, 88] width 192 height 32
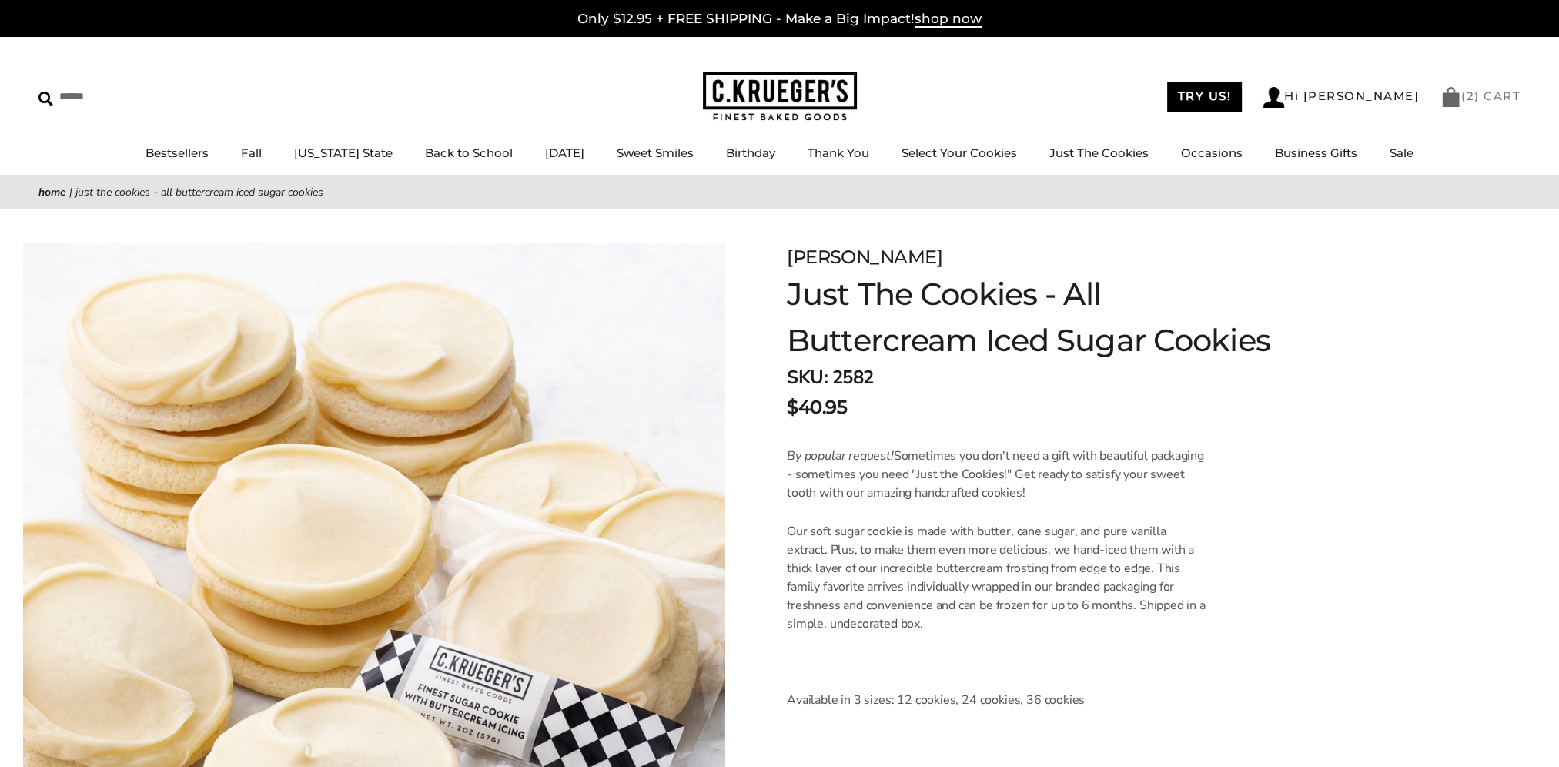
click at [1502, 95] on link "( 2 ) CART" at bounding box center [1481, 96] width 80 height 15
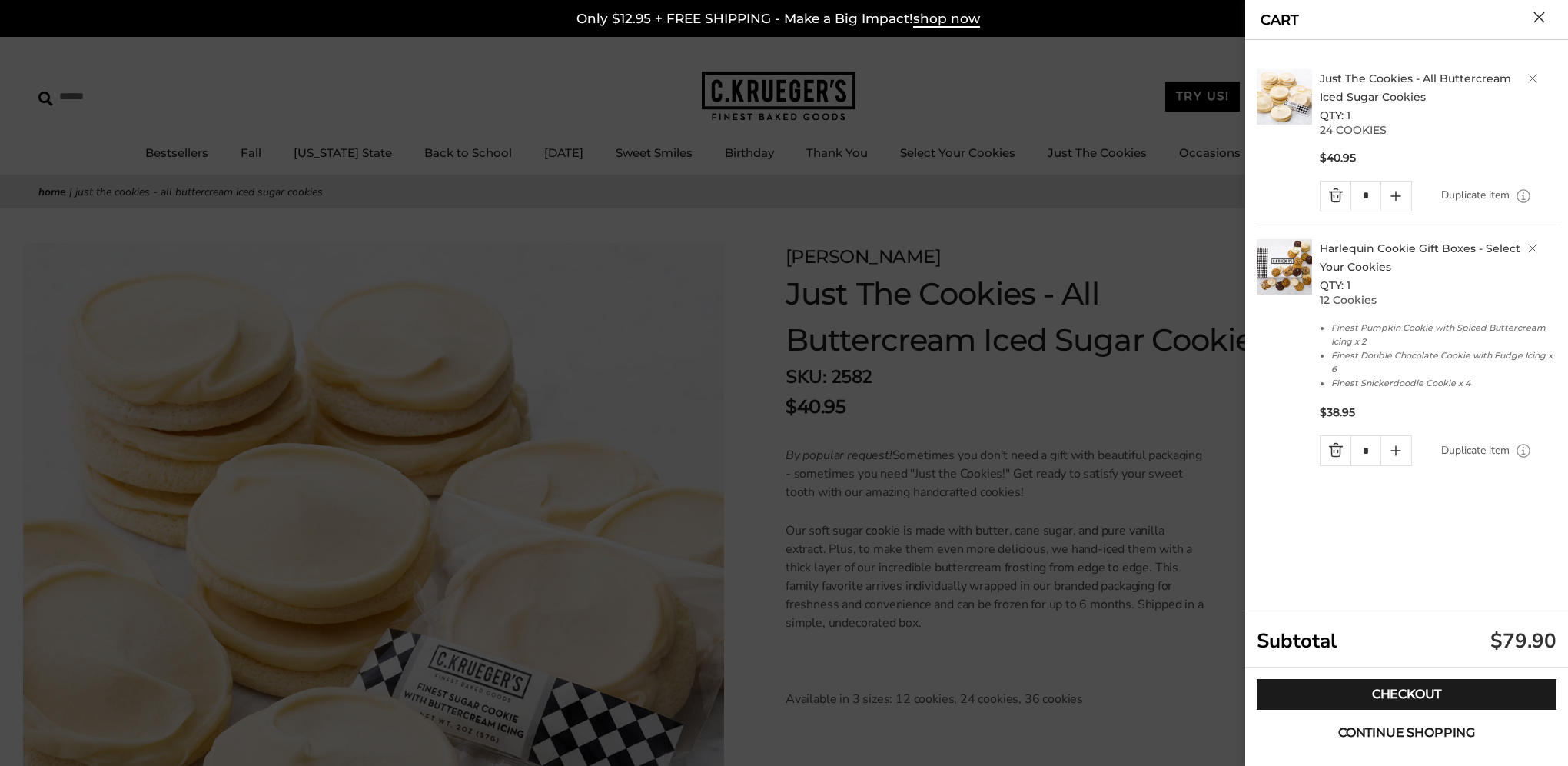
click at [1392, 248] on link "Harlequin Cookie Gift Boxes - Select Your Cookies" at bounding box center [1419, 258] width 201 height 32
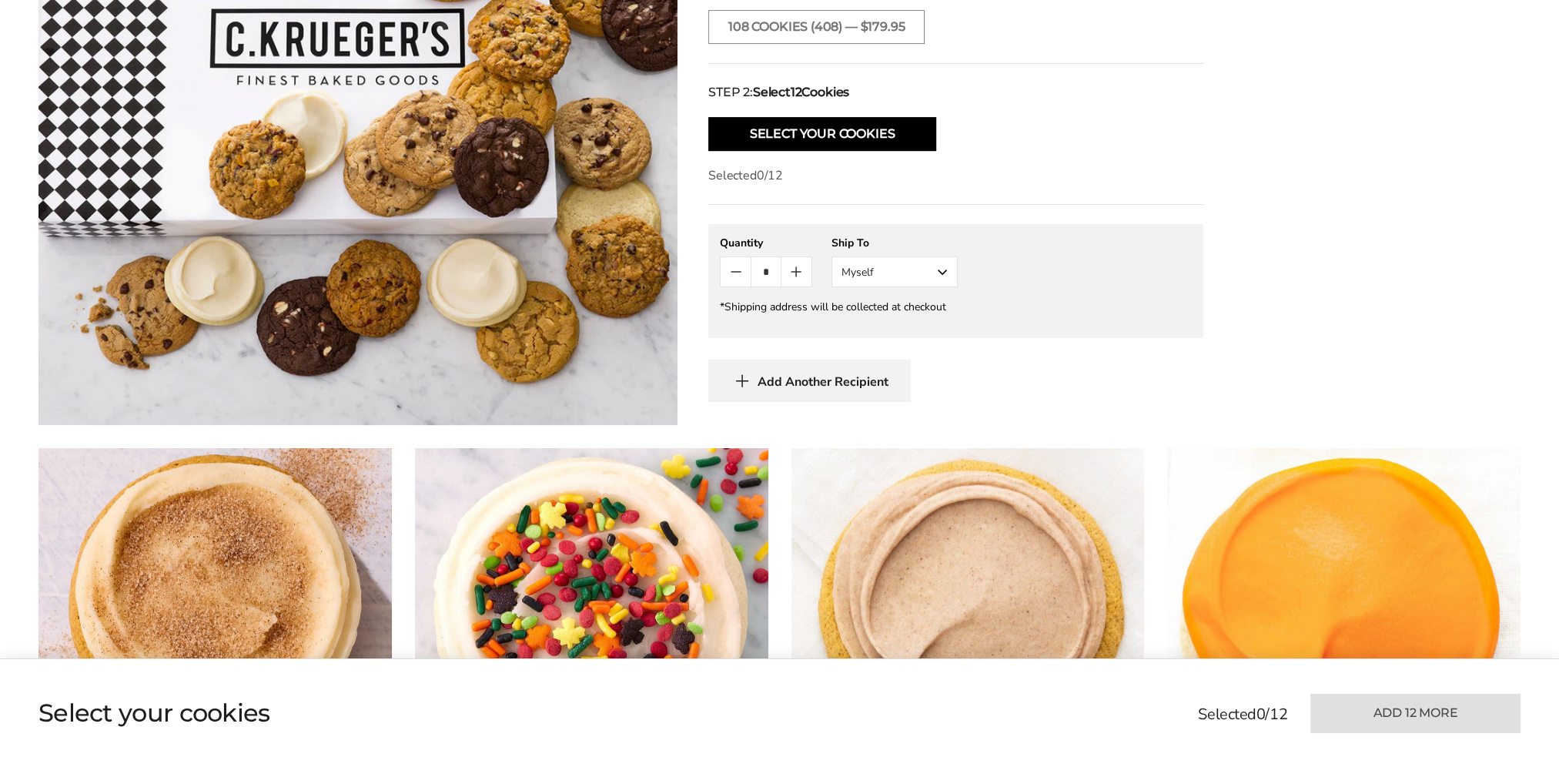
click at [947, 274] on button "Myself" at bounding box center [895, 271] width 126 height 31
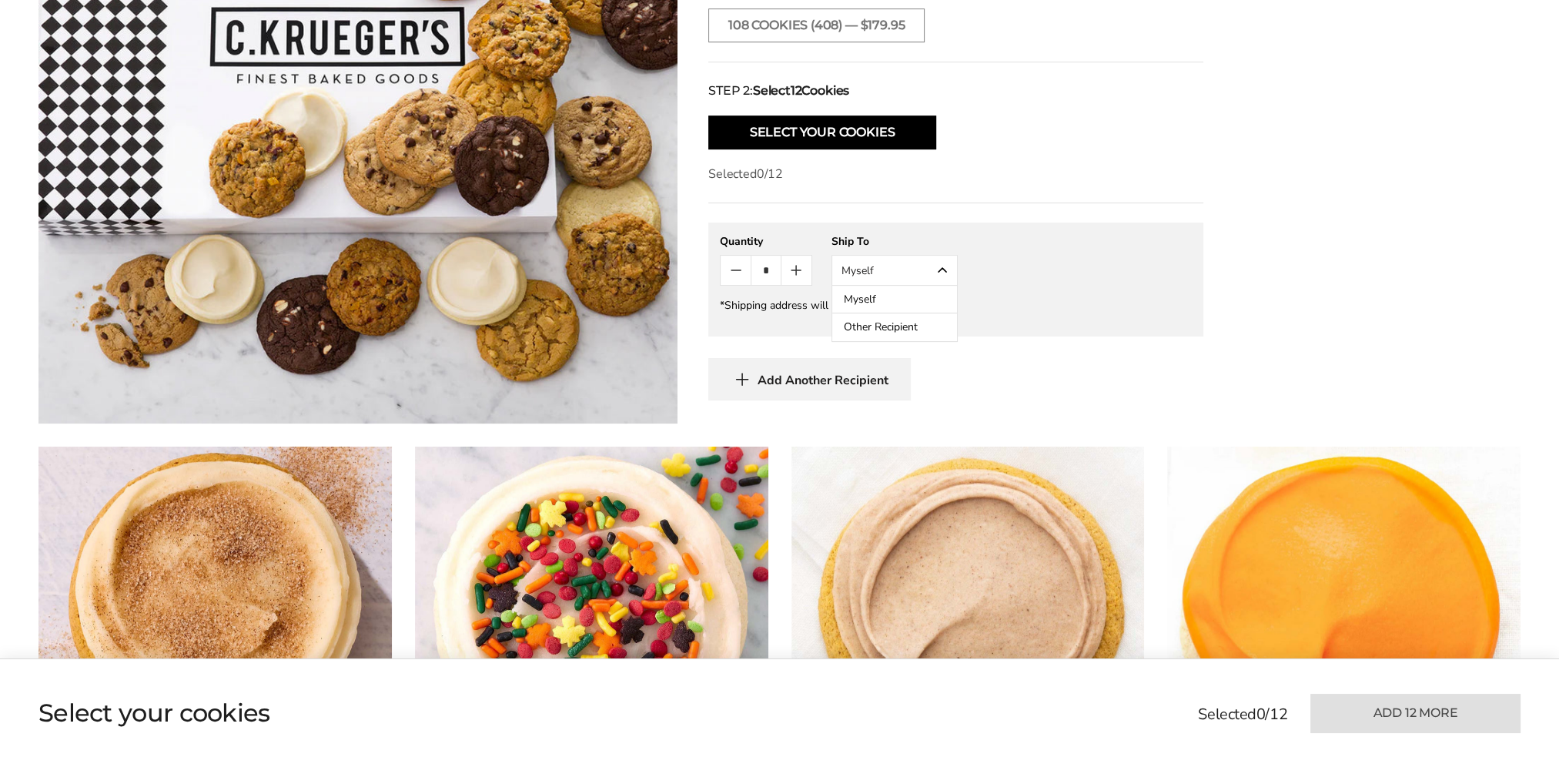
click at [912, 293] on button "Myself" at bounding box center [894, 300] width 125 height 28
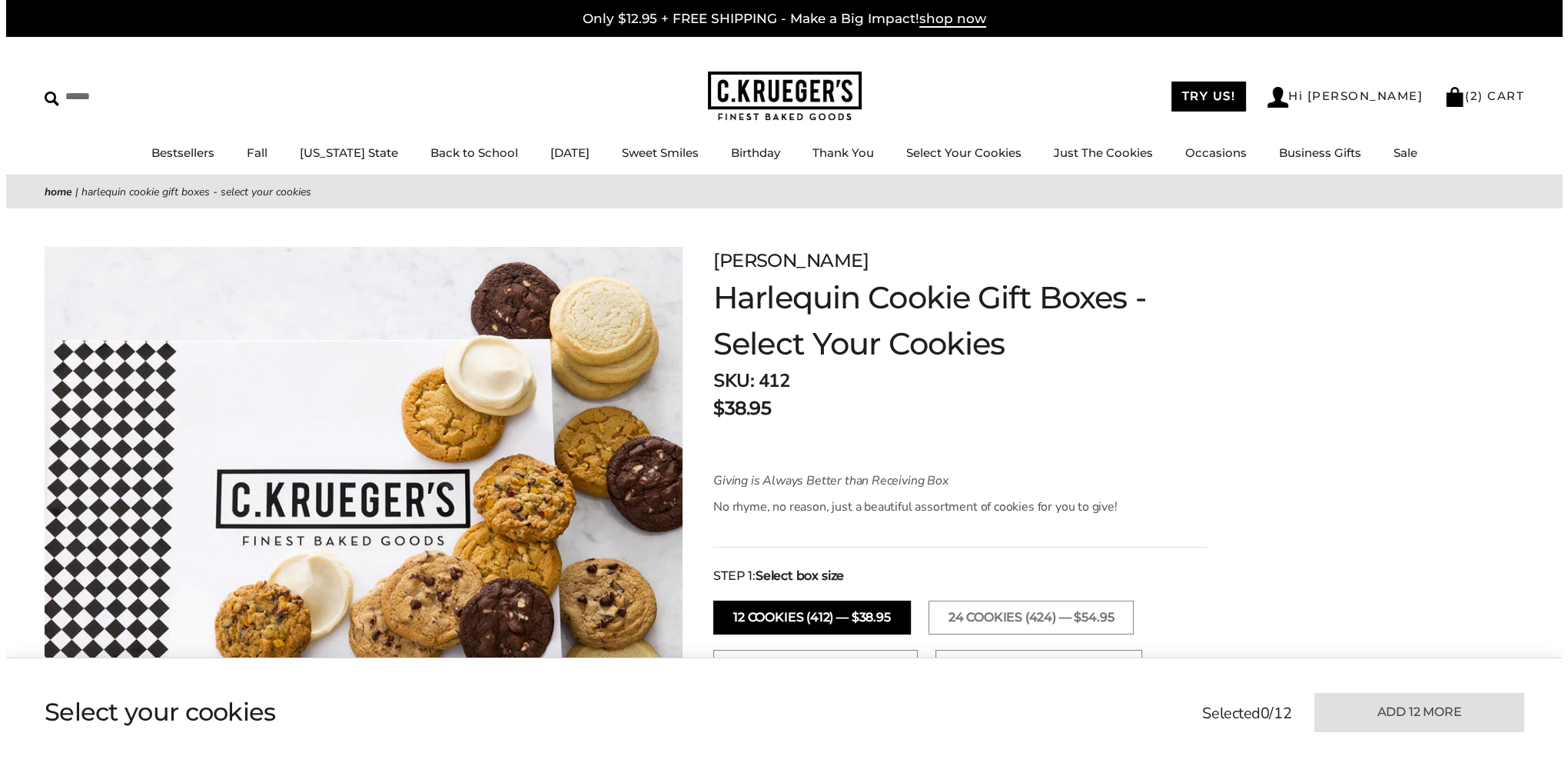
scroll to position [0, 0]
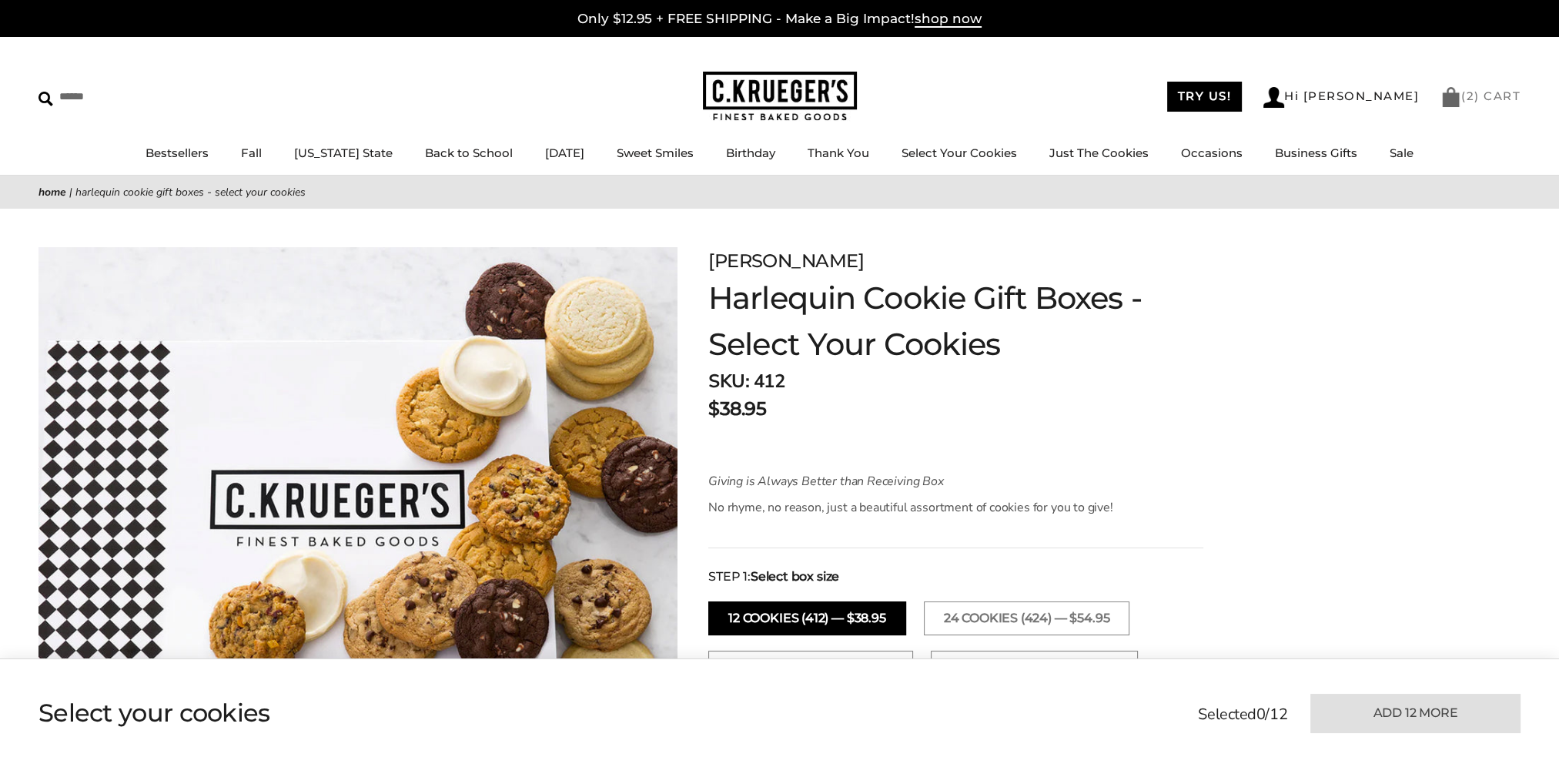
click at [1456, 104] on img at bounding box center [1451, 97] width 21 height 20
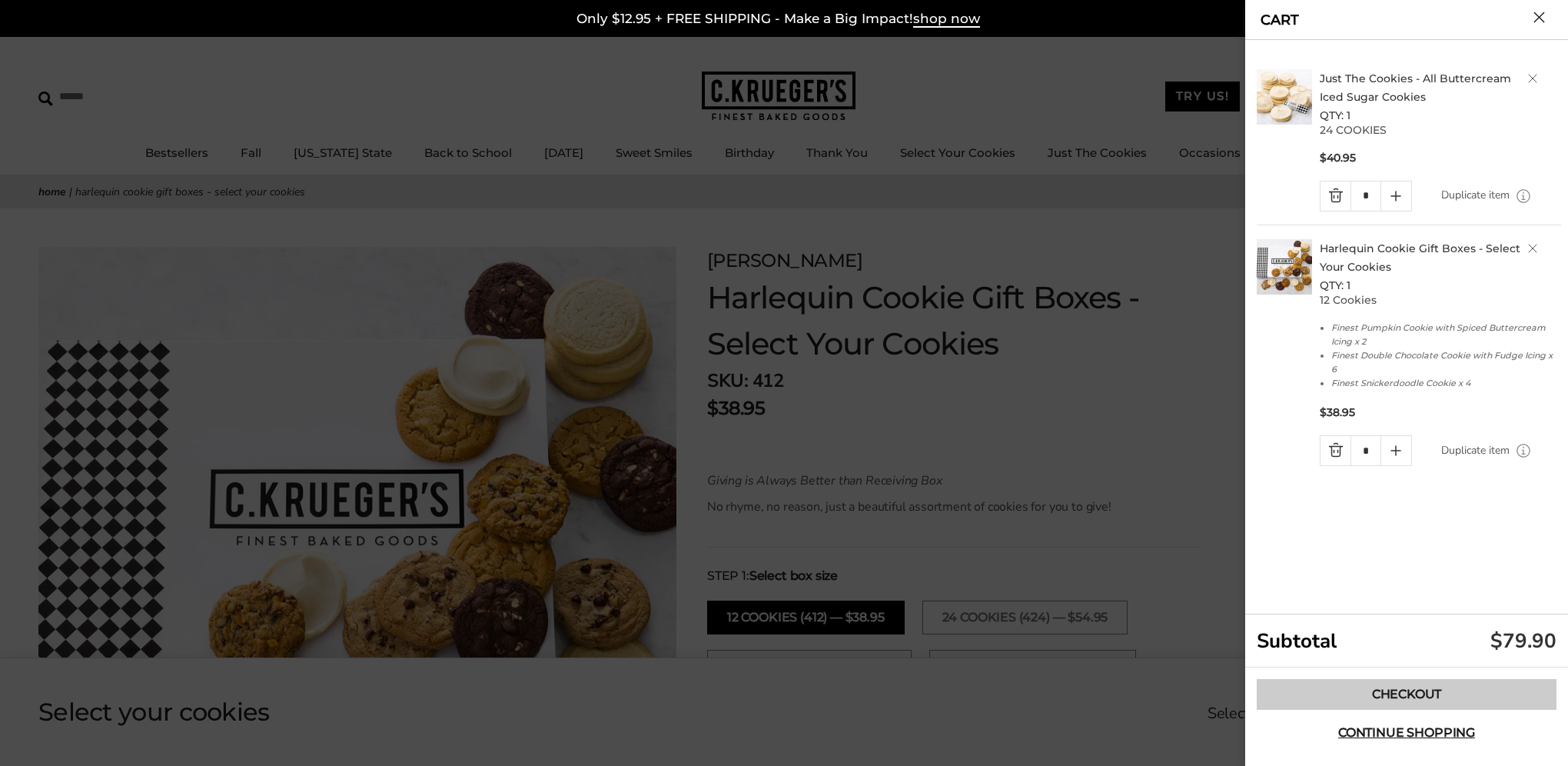
click at [1419, 686] on link "Checkout" at bounding box center [1406, 694] width 299 height 31
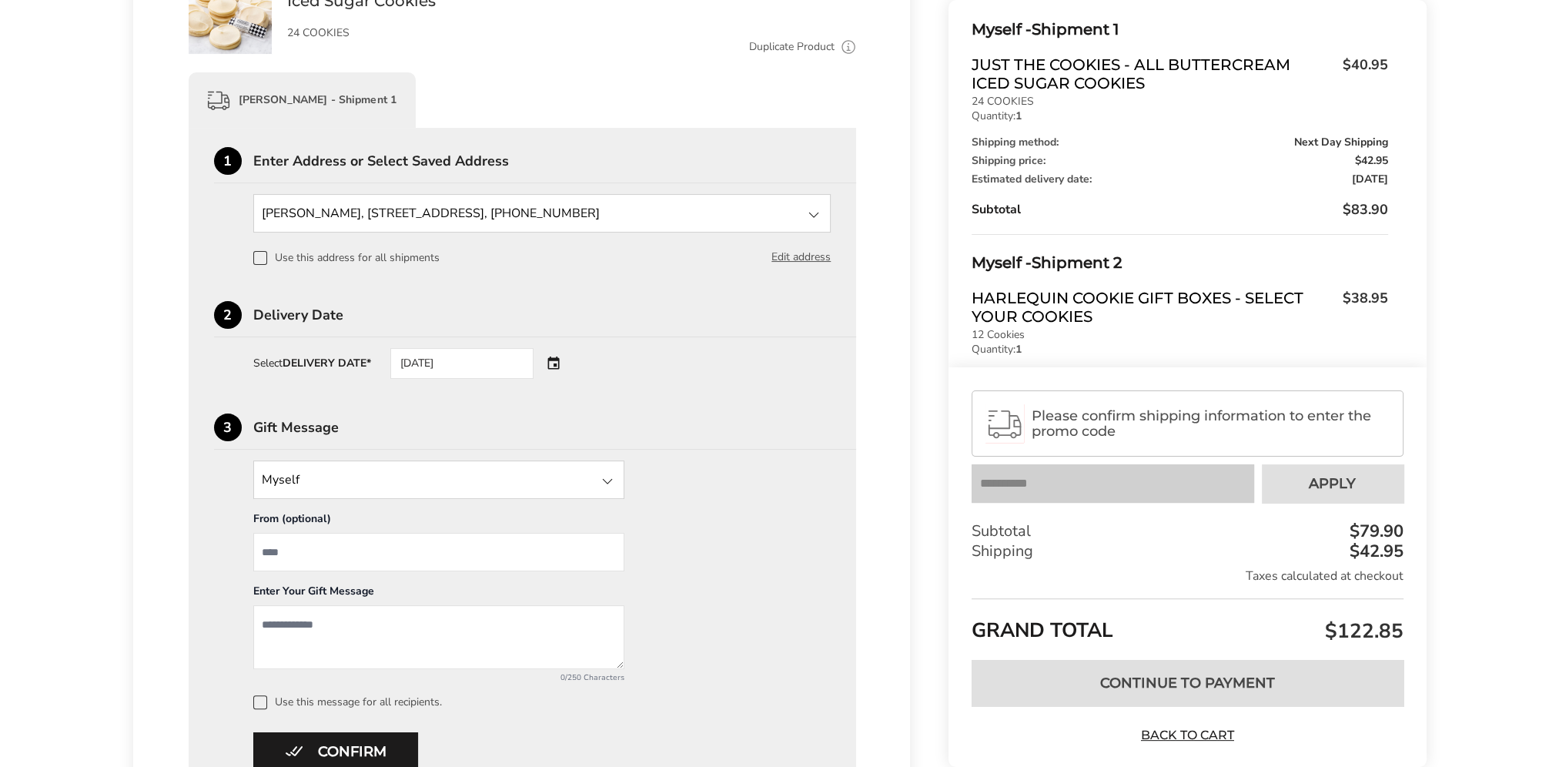
scroll to position [384, 0]
click at [554, 360] on div "09/29/2025" at bounding box center [483, 362] width 186 height 31
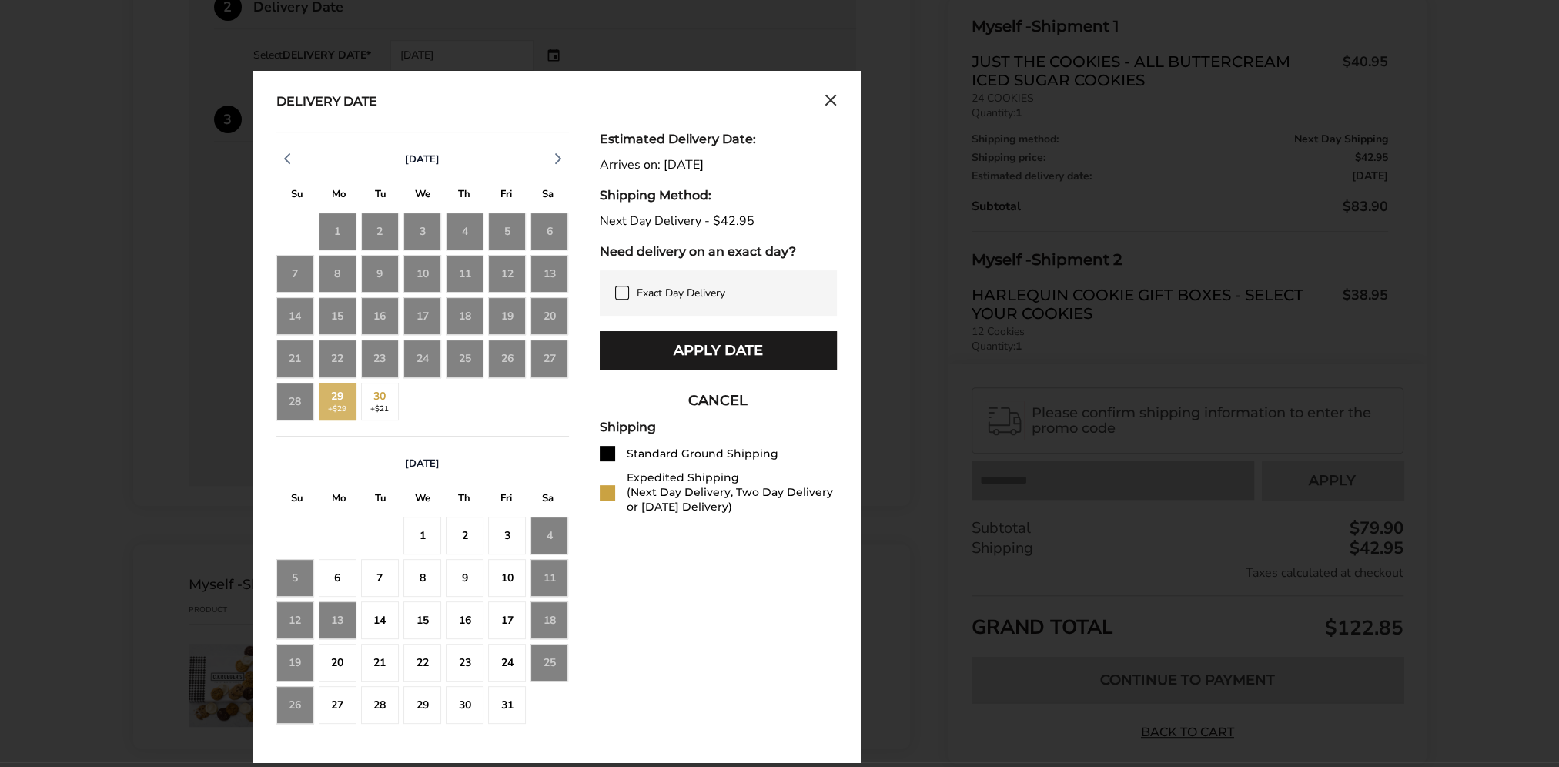
scroll to position [692, 0]
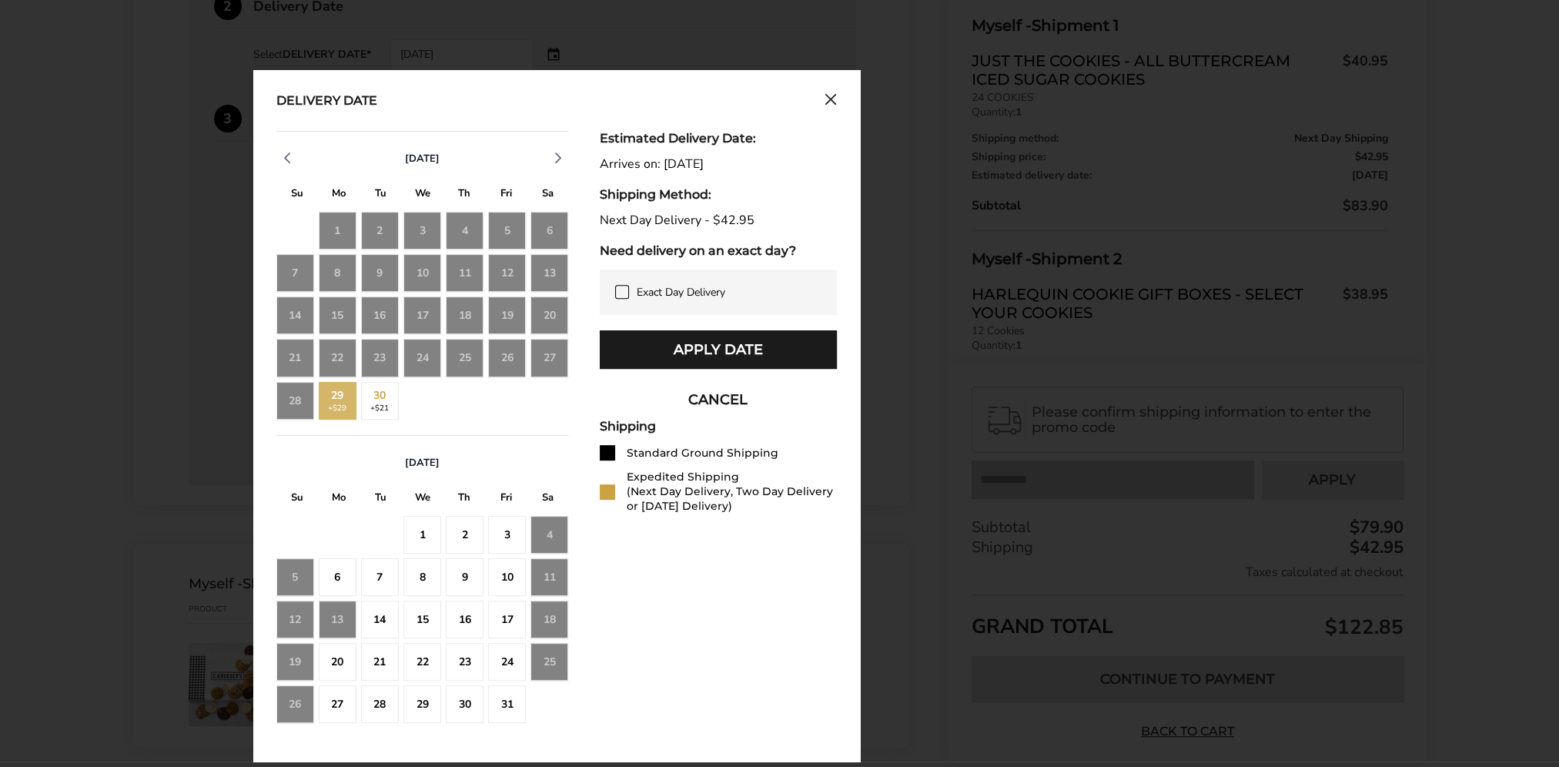
click at [459, 531] on div "2" at bounding box center [465, 535] width 38 height 38
click at [610, 451] on div at bounding box center [607, 452] width 15 height 15
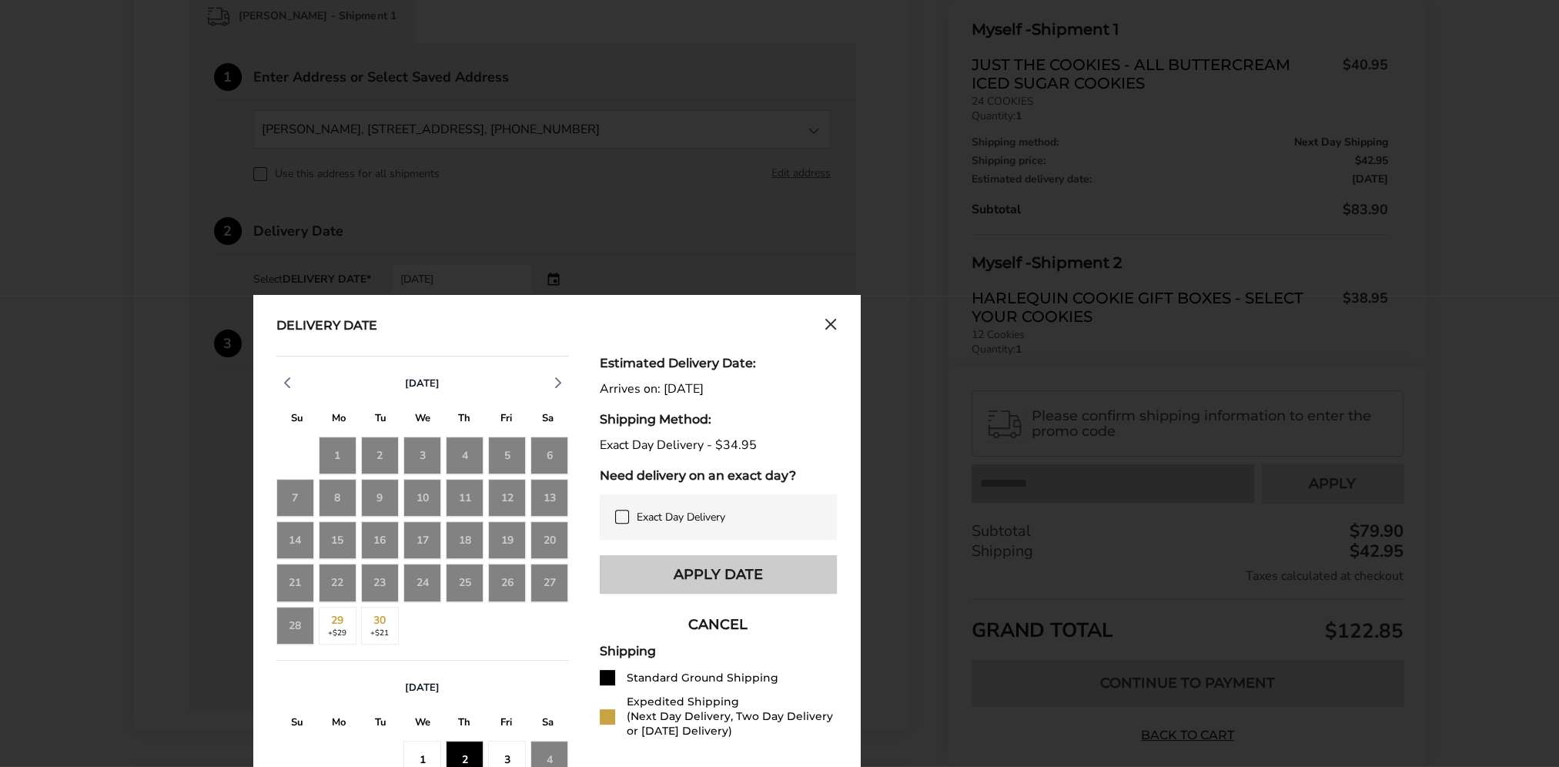
click at [684, 568] on button "Apply Date" at bounding box center [718, 574] width 237 height 39
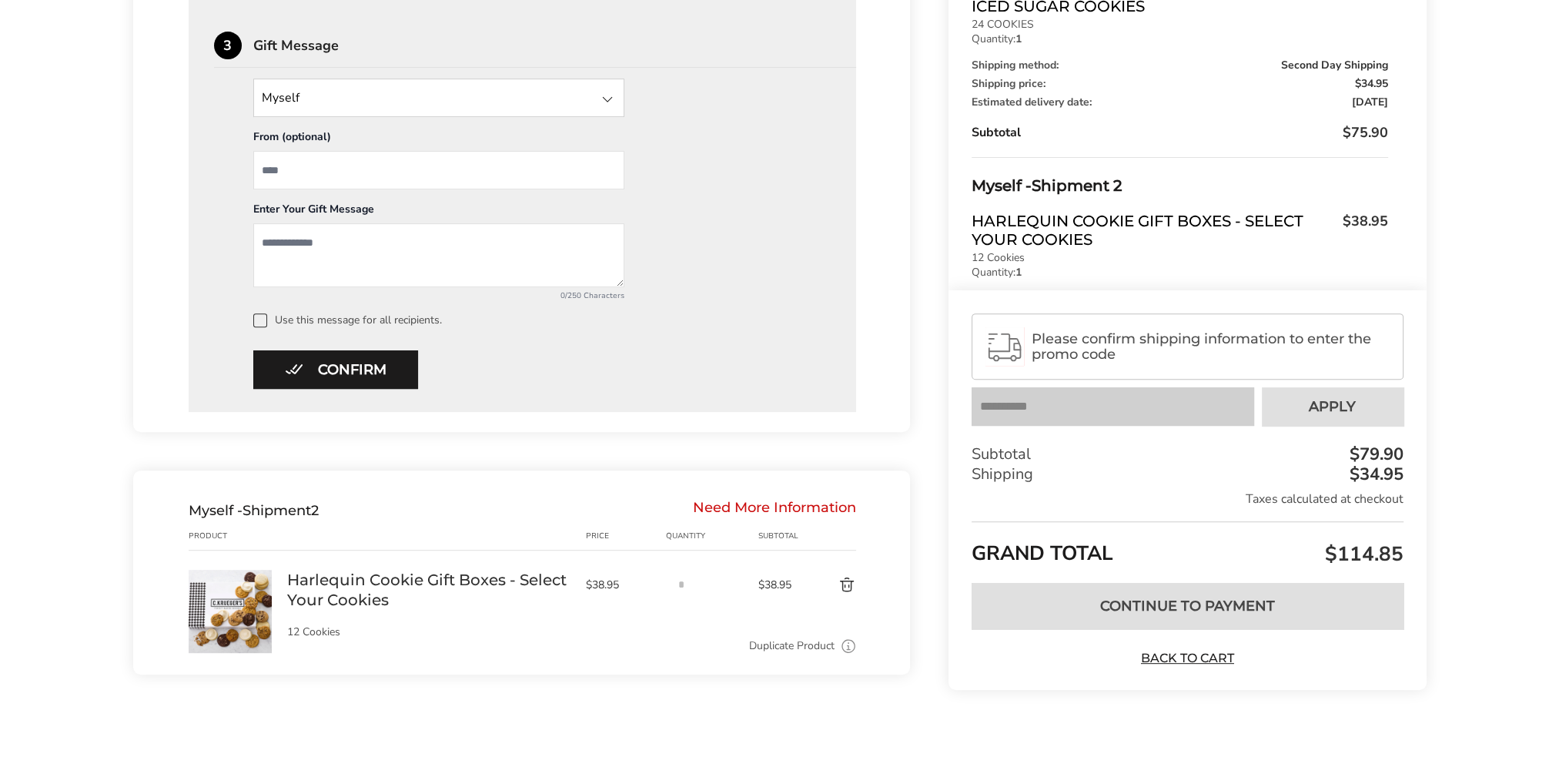
scroll to position [770, 0]
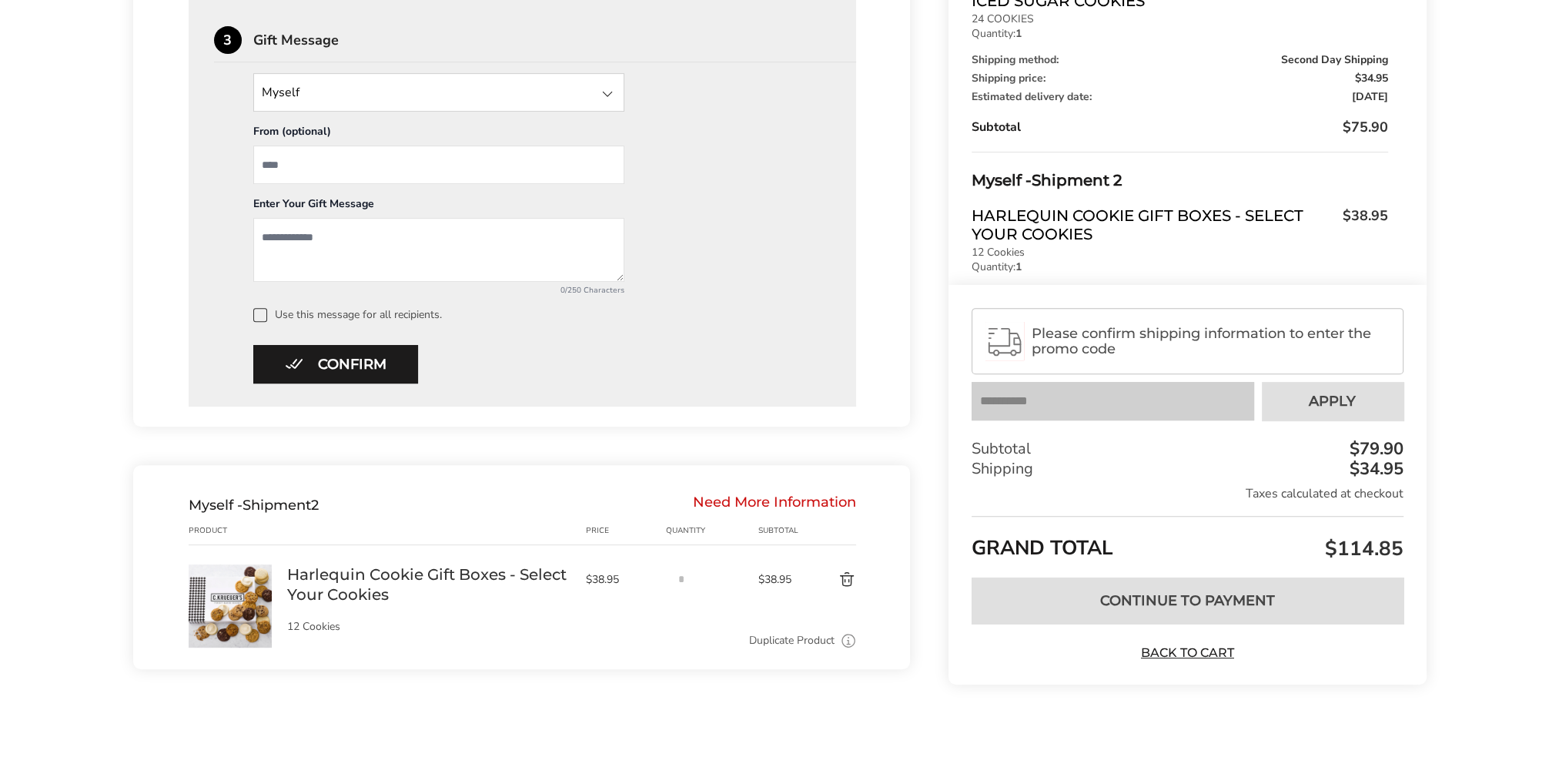
click at [826, 503] on div "Need More Information" at bounding box center [774, 505] width 163 height 17
click at [527, 574] on link "Harlequin Cookie Gift Boxes - Select Your Cookies" at bounding box center [428, 584] width 283 height 40
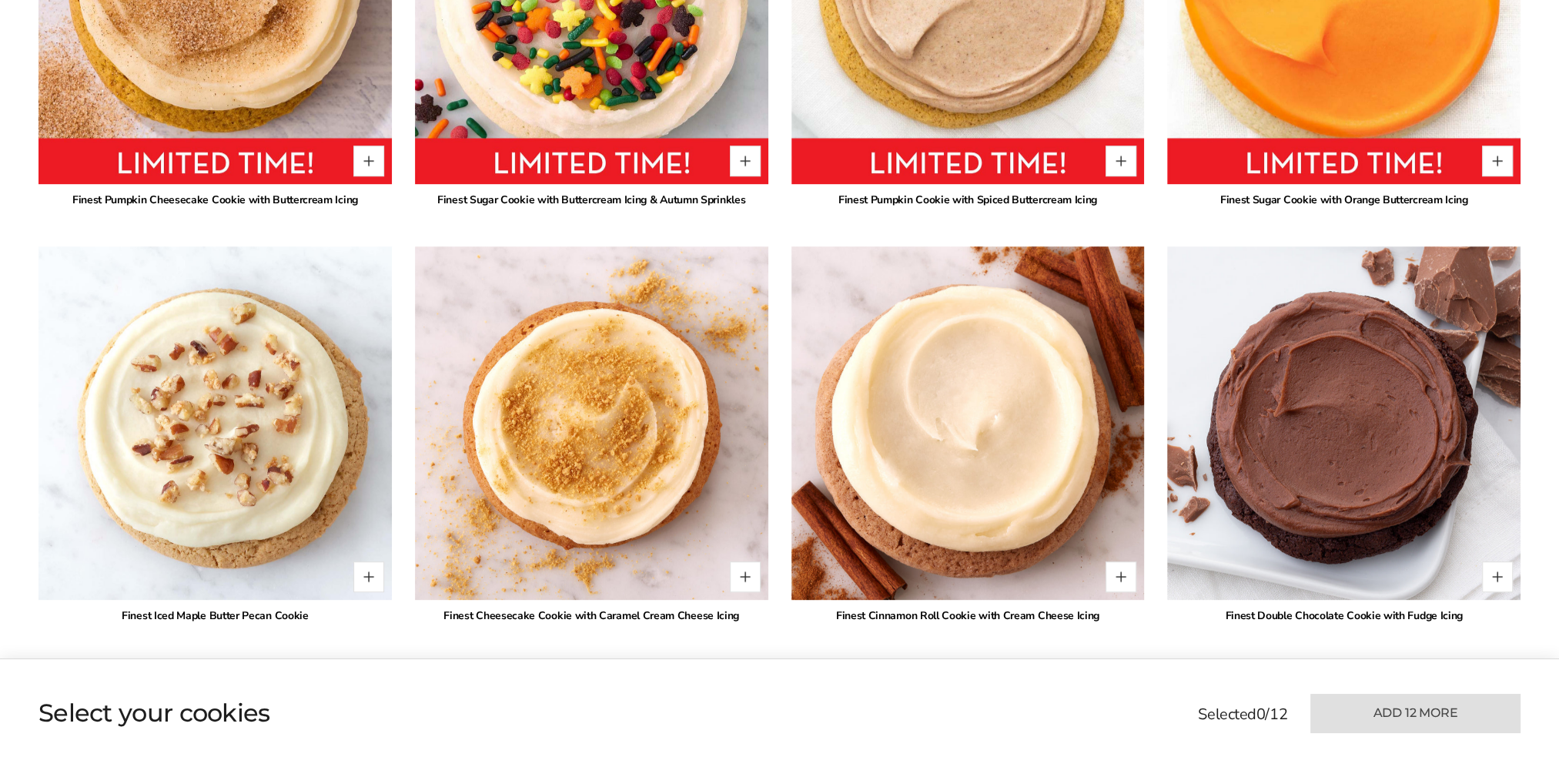
scroll to position [1308, 0]
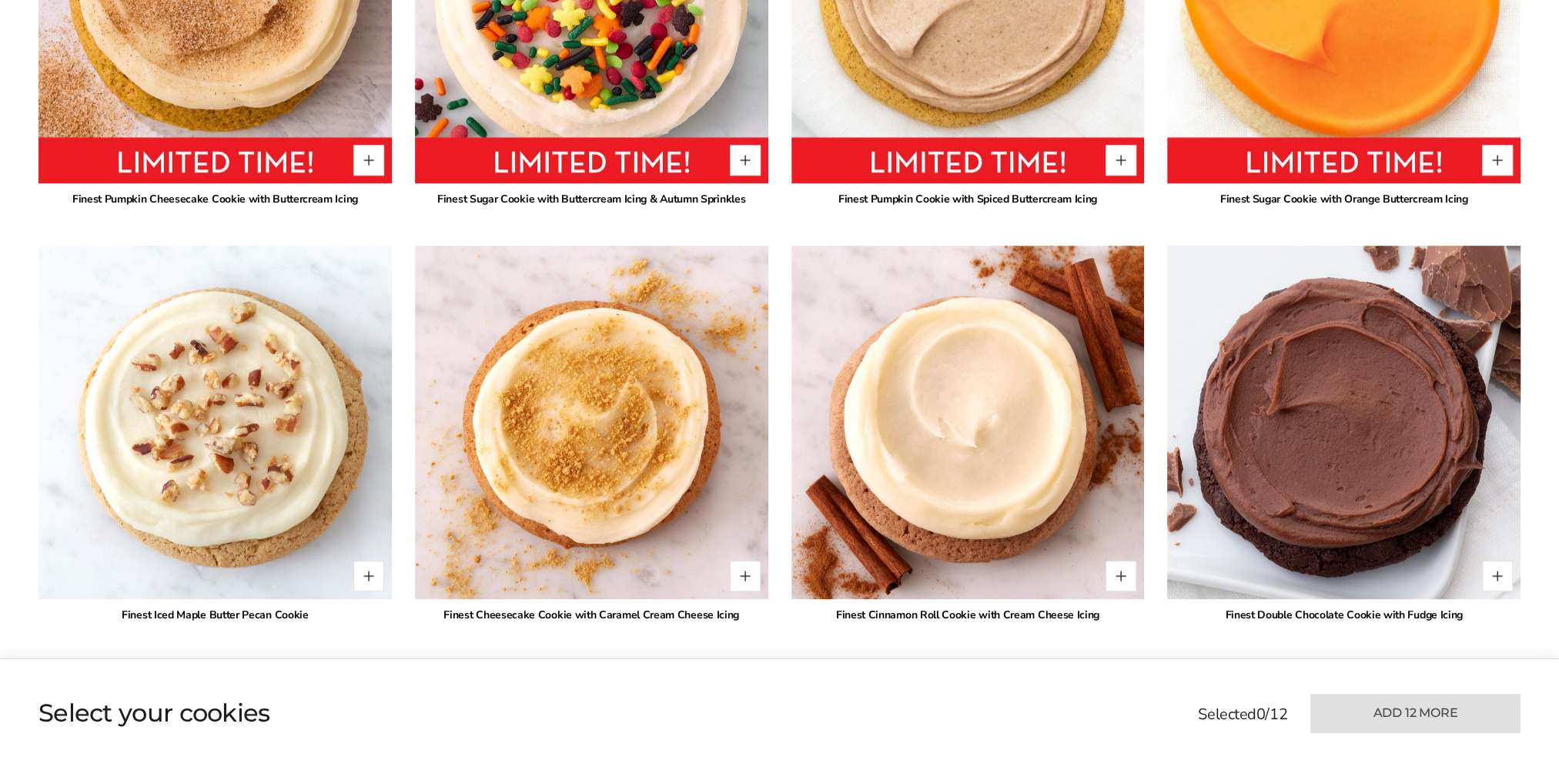
click at [1291, 437] on img at bounding box center [1344, 422] width 389 height 389
click at [1495, 570] on button "Quantity button plus" at bounding box center [1497, 576] width 31 height 31
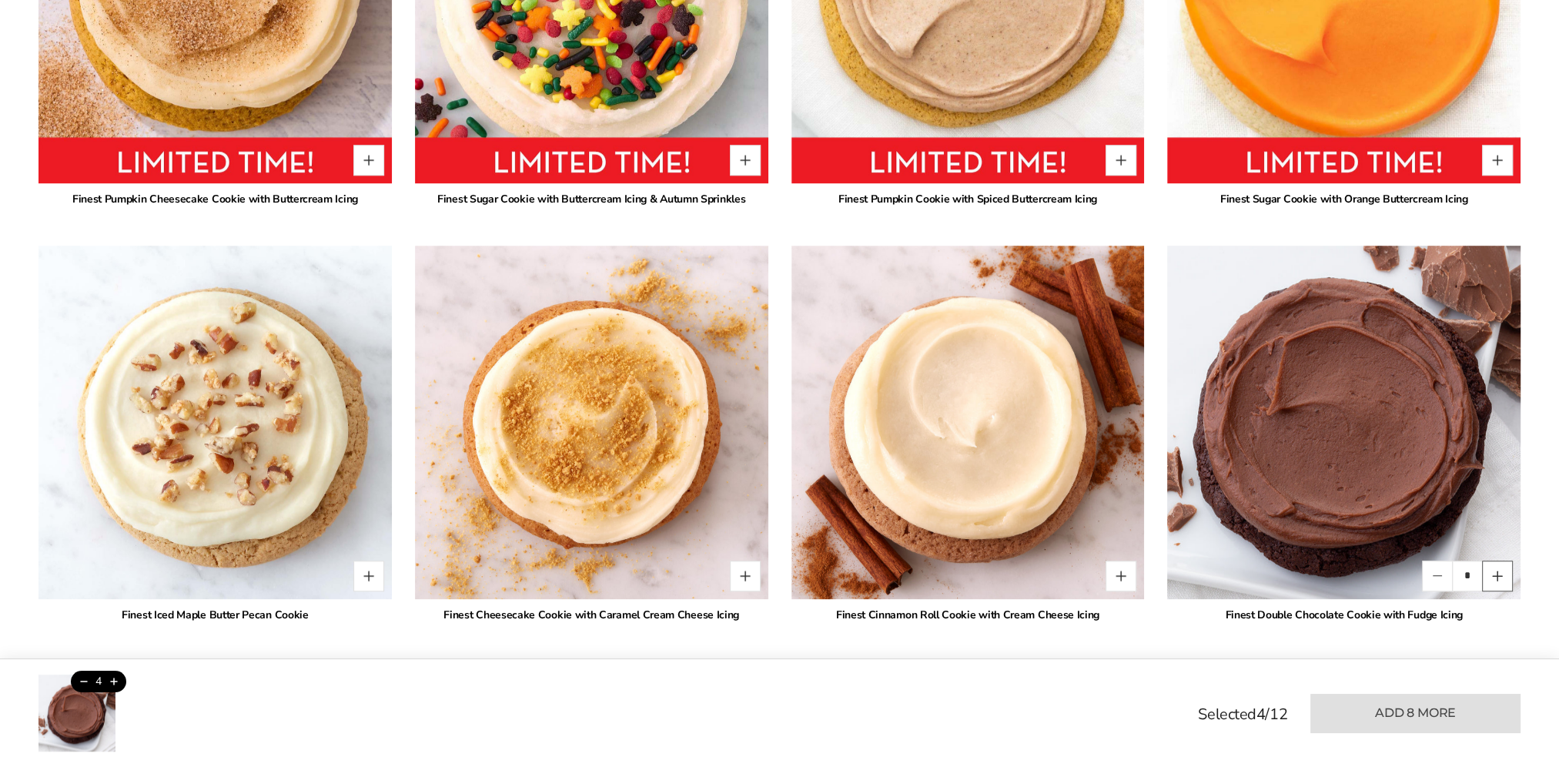
click at [1495, 570] on button "Quantity button plus" at bounding box center [1497, 576] width 31 height 31
type input "*"
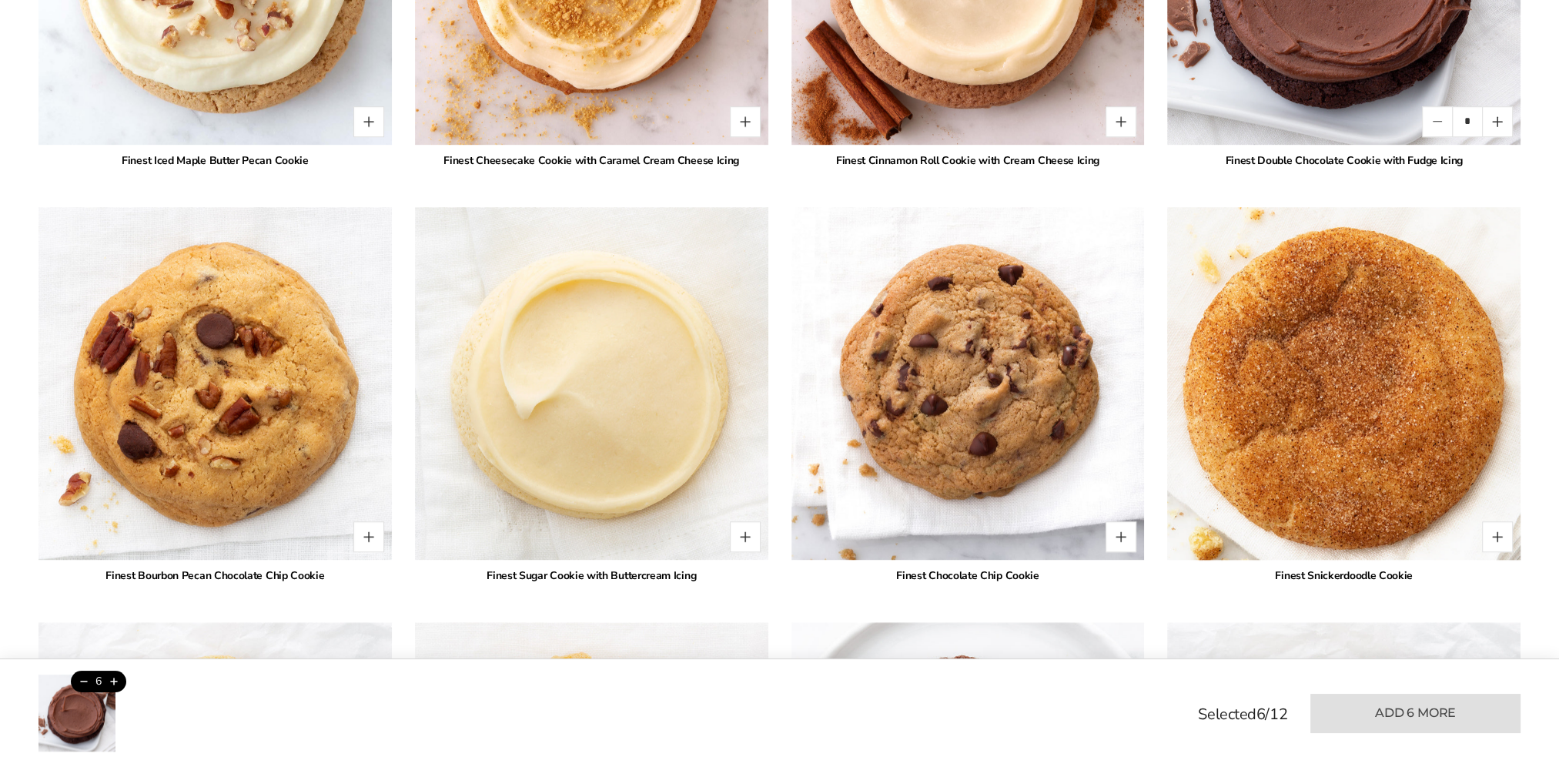
click at [1307, 435] on img at bounding box center [1344, 383] width 389 height 389
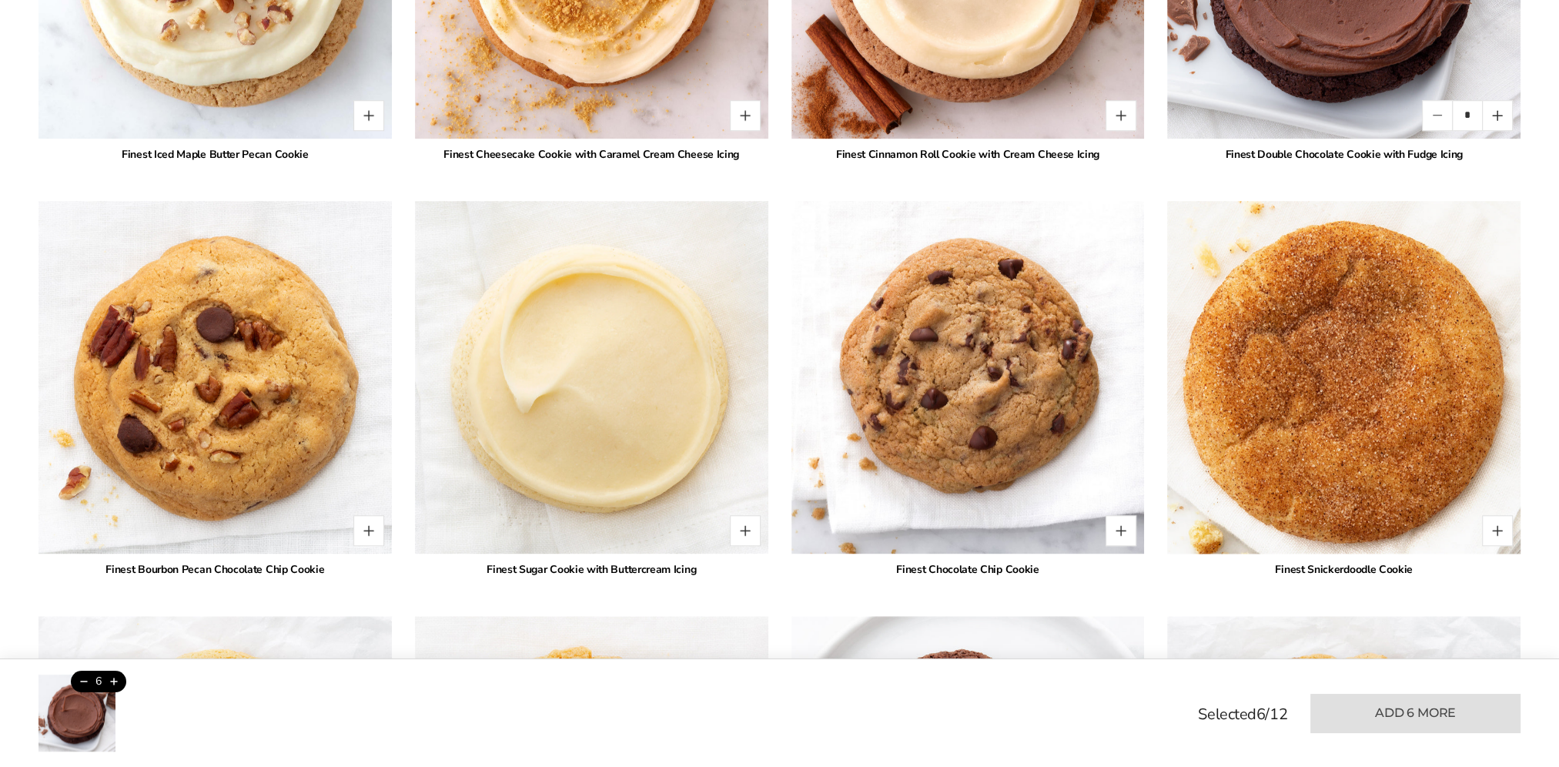
scroll to position [1770, 0]
click at [1313, 425] on img at bounding box center [1344, 377] width 389 height 389
click at [1502, 525] on button "Quantity button plus" at bounding box center [1497, 529] width 31 height 31
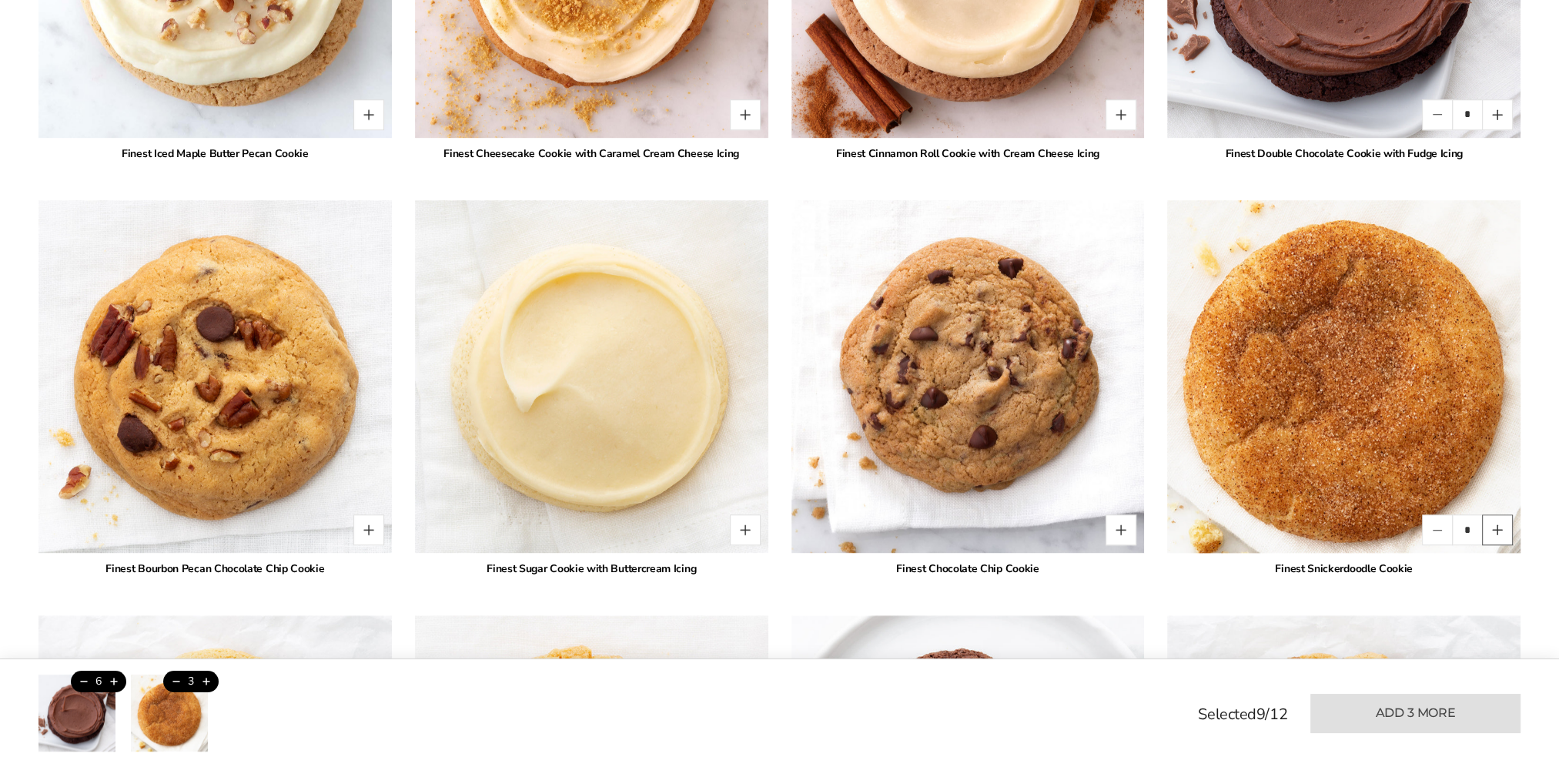
click at [1502, 525] on button "Quantity button plus" at bounding box center [1497, 529] width 31 height 31
type input "*"
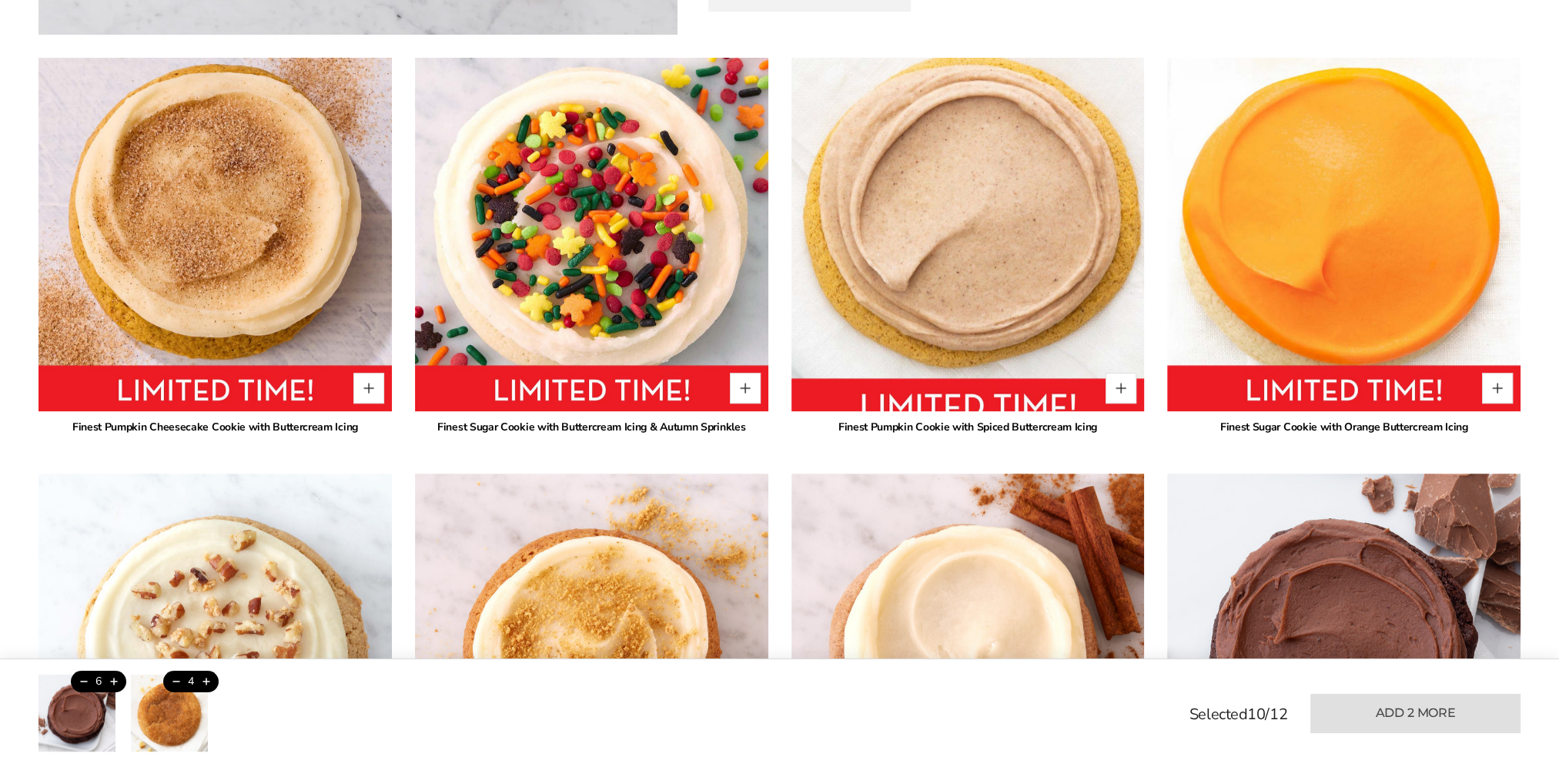
click at [971, 302] on img at bounding box center [968, 234] width 389 height 389
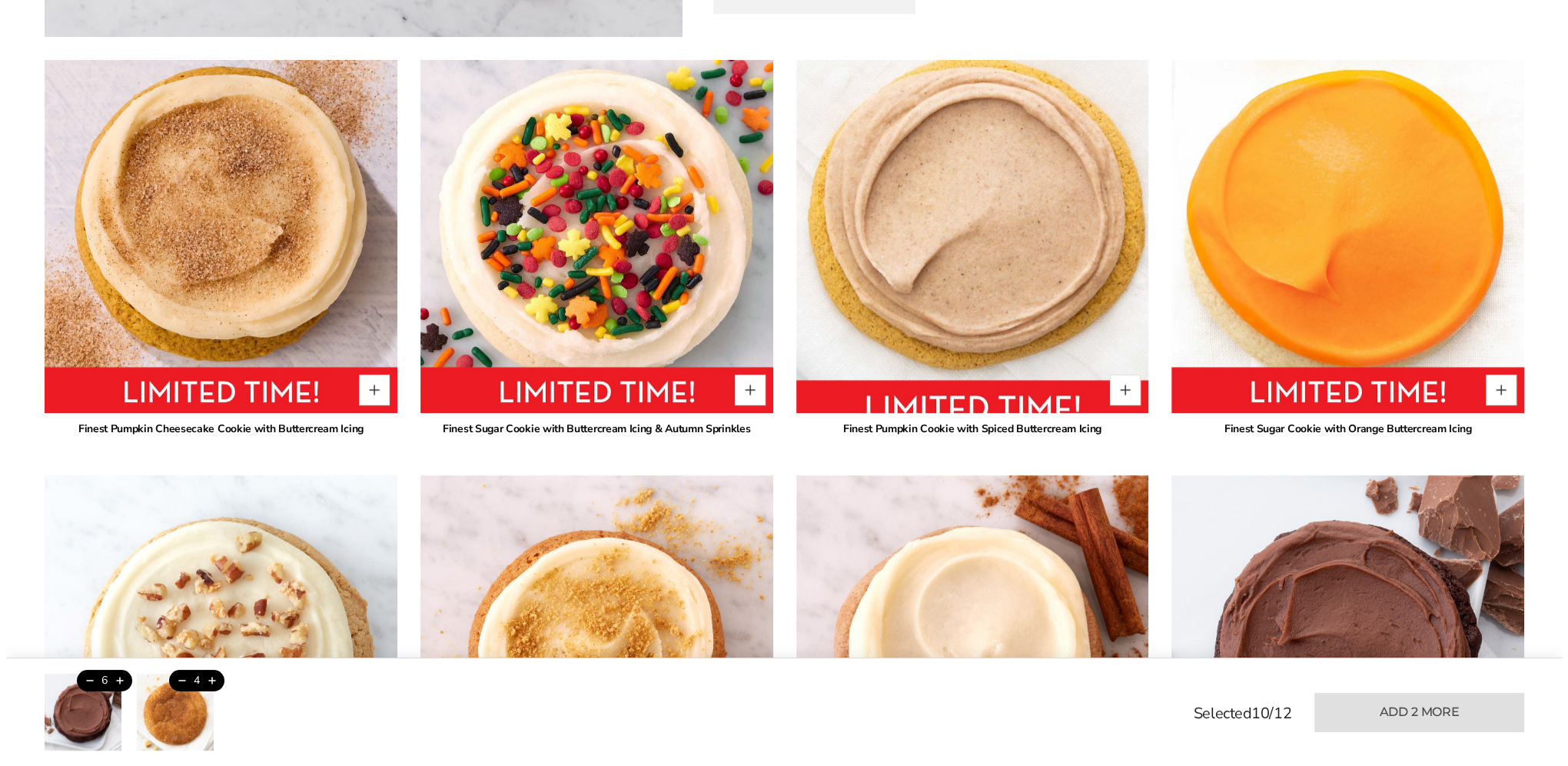
scroll to position [1077, 0]
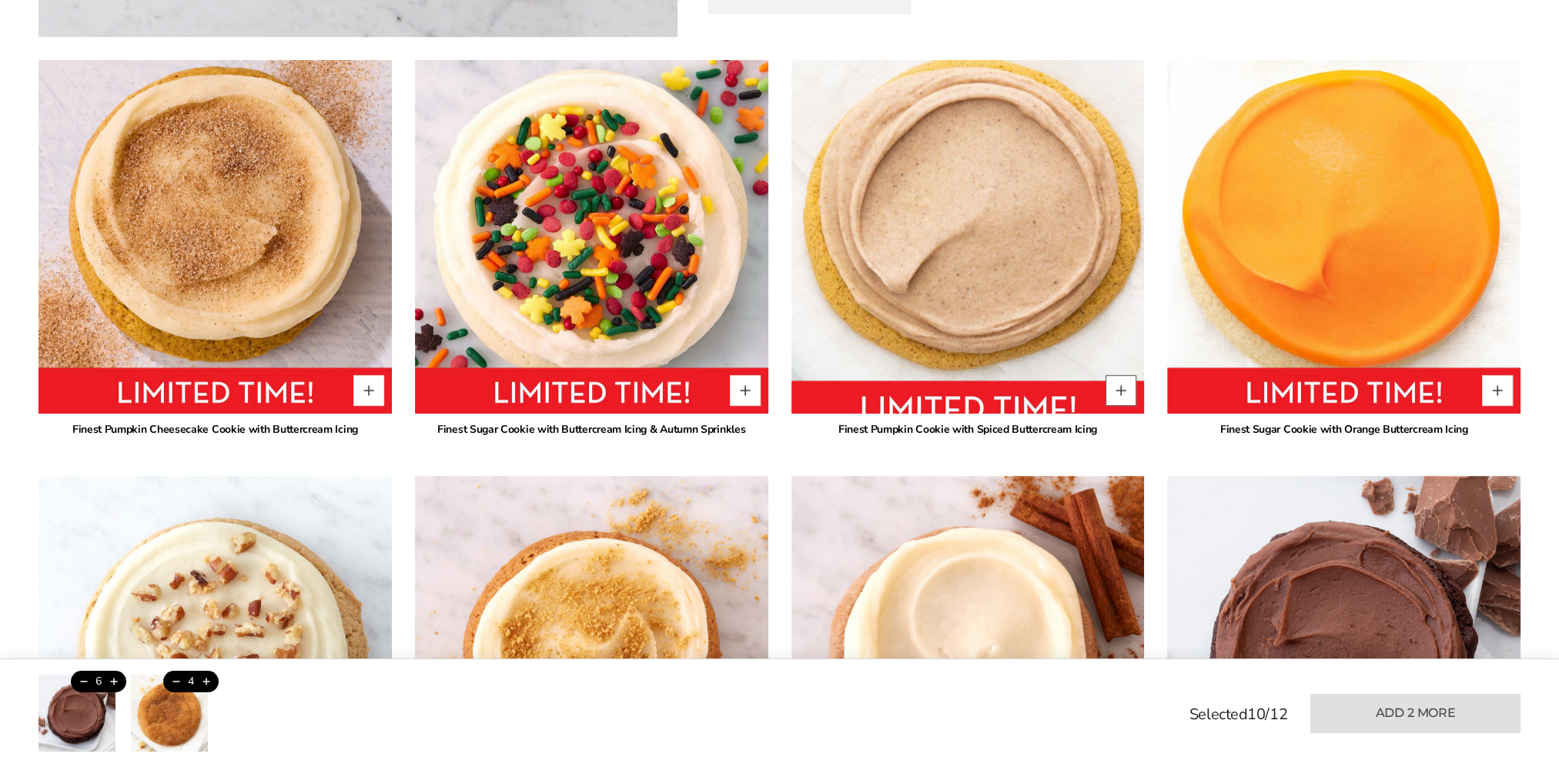
click at [1124, 390] on button "Quantity button plus" at bounding box center [1121, 390] width 31 height 31
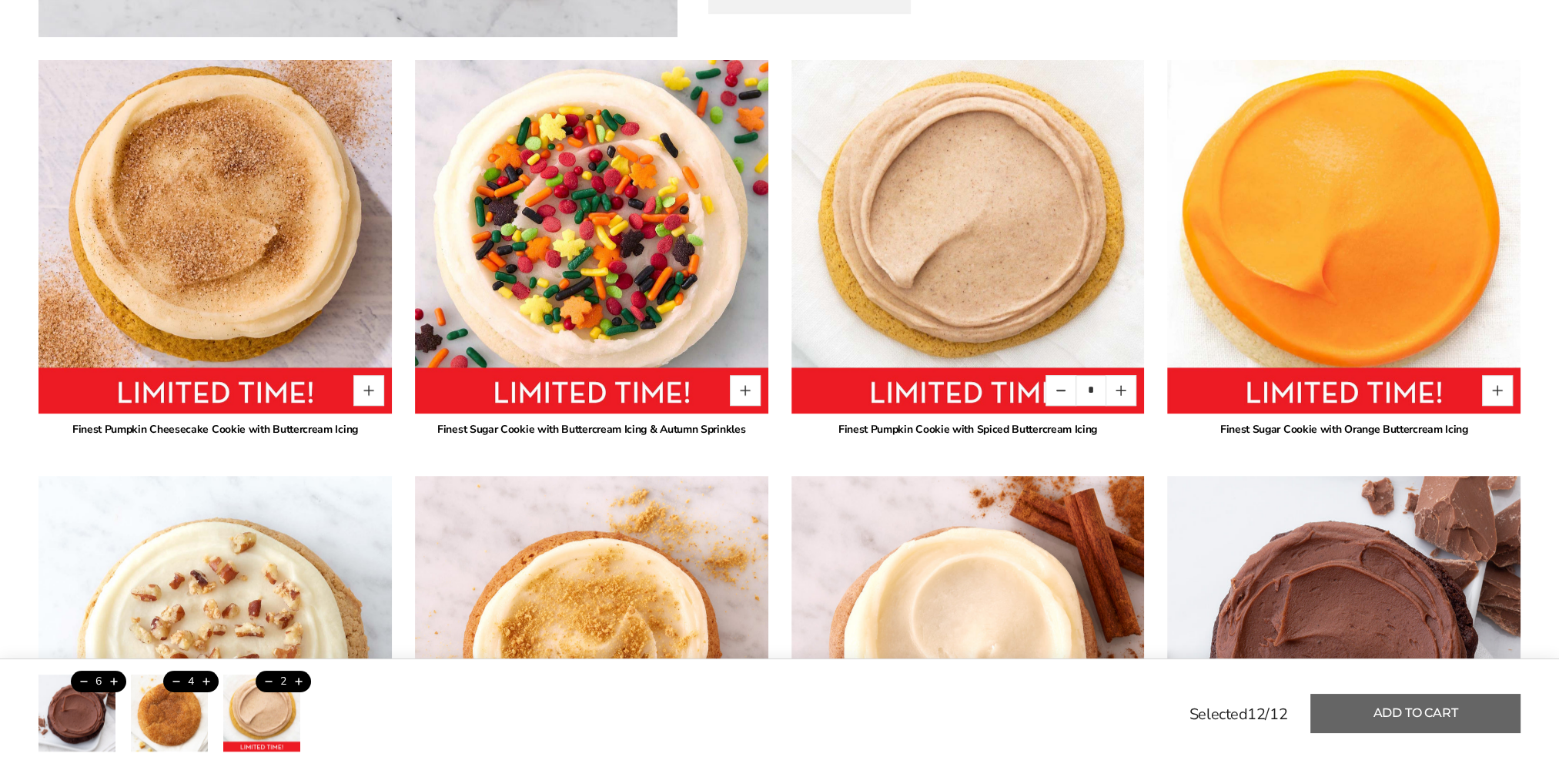
click at [1487, 709] on button "Add to cart" at bounding box center [1416, 713] width 210 height 39
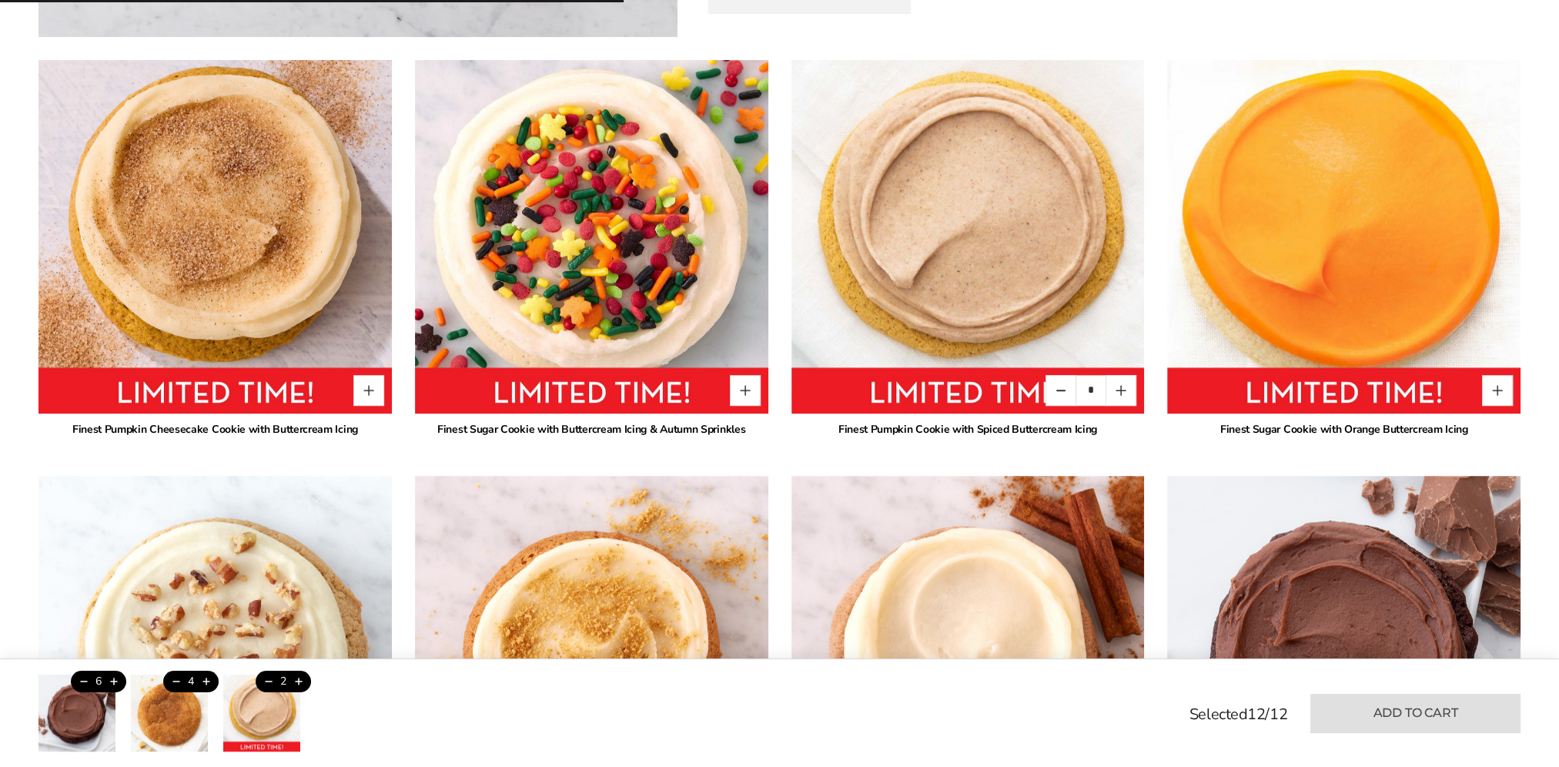
type input "*"
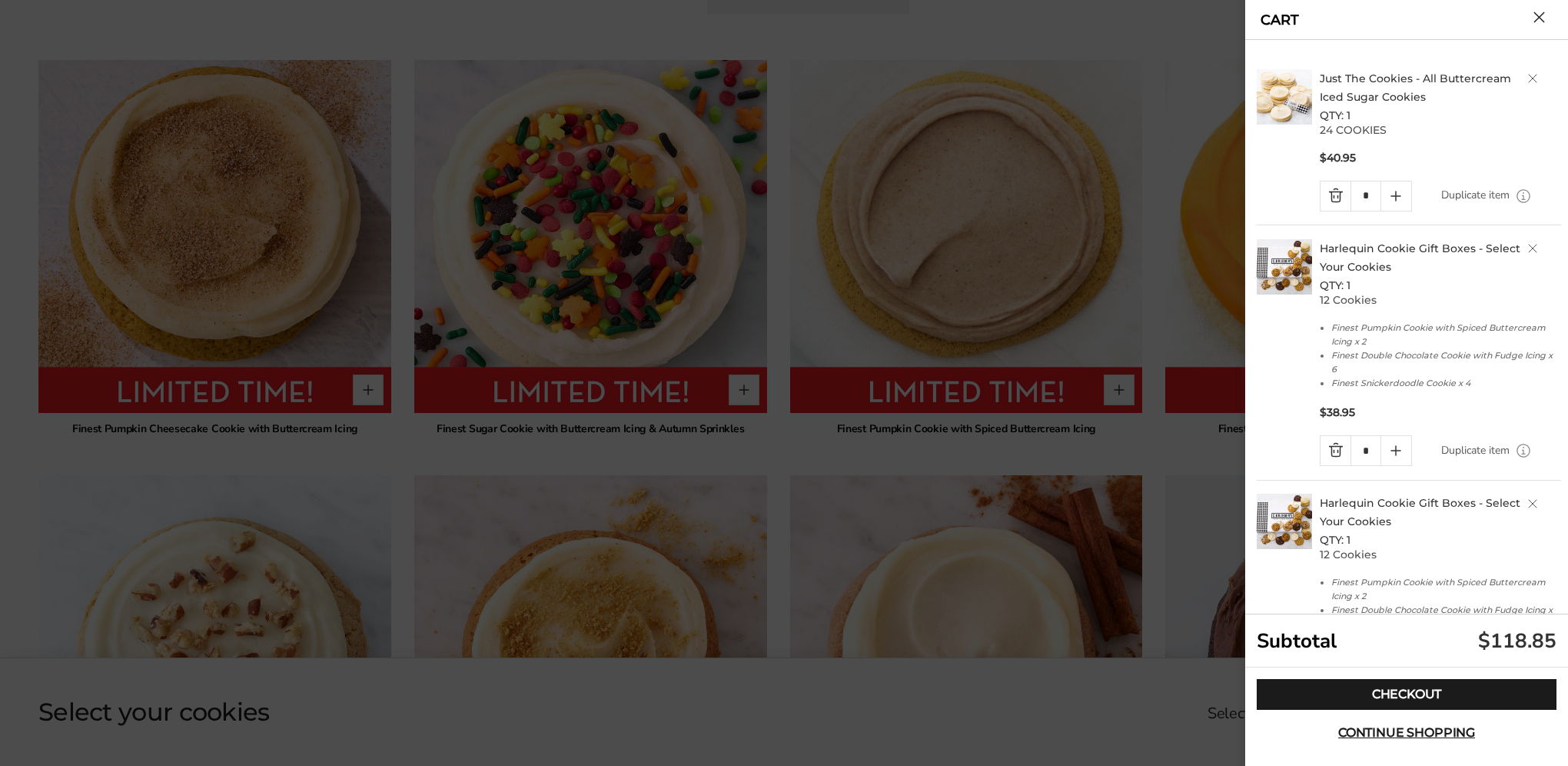
click at [1528, 246] on link "Delete product" at bounding box center [1532, 248] width 9 height 9
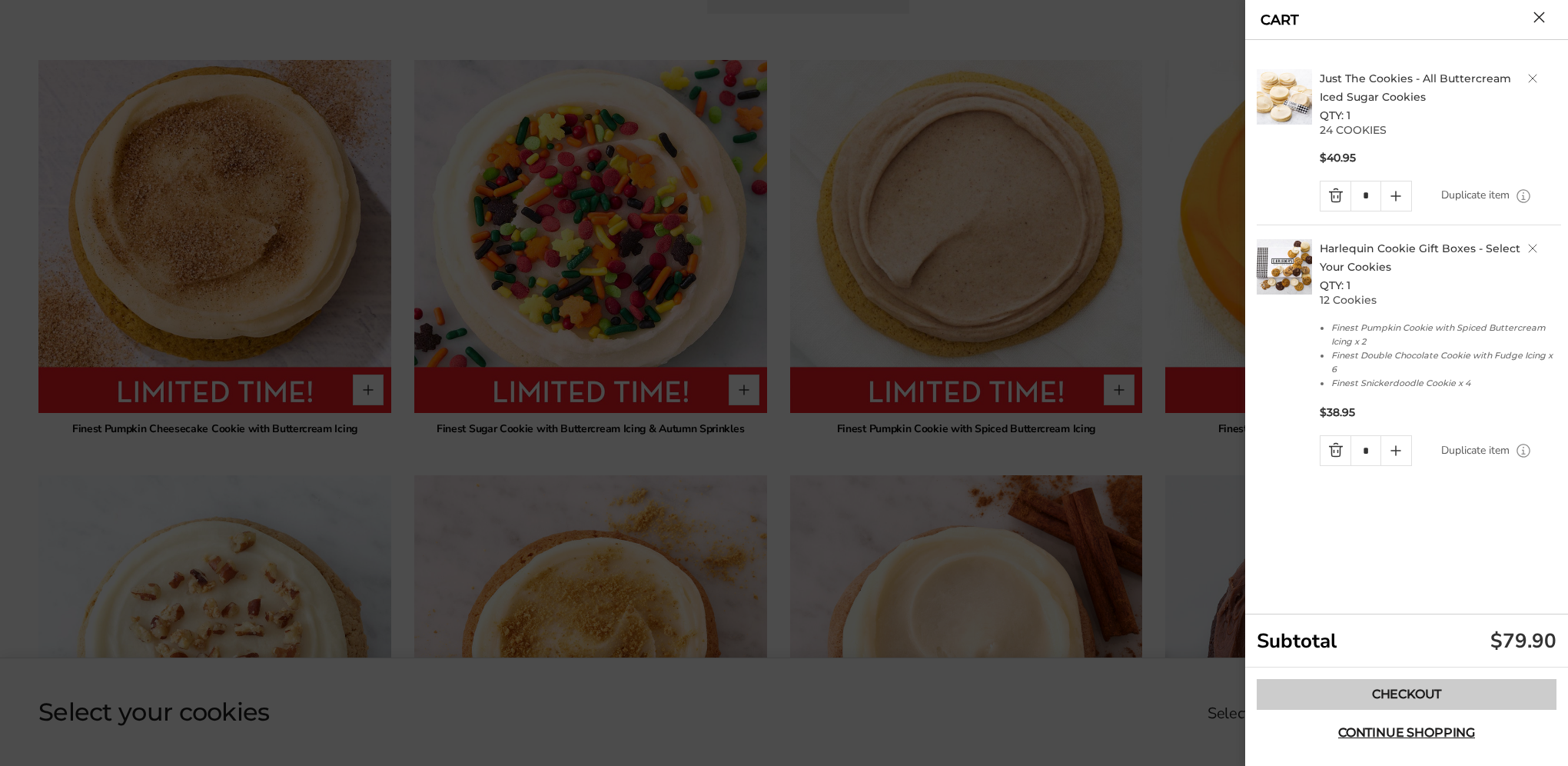
click at [1395, 689] on link "Checkout" at bounding box center [1406, 694] width 299 height 31
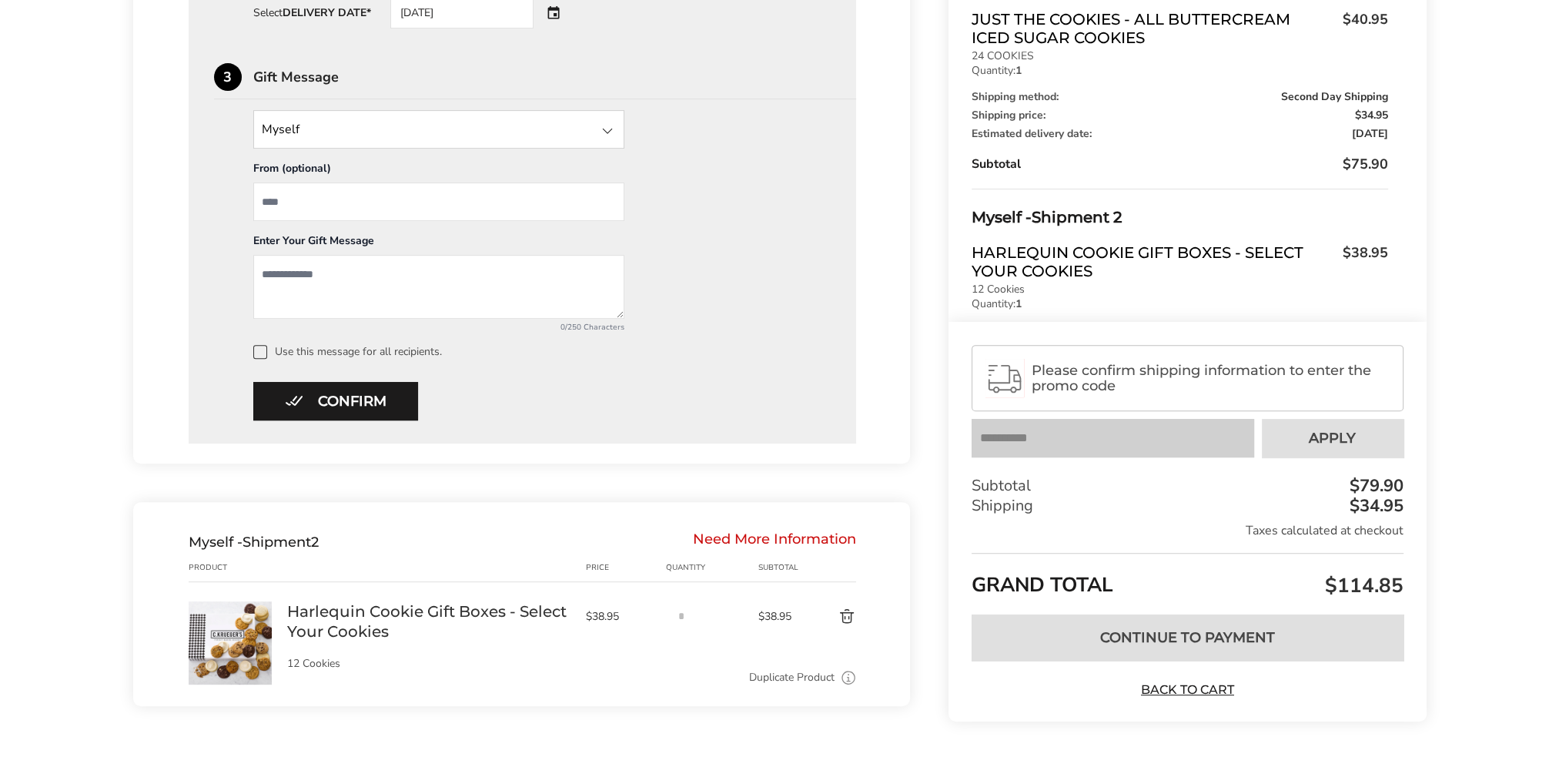
scroll to position [770, 0]
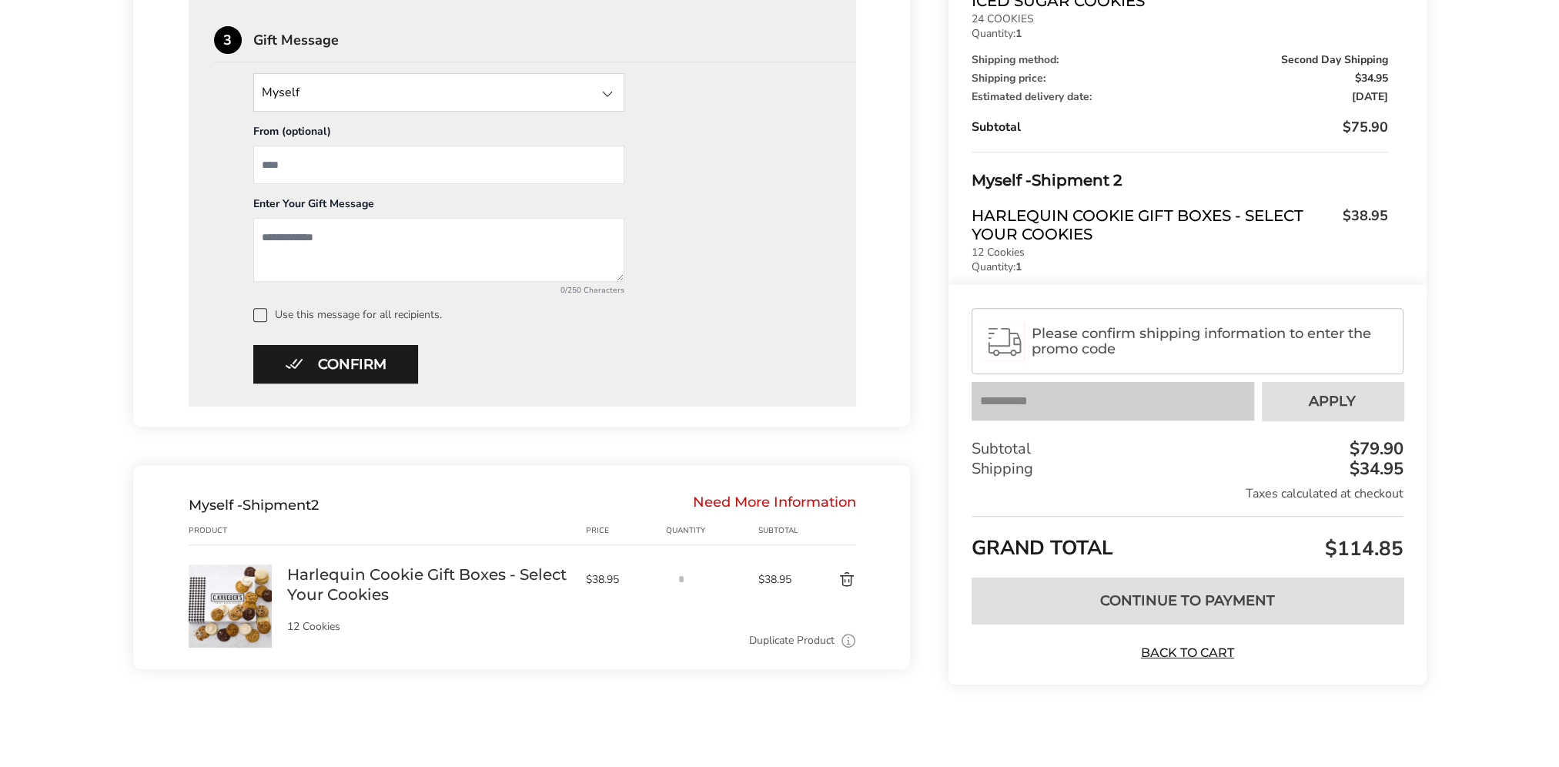
click at [320, 590] on link "Harlequin Cookie Gift Boxes - Select Your Cookies" at bounding box center [428, 584] width 283 height 40
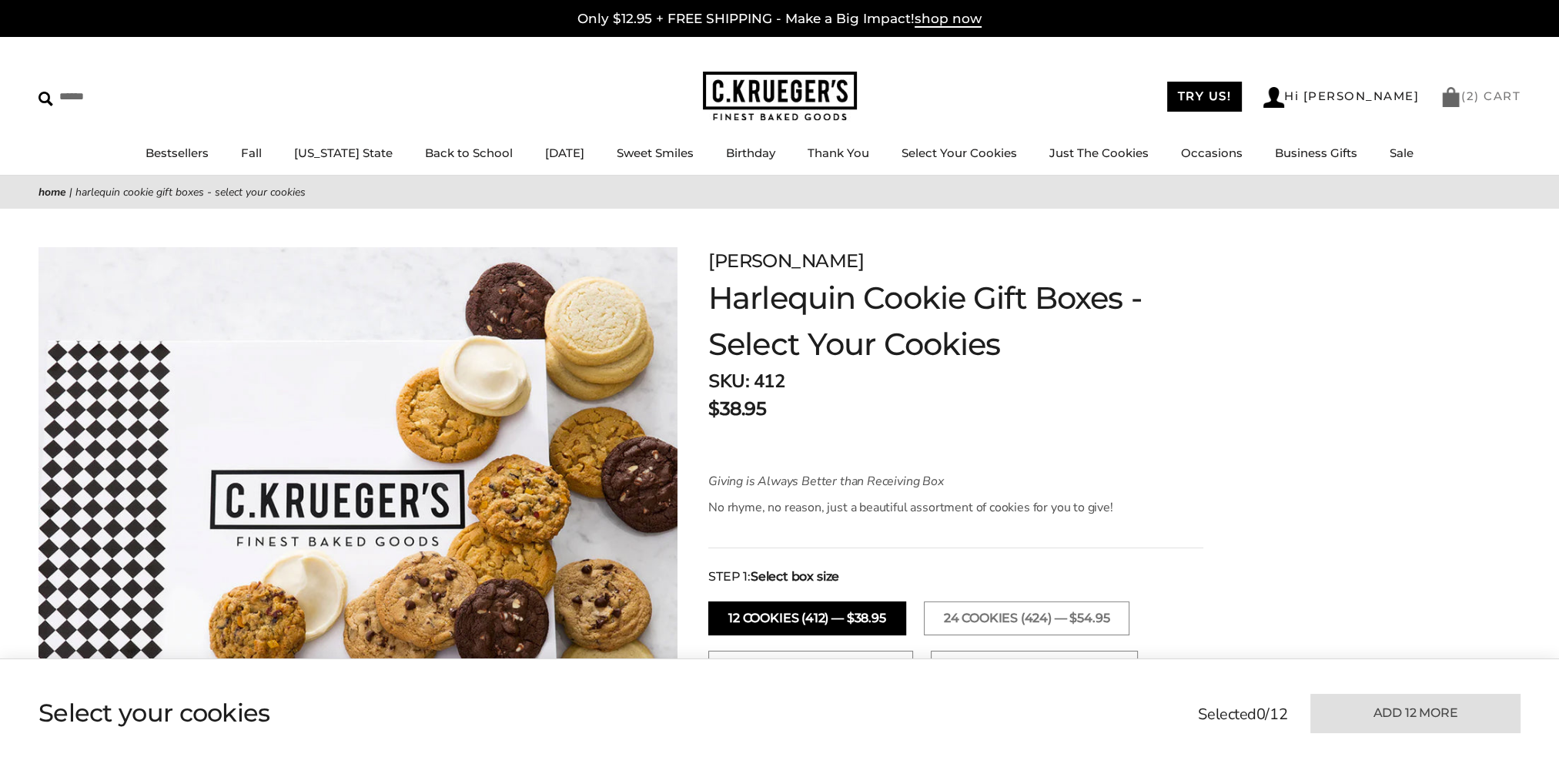
click at [1471, 92] on span "2" at bounding box center [1471, 96] width 8 height 15
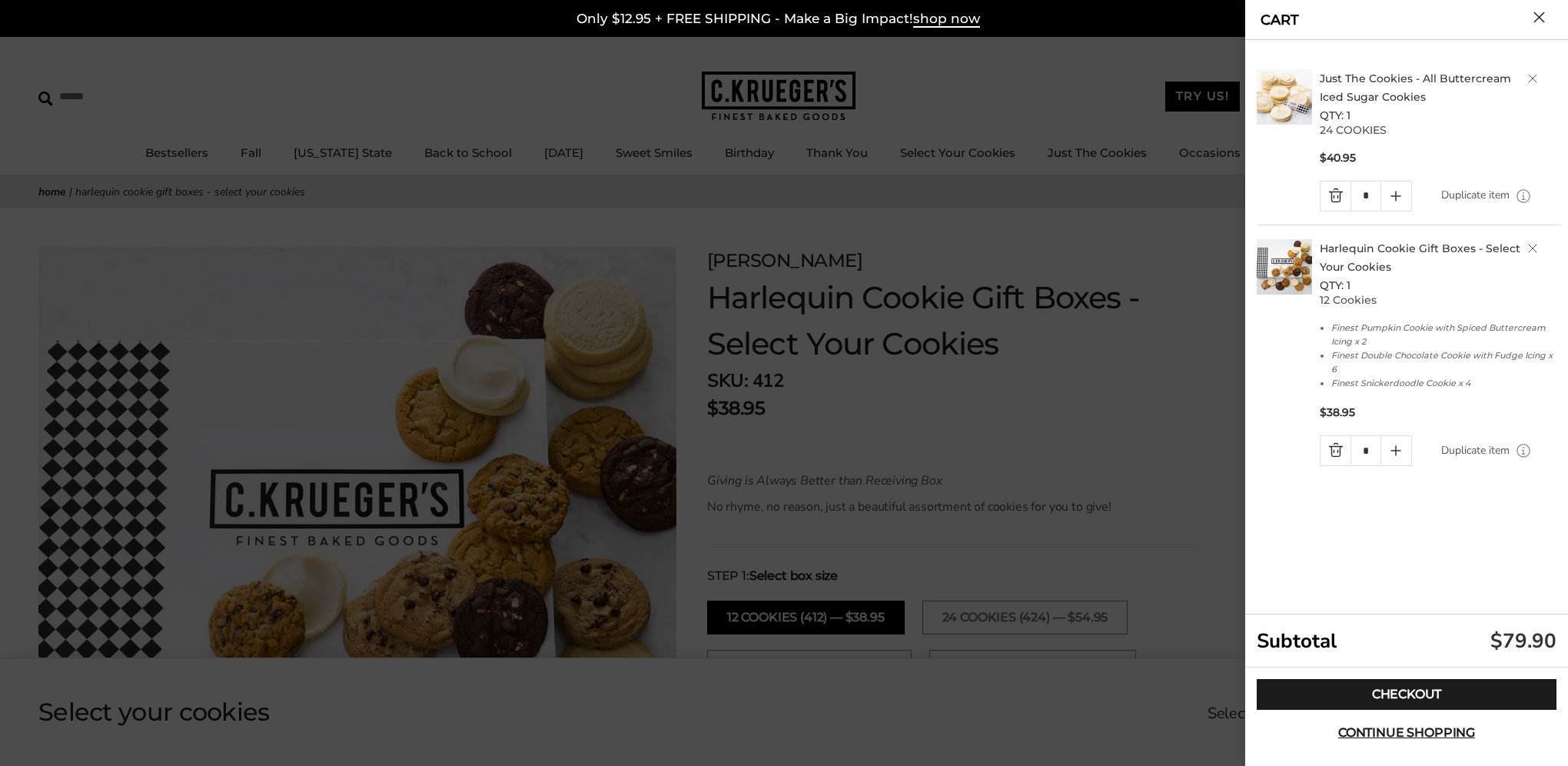
click at [1346, 260] on link "Harlequin Cookie Gift Boxes - Select Your Cookies" at bounding box center [1419, 258] width 201 height 32
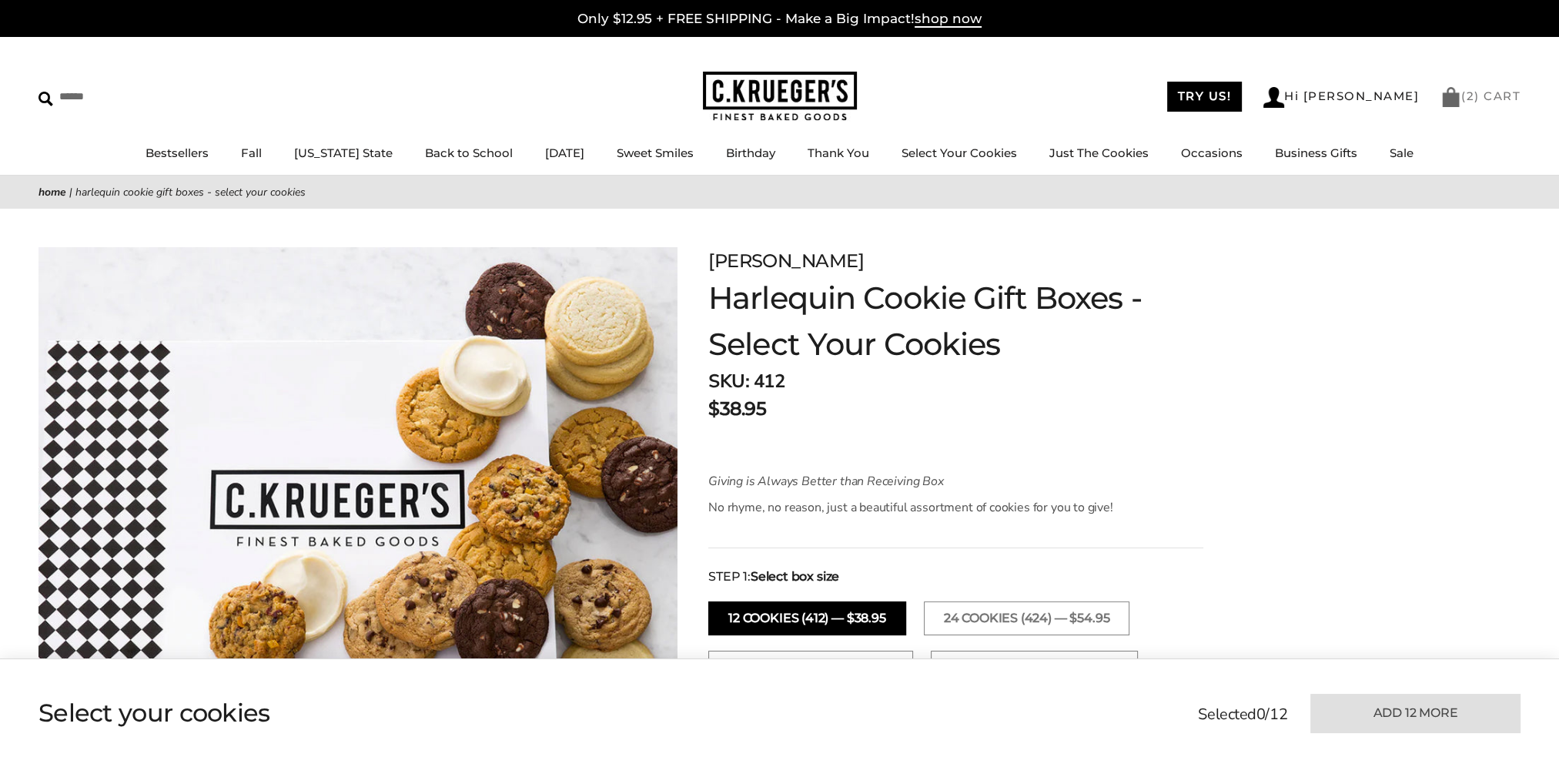
click at [1492, 95] on link "( 2 ) CART" at bounding box center [1481, 96] width 80 height 15
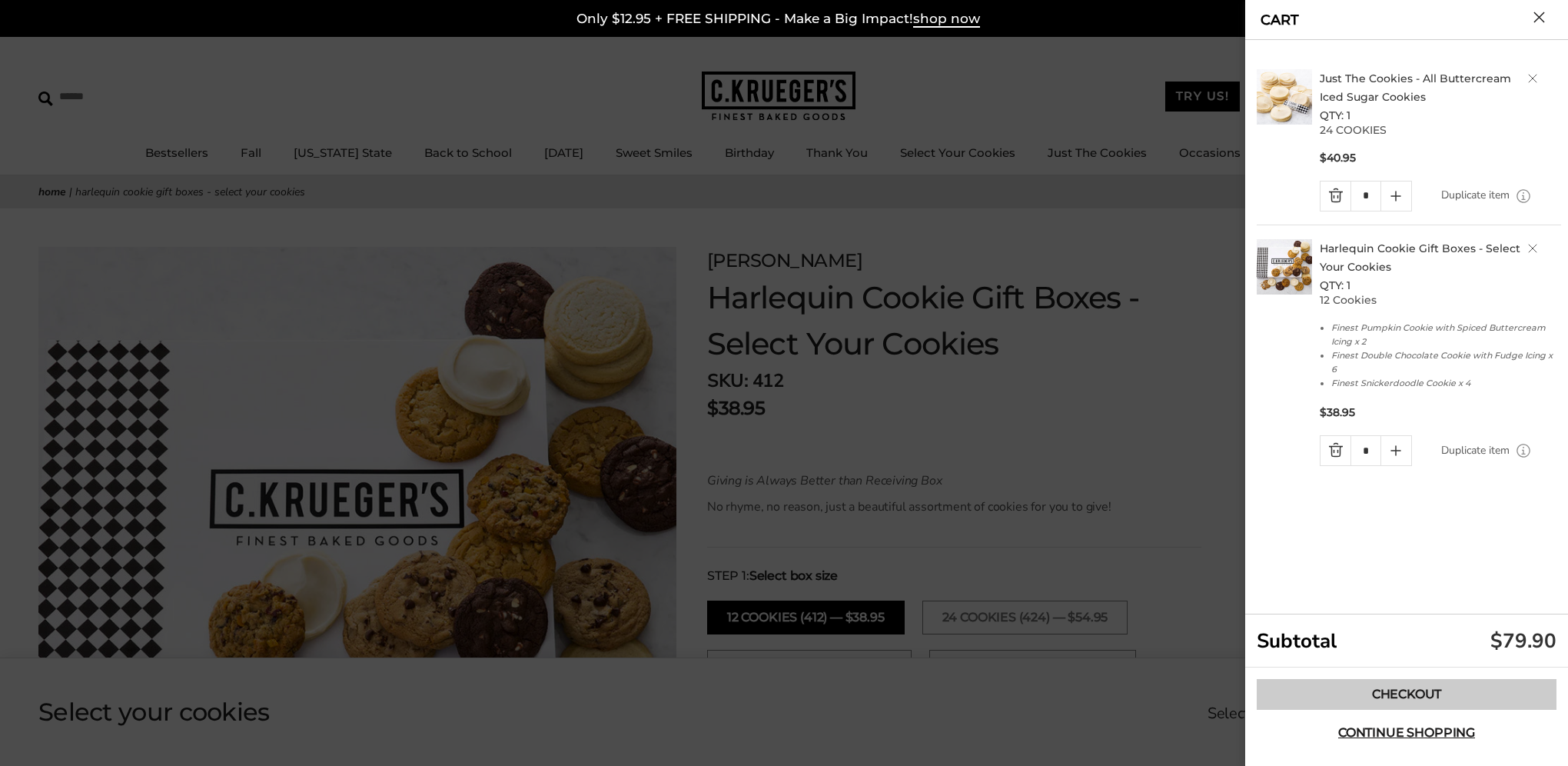
click at [1421, 694] on link "Checkout" at bounding box center [1406, 694] width 299 height 31
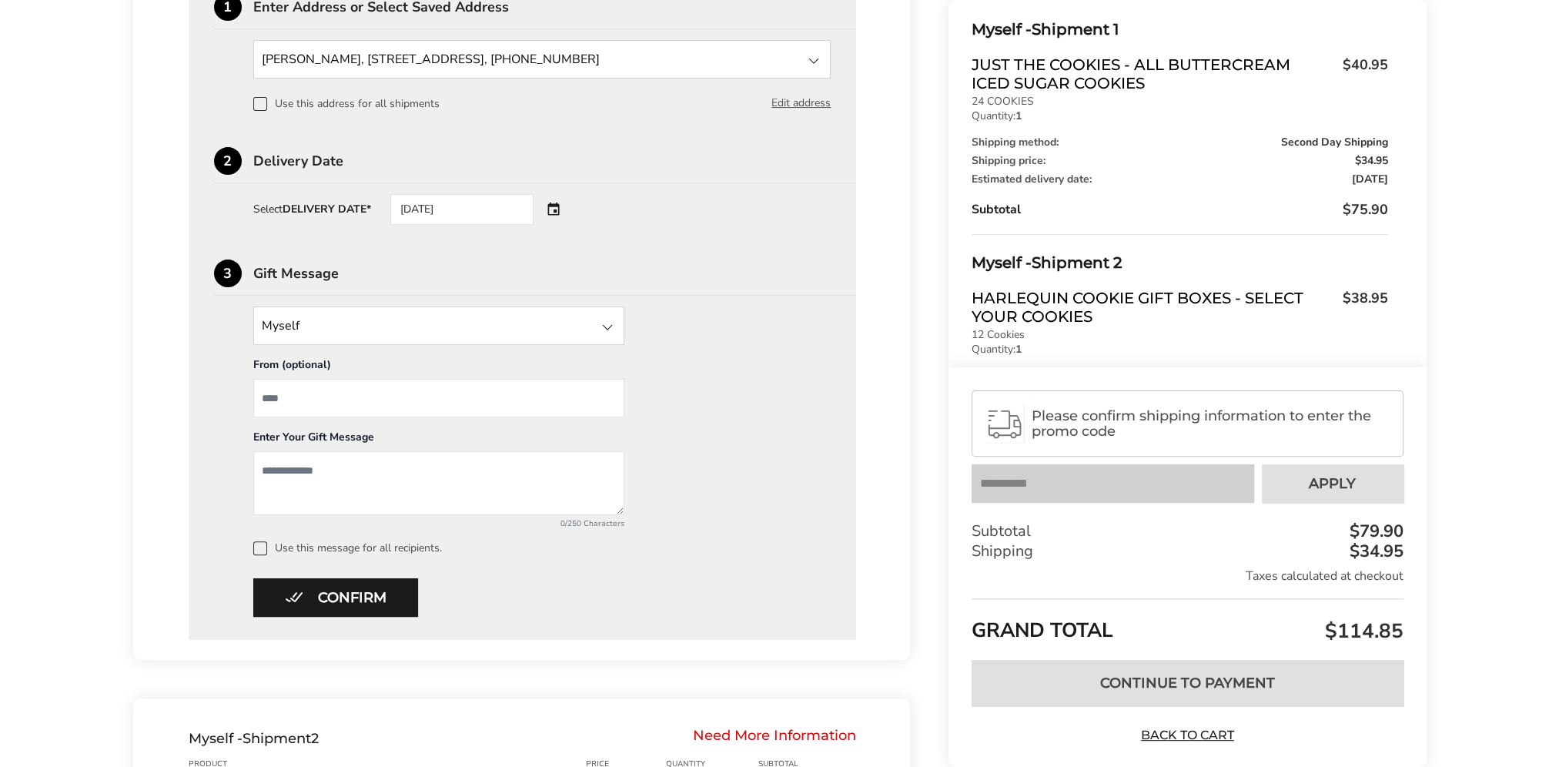
scroll to position [538, 0]
click at [357, 589] on button "Confirm" at bounding box center [335, 597] width 165 height 39
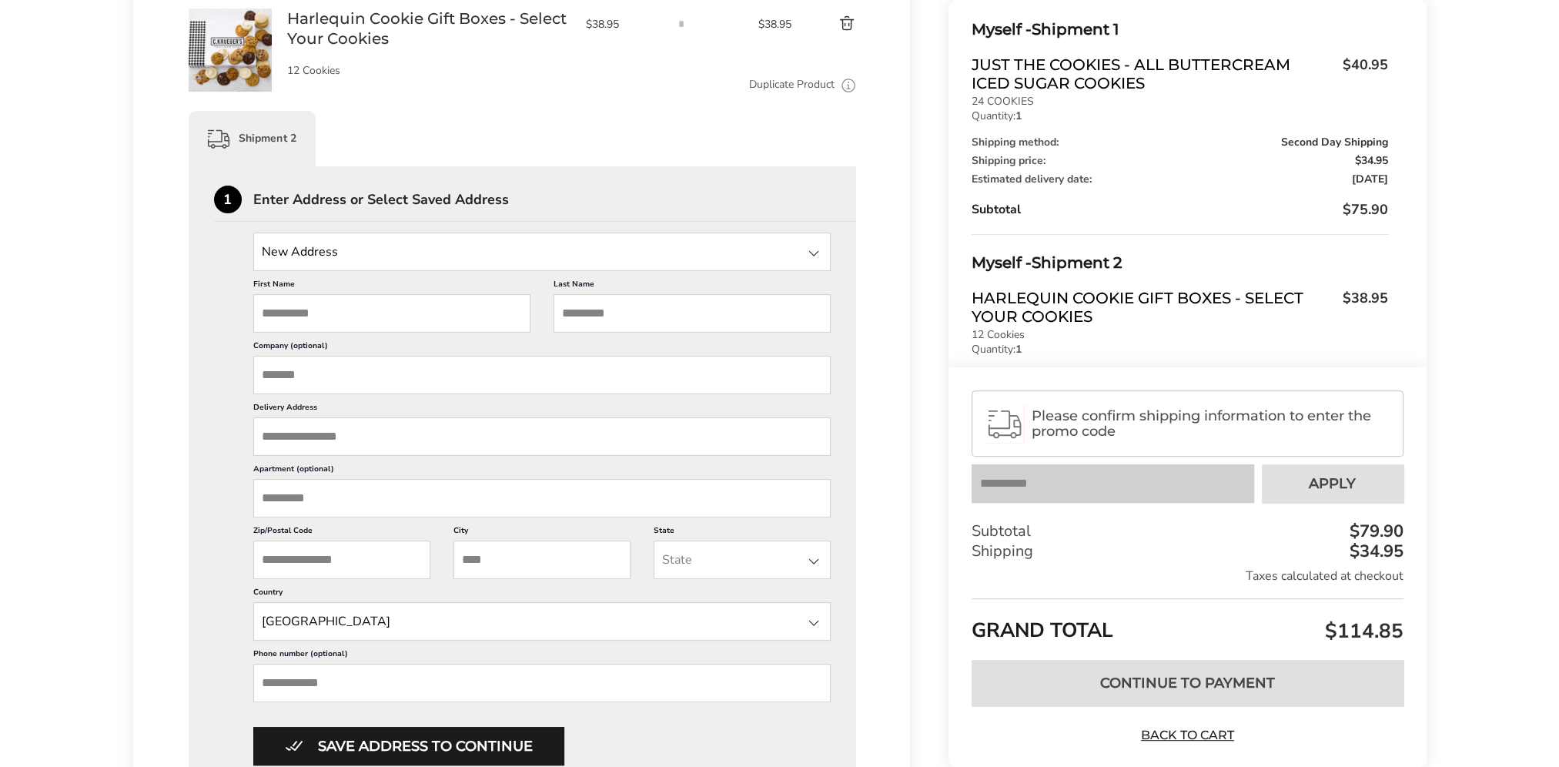
scroll to position [693, 0]
click at [815, 253] on div at bounding box center [814, 253] width 18 height 18
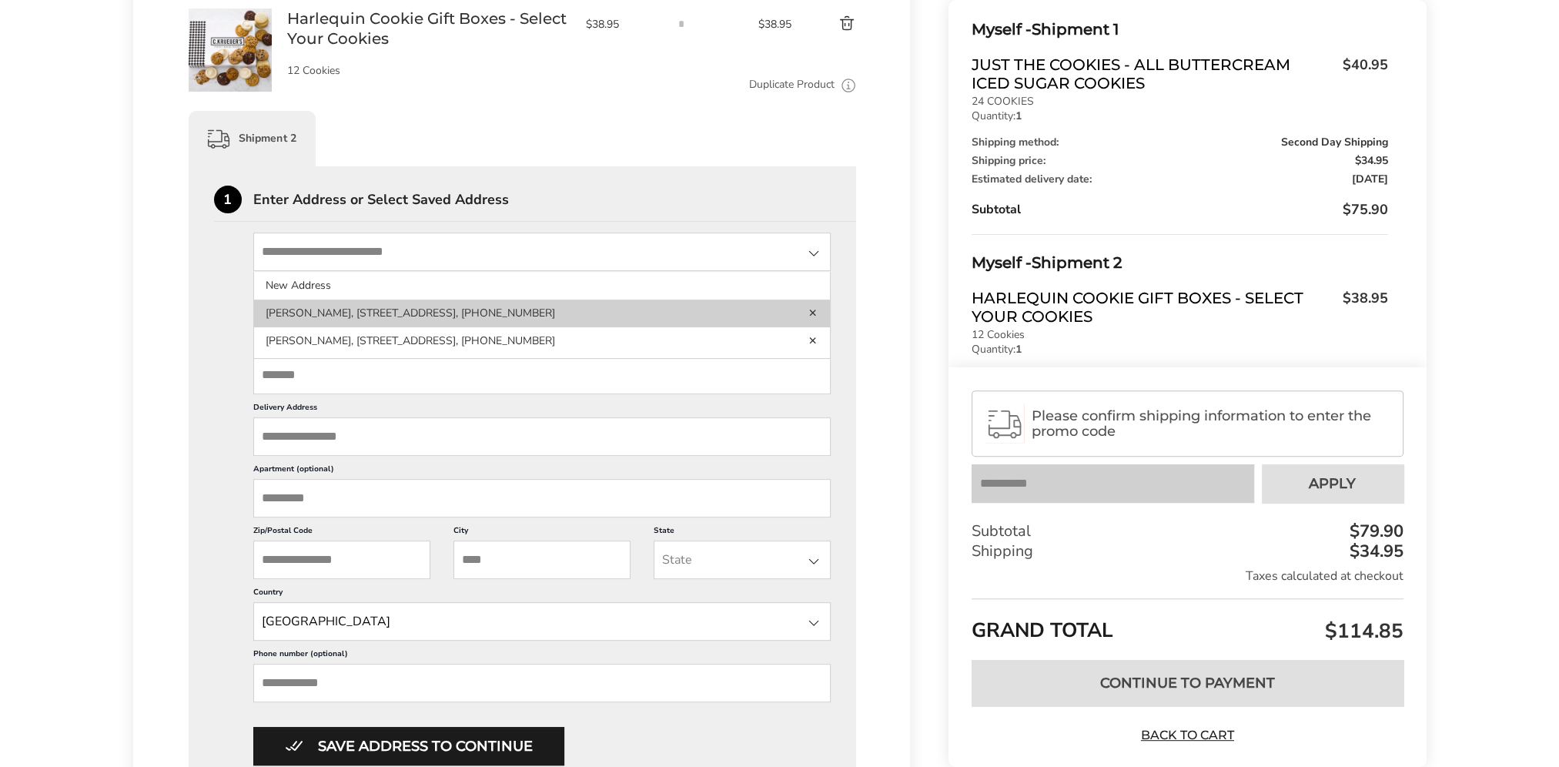
click at [684, 310] on li "[PERSON_NAME], [STREET_ADDRESS], [PHONE_NUMBER]" at bounding box center [542, 314] width 577 height 28
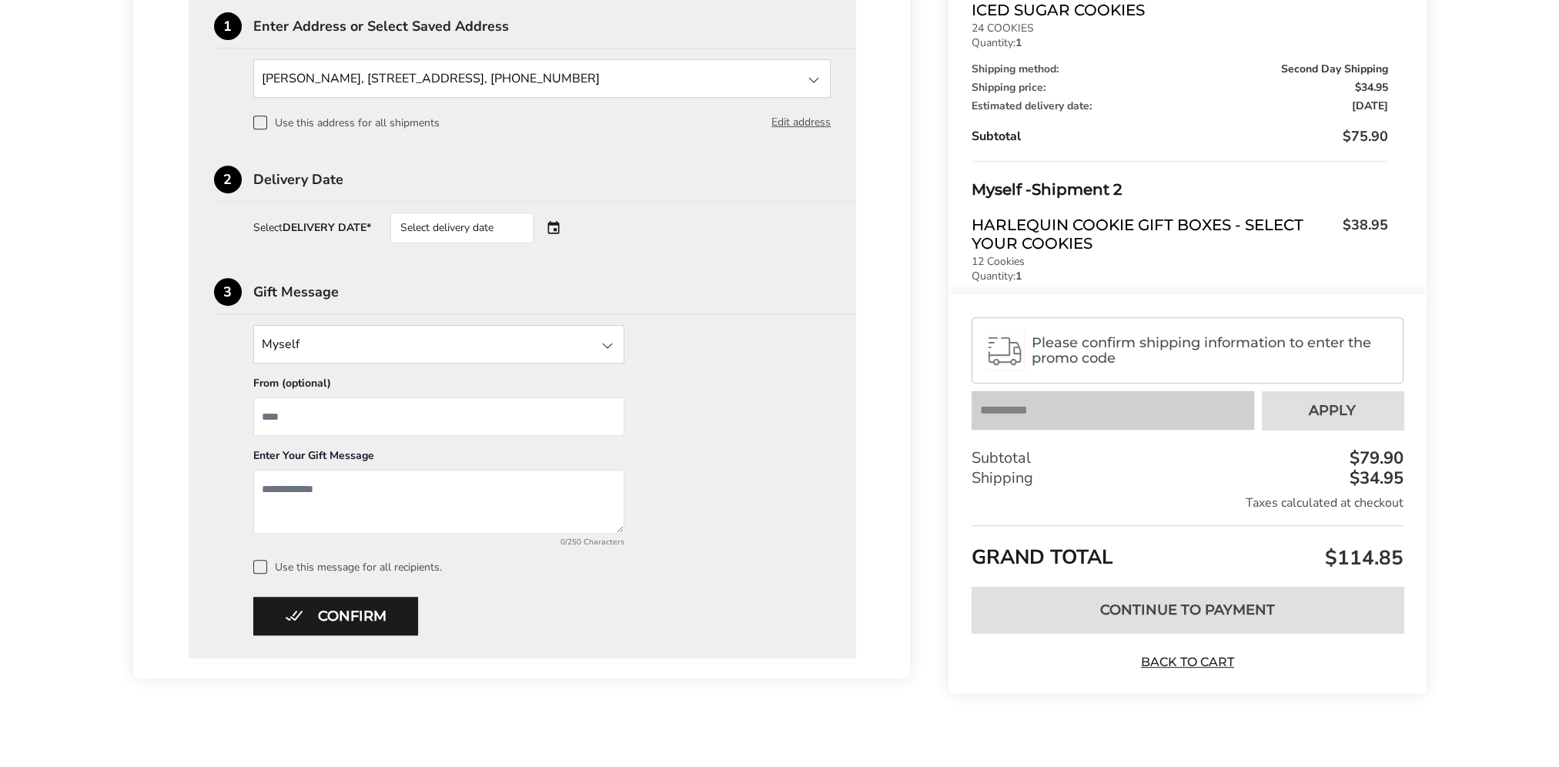
scroll to position [876, 0]
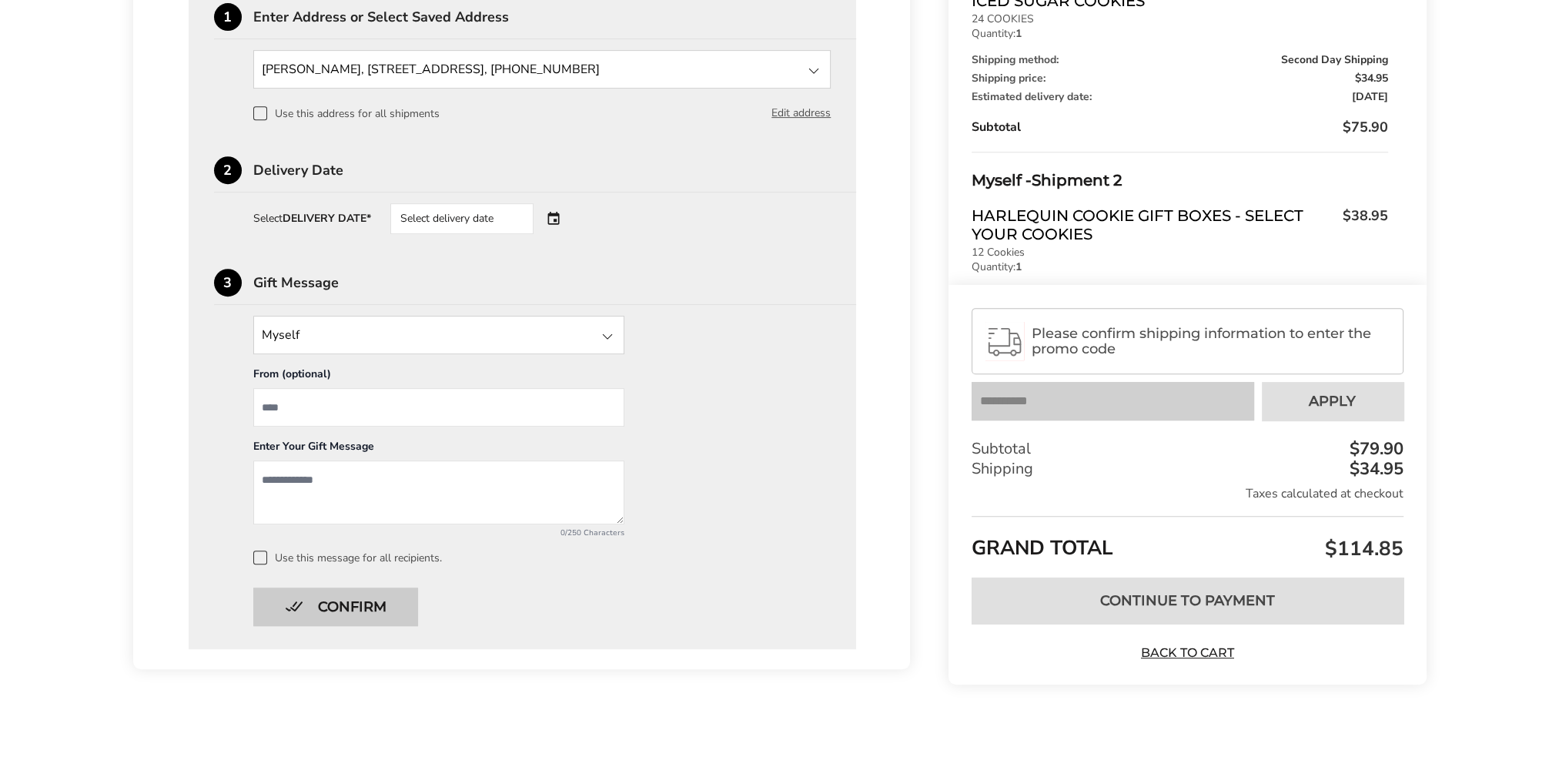
click at [354, 602] on button "Confirm" at bounding box center [335, 607] width 165 height 39
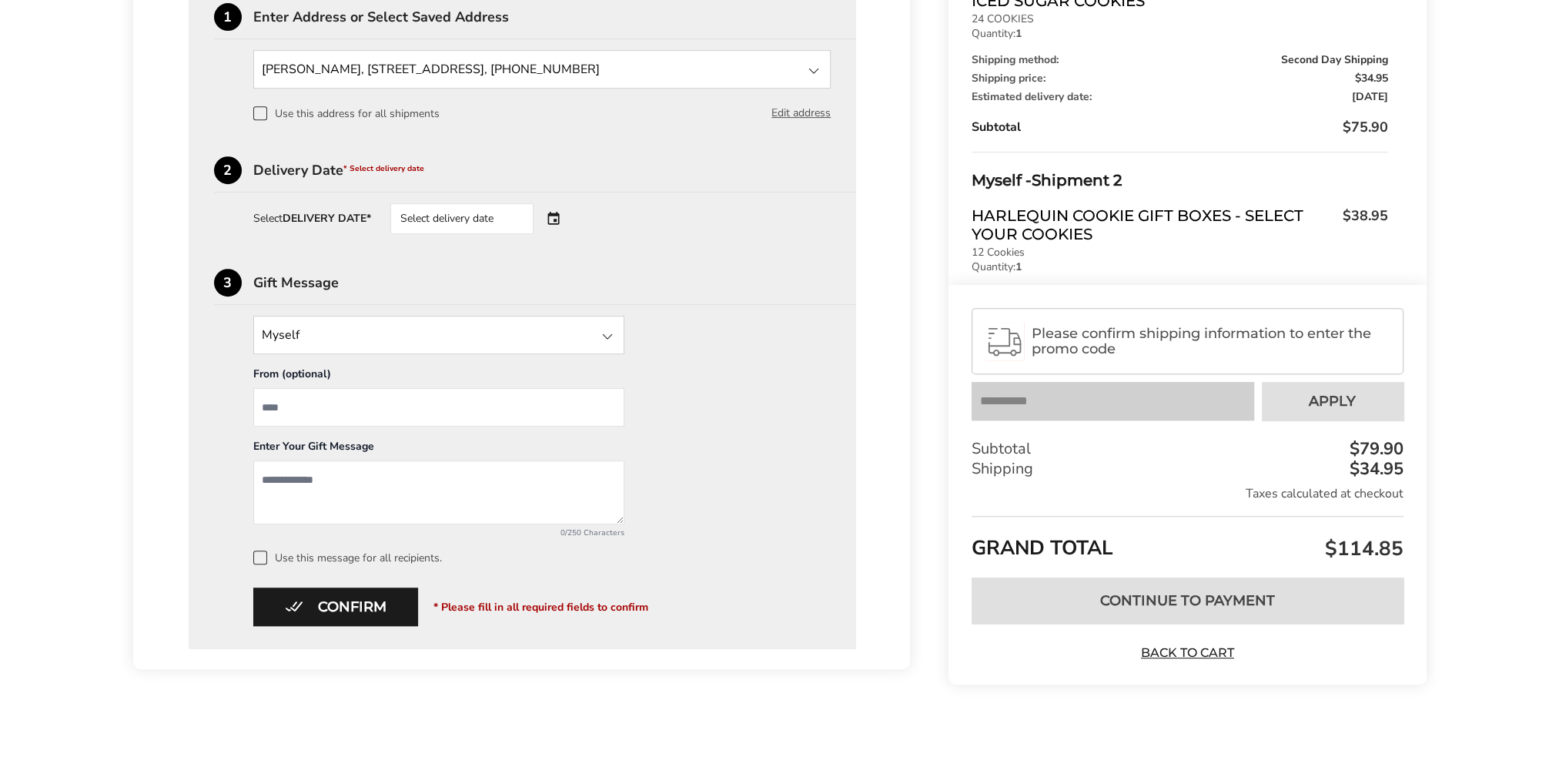
click at [558, 216] on div "Select delivery date" at bounding box center [483, 218] width 186 height 31
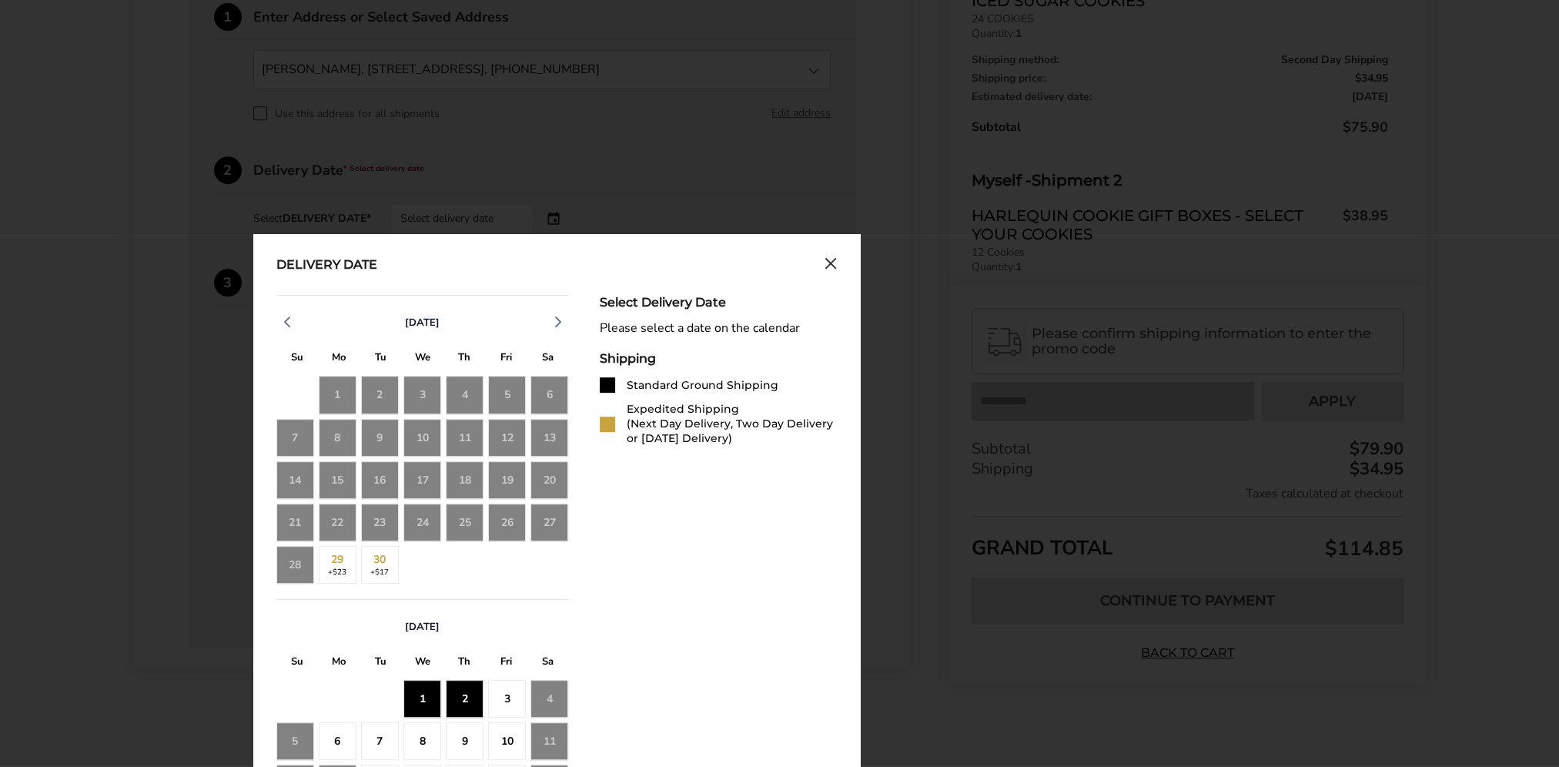
click at [462, 696] on div "2" at bounding box center [465, 699] width 38 height 38
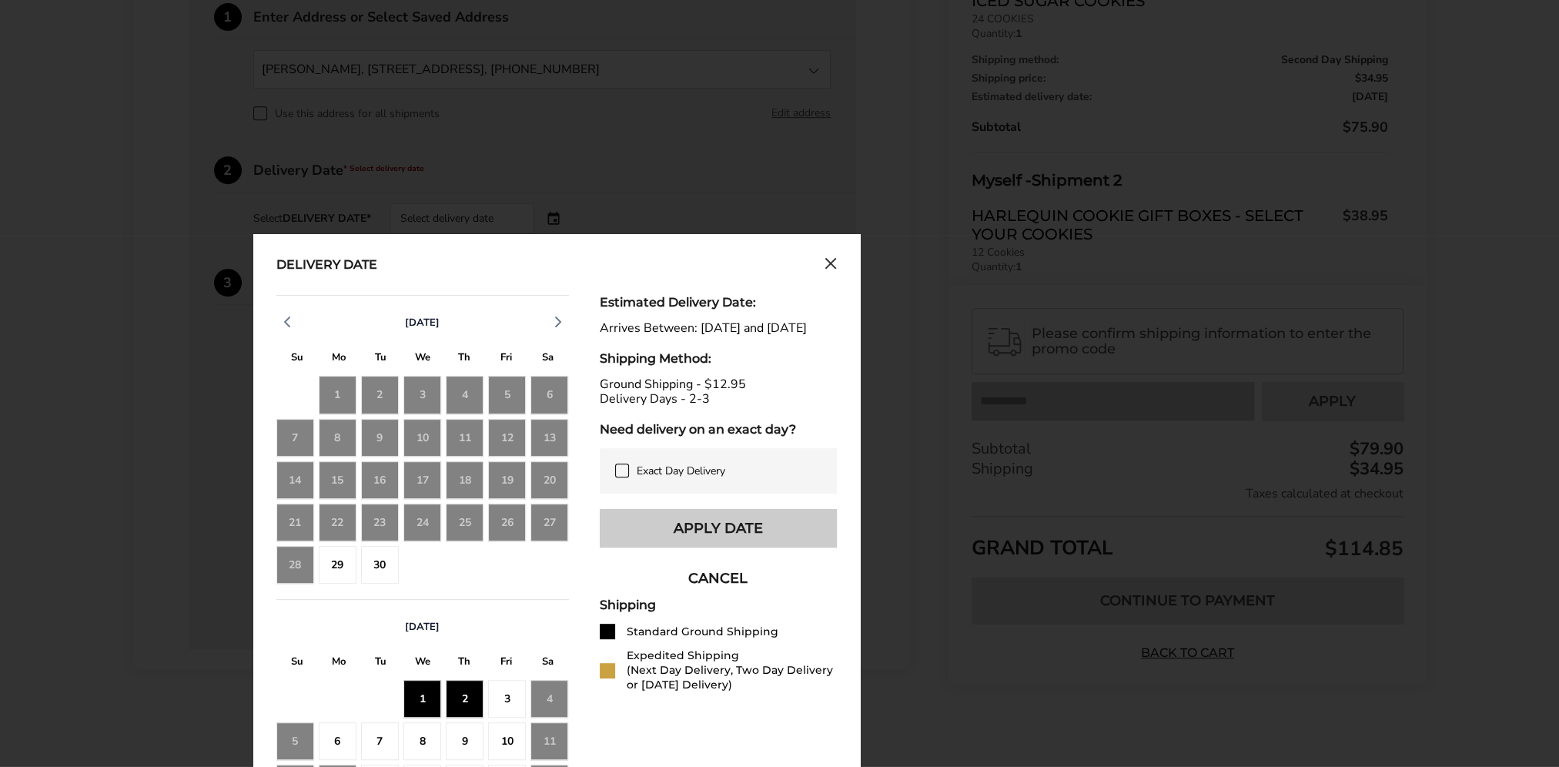
click at [697, 539] on button "Apply Date" at bounding box center [718, 528] width 237 height 39
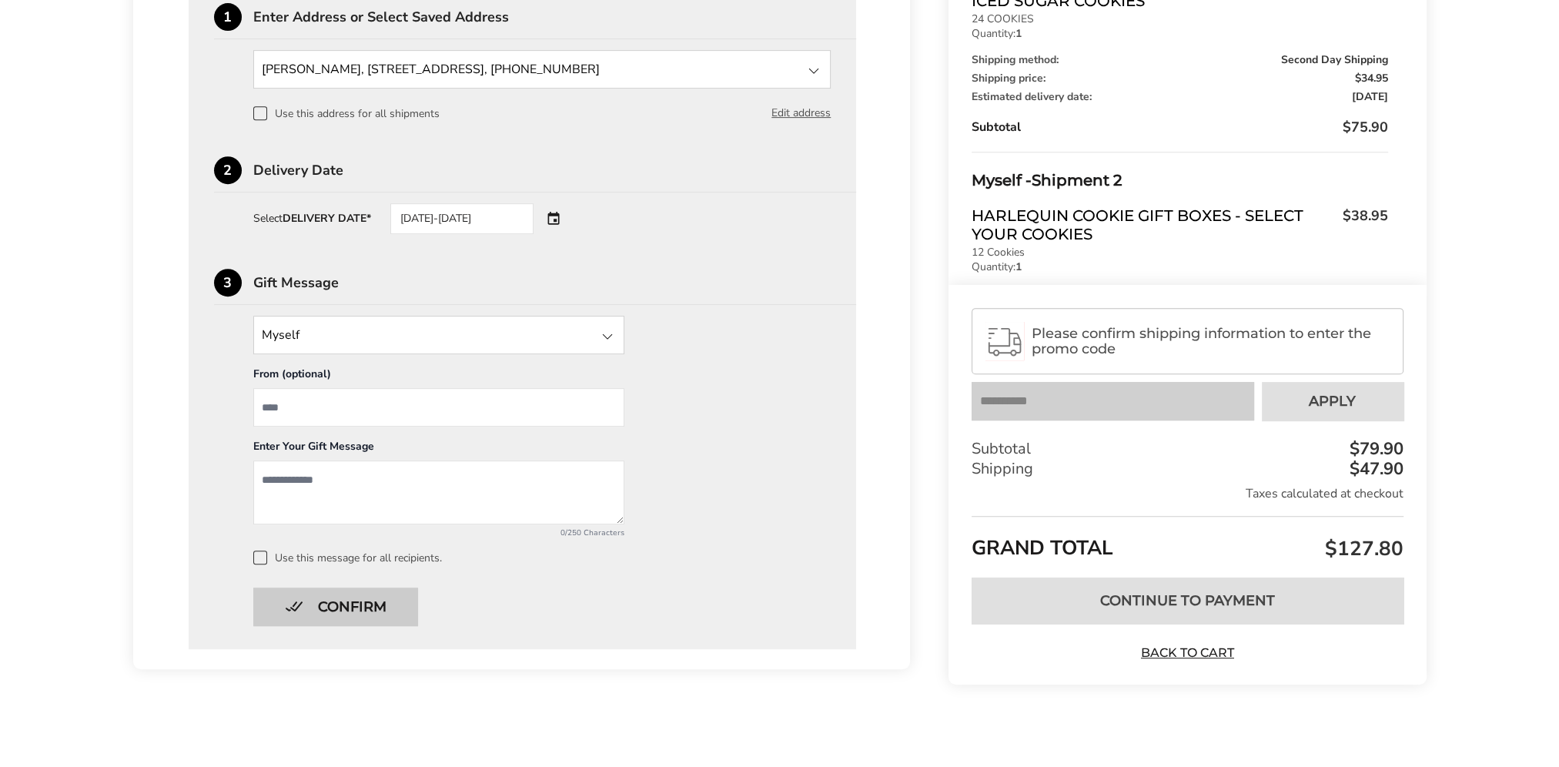
click at [376, 599] on button "Confirm" at bounding box center [335, 607] width 165 height 39
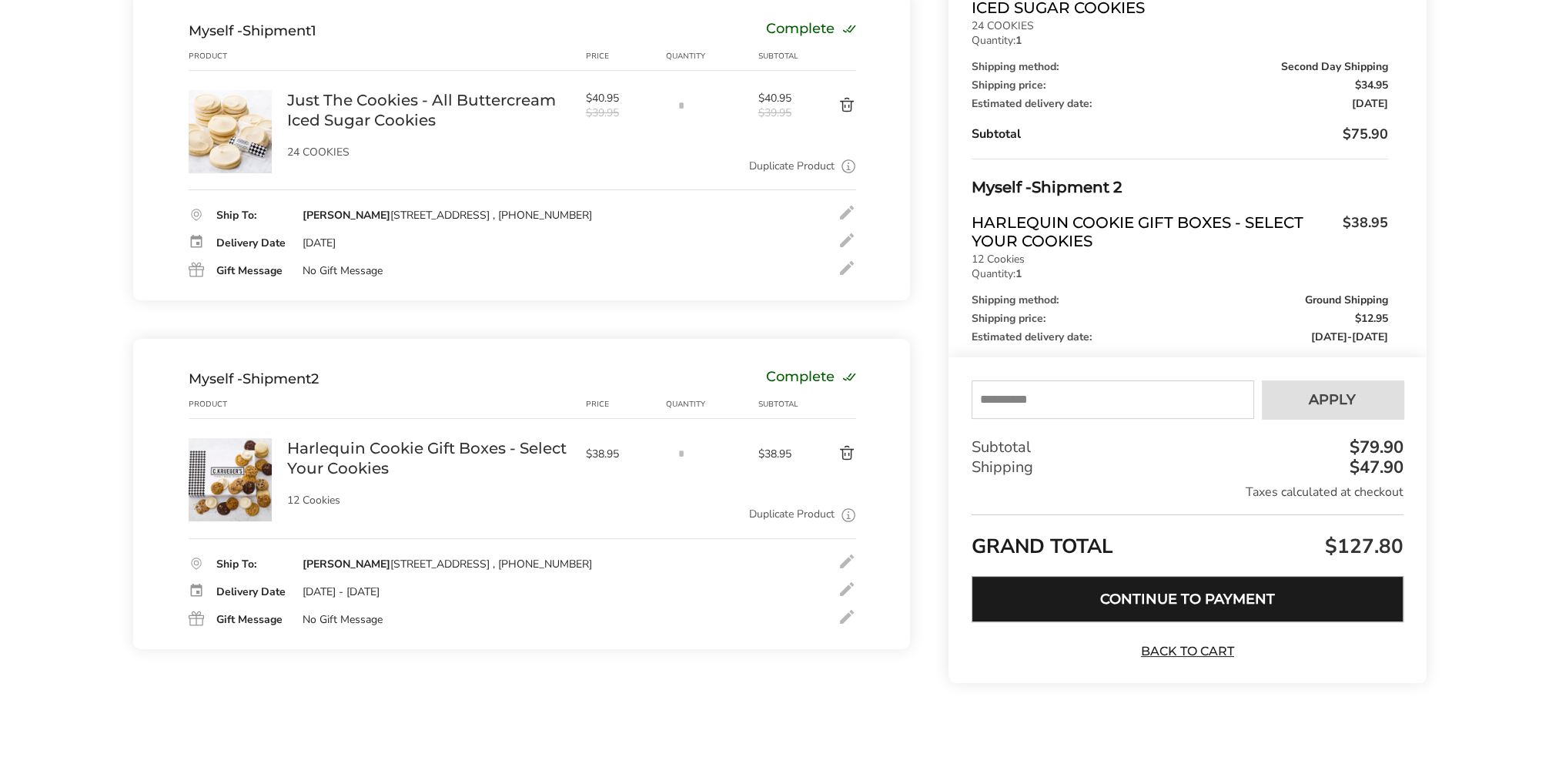
click at [1061, 608] on button "Continue to Payment" at bounding box center [1187, 599] width 431 height 46
